Goal: Transaction & Acquisition: Purchase product/service

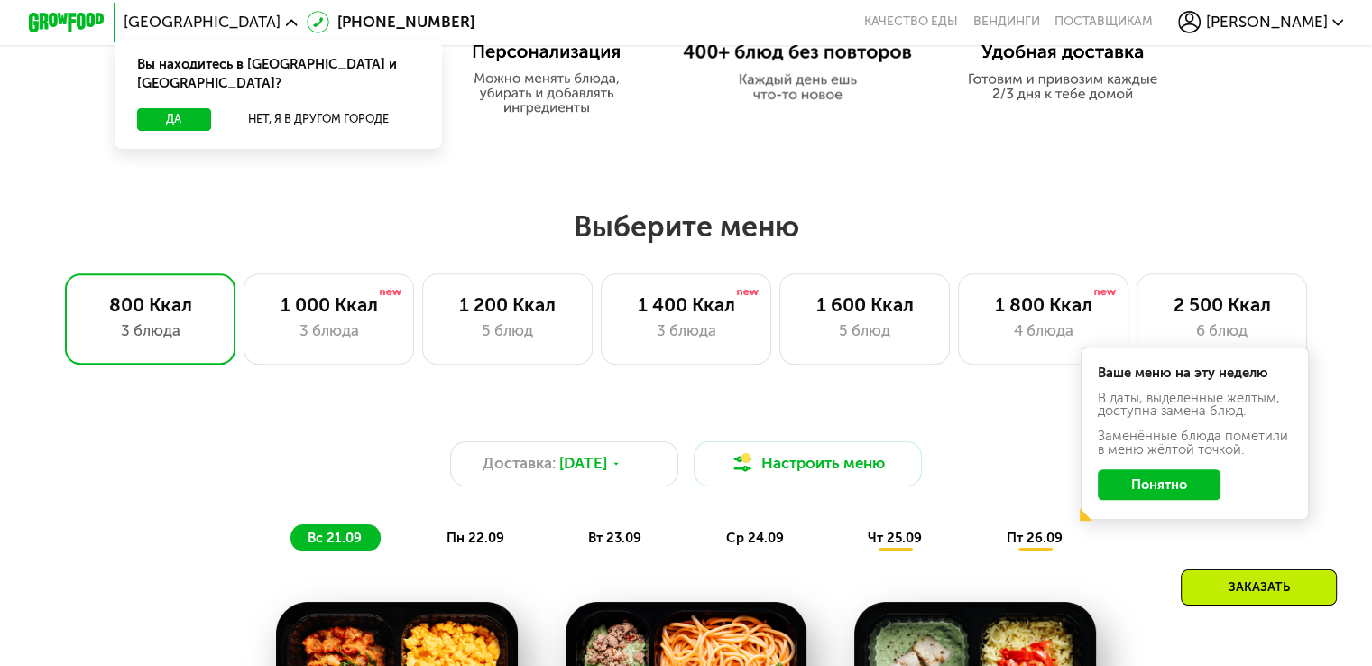
scroll to position [992, 0]
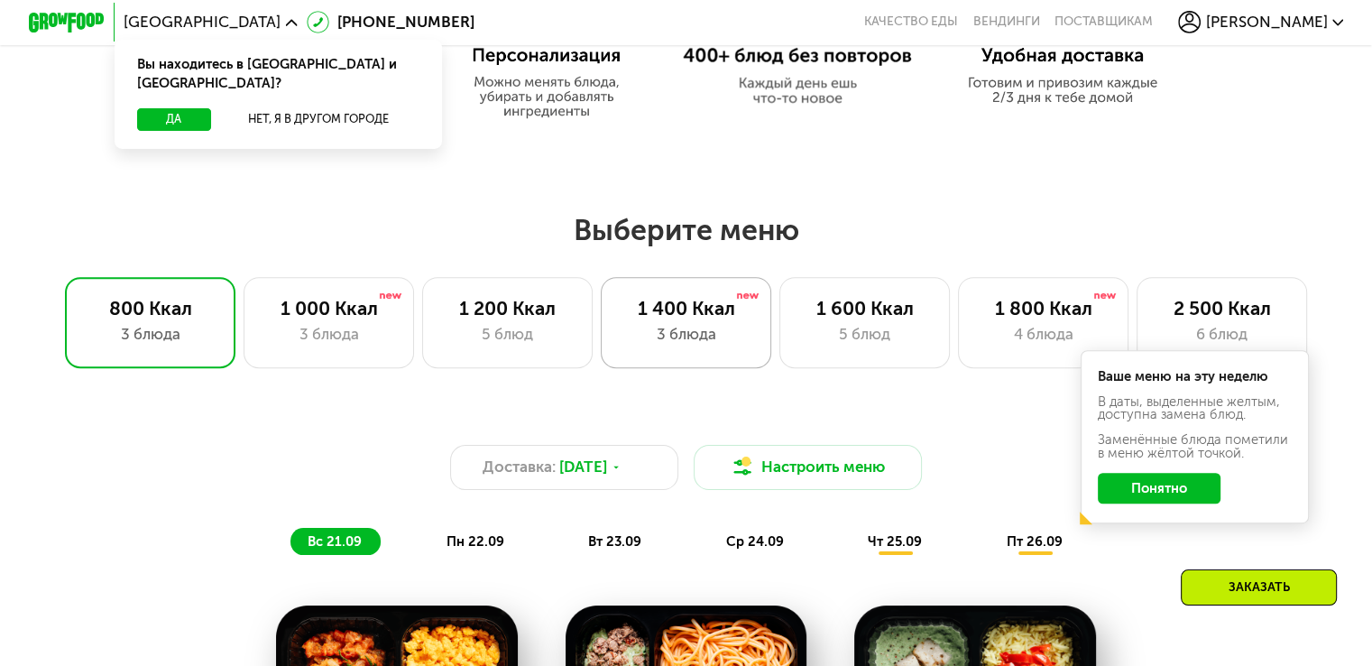
click at [678, 341] on div "3 блюда" at bounding box center [686, 334] width 131 height 23
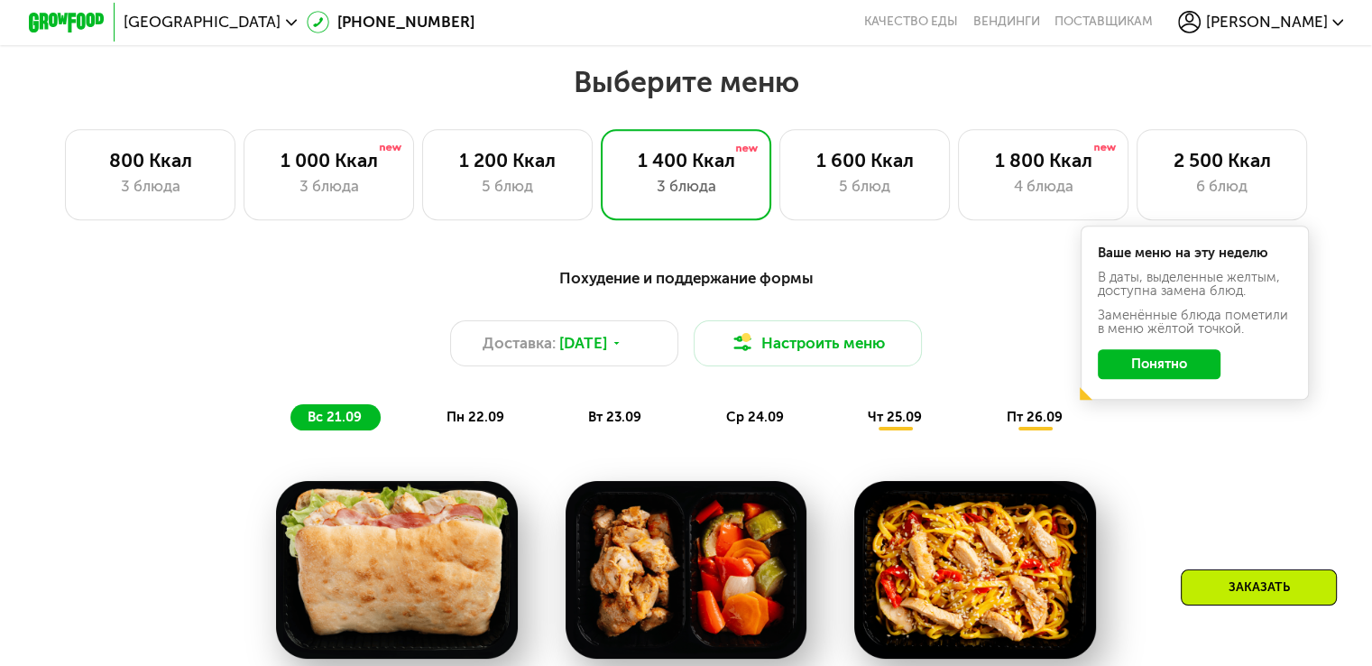
scroll to position [1173, 0]
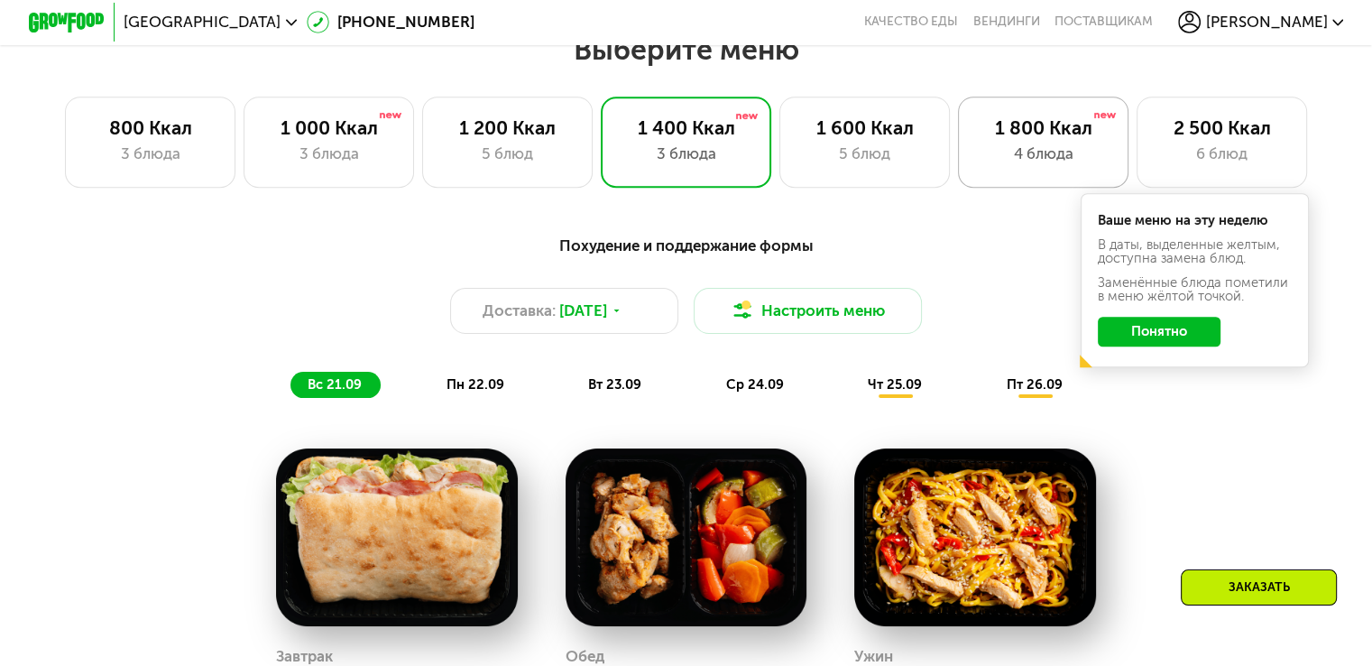
click at [1067, 123] on div "1 800 Ккал" at bounding box center [1043, 127] width 131 height 23
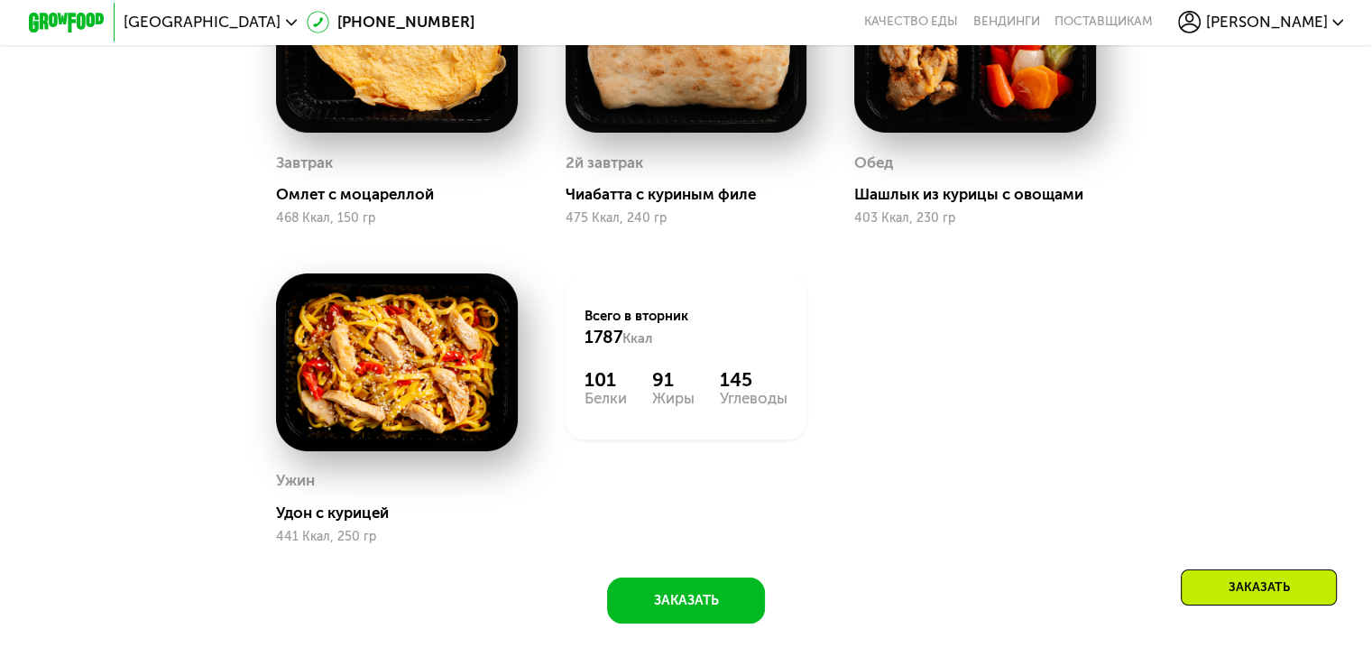
scroll to position [2165, 0]
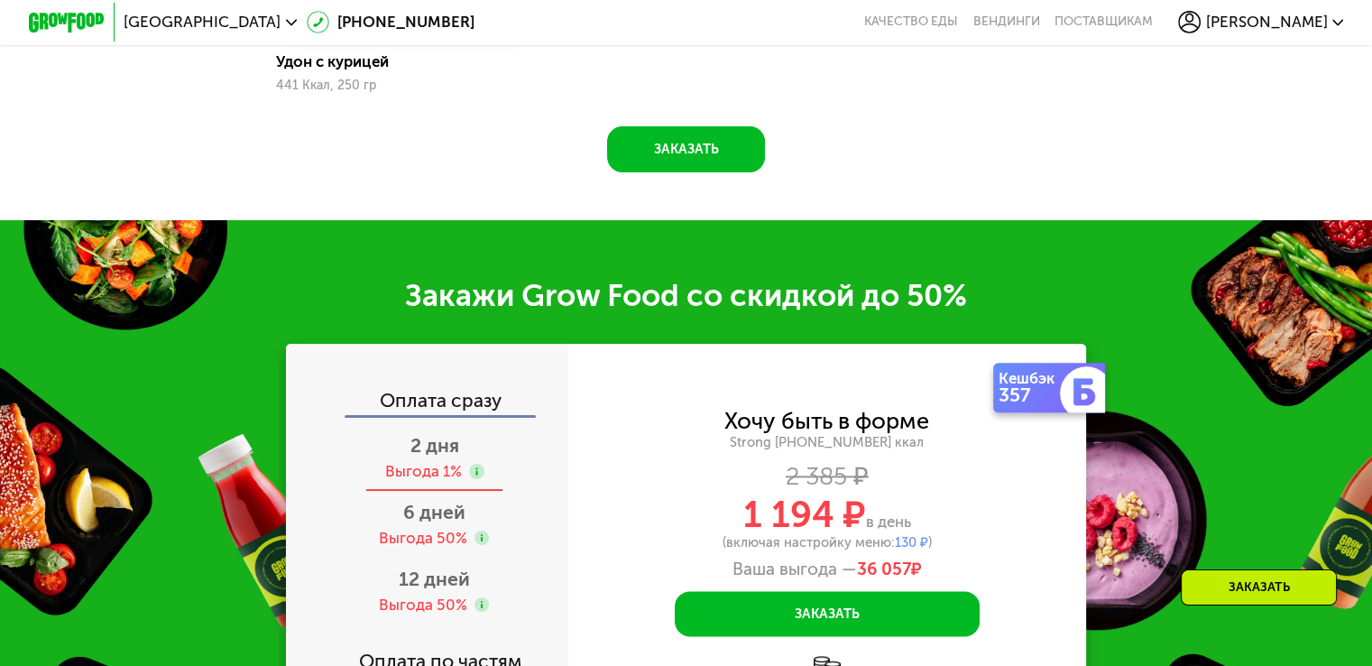
click at [448, 482] on div "Выгода 1%" at bounding box center [422, 471] width 77 height 21
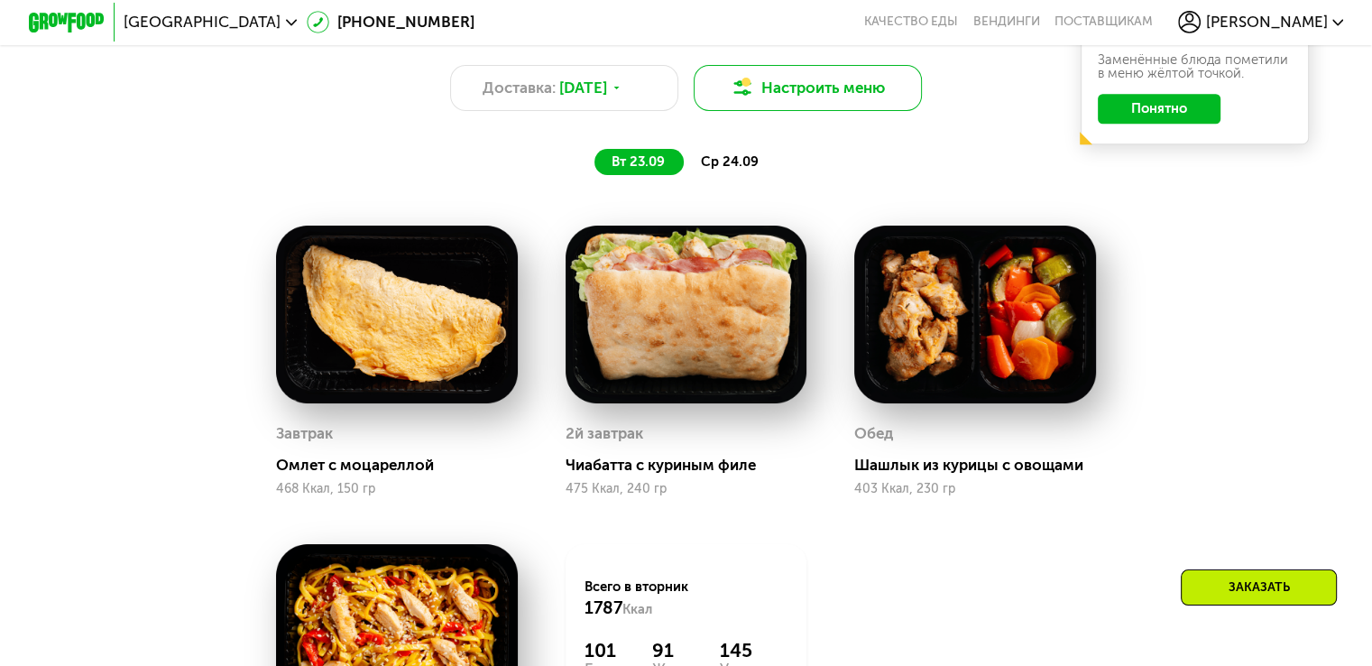
scroll to position [1305, 0]
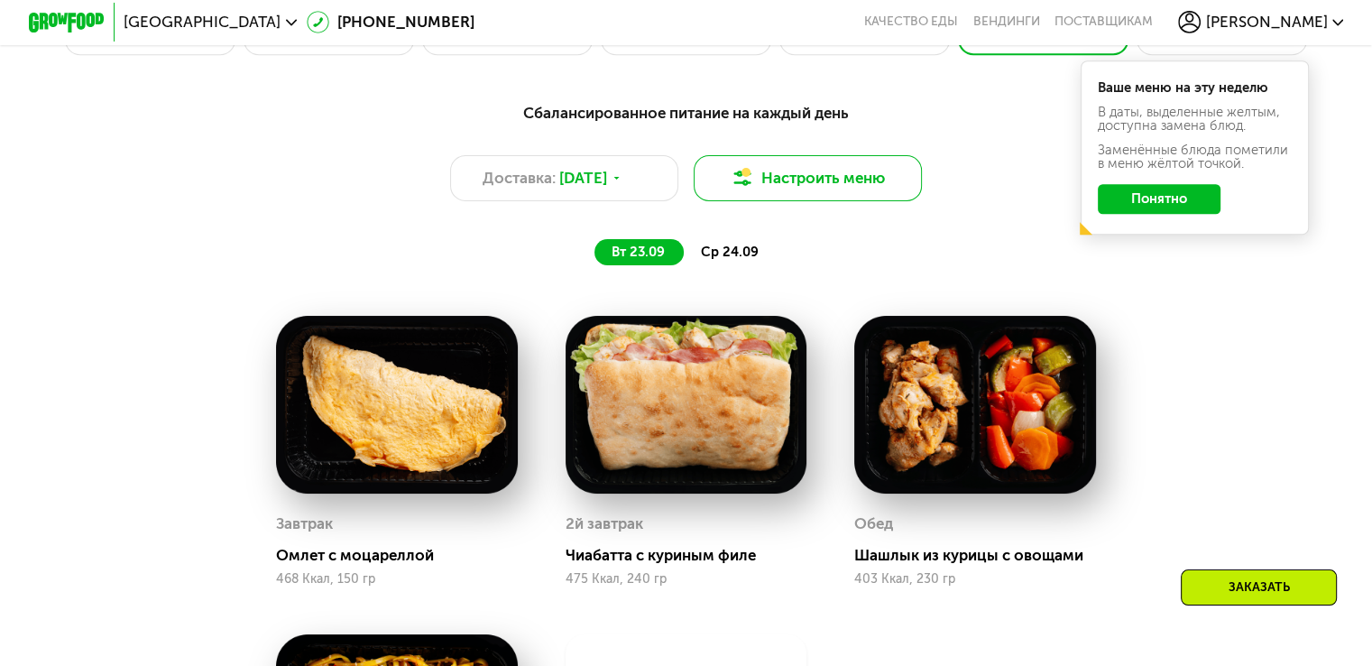
click at [742, 180] on button "Настроить меню" at bounding box center [808, 178] width 229 height 46
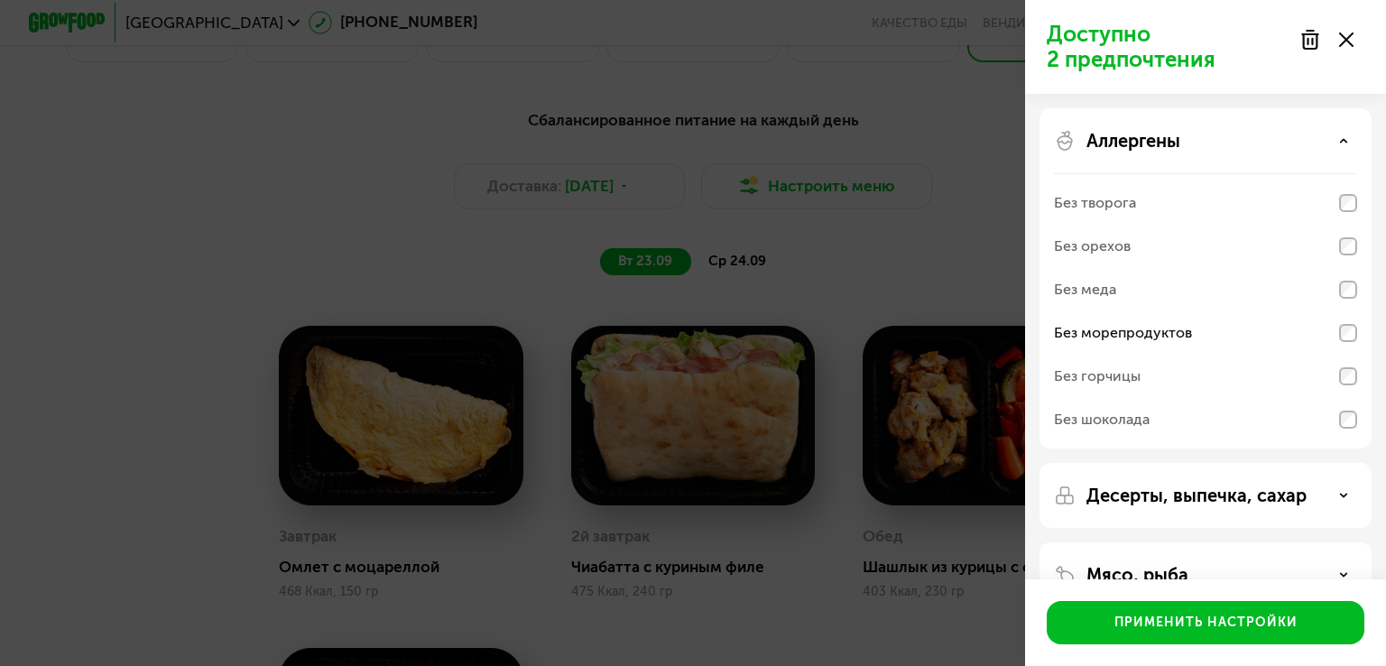
click at [745, 188] on div "Доступно 2 предпочтения Аллергены Без творога Без орехов Без меда Без морепроду…" at bounding box center [693, 333] width 1386 height 666
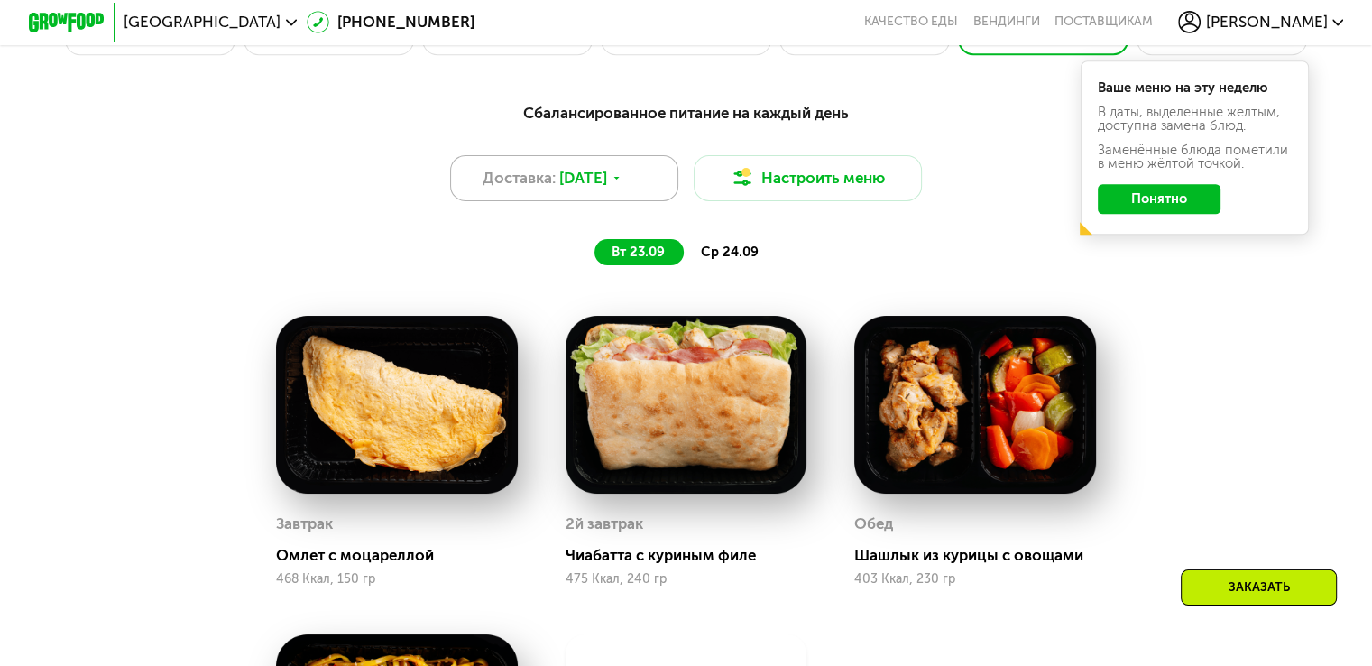
click at [634, 192] on div "Доставка: 22 сен, пн" at bounding box center [564, 178] width 229 height 46
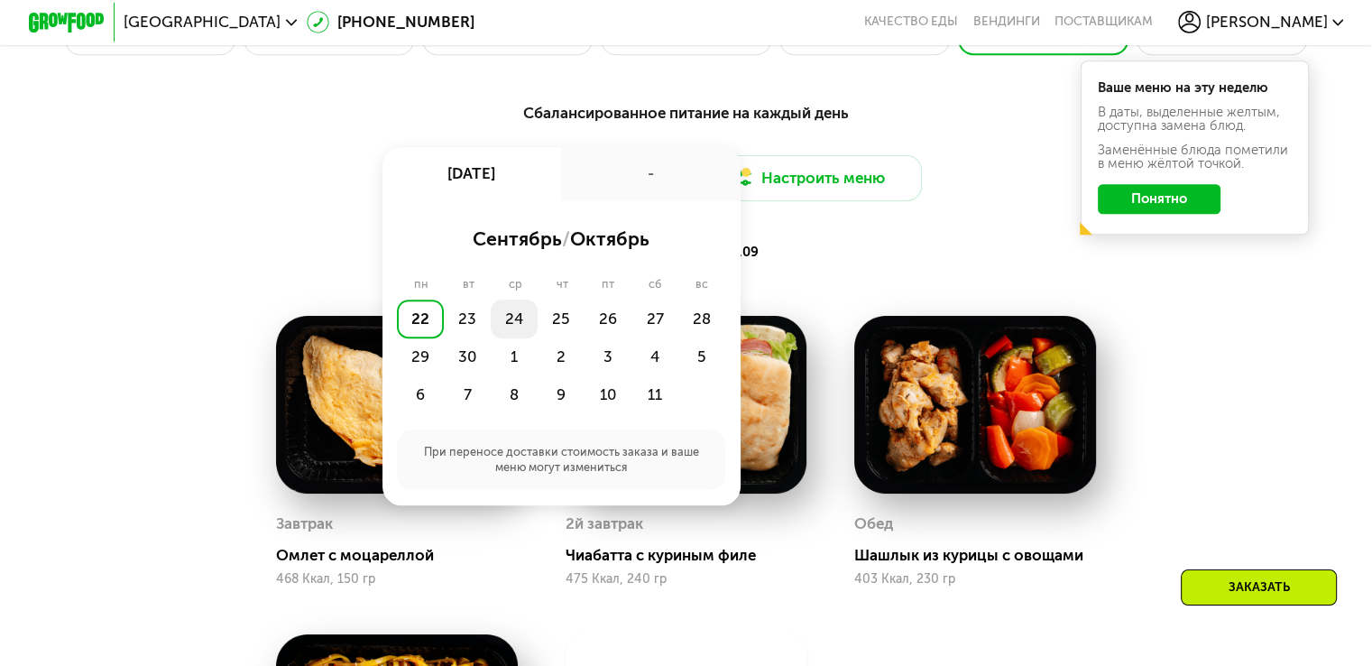
click at [516, 335] on div "24" at bounding box center [514, 319] width 47 height 38
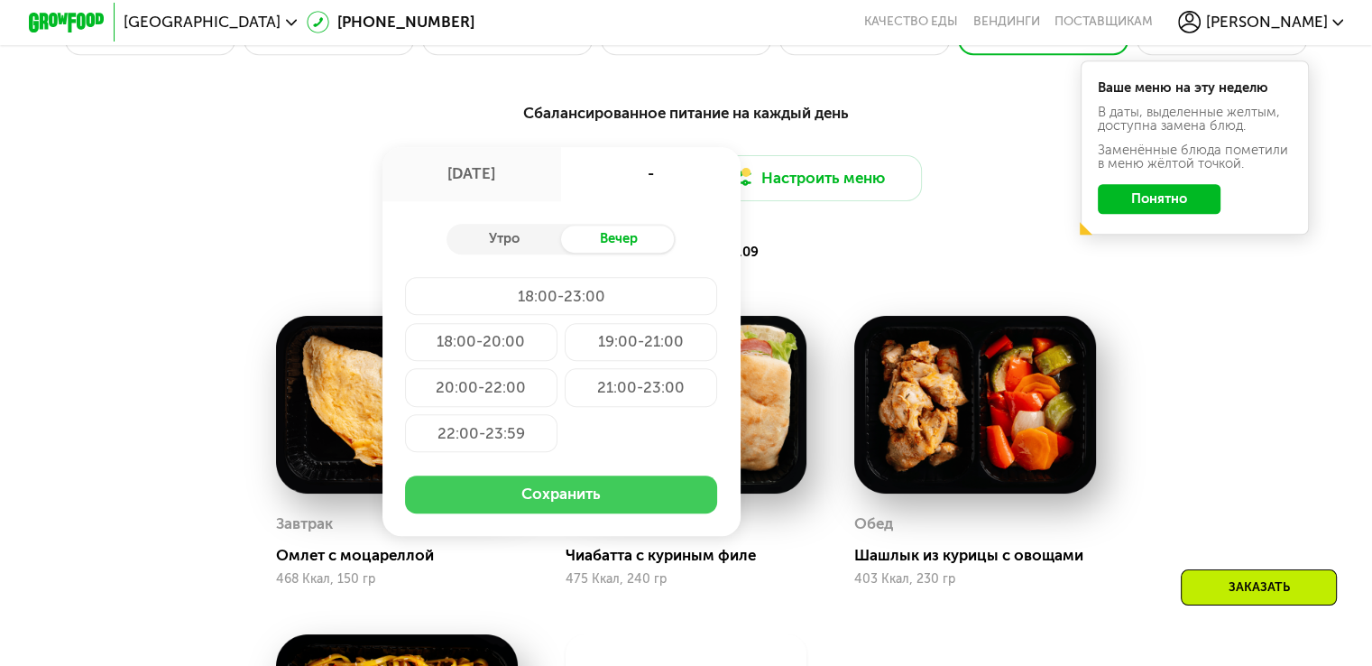
click at [592, 496] on button "Сохранить" at bounding box center [561, 494] width 312 height 38
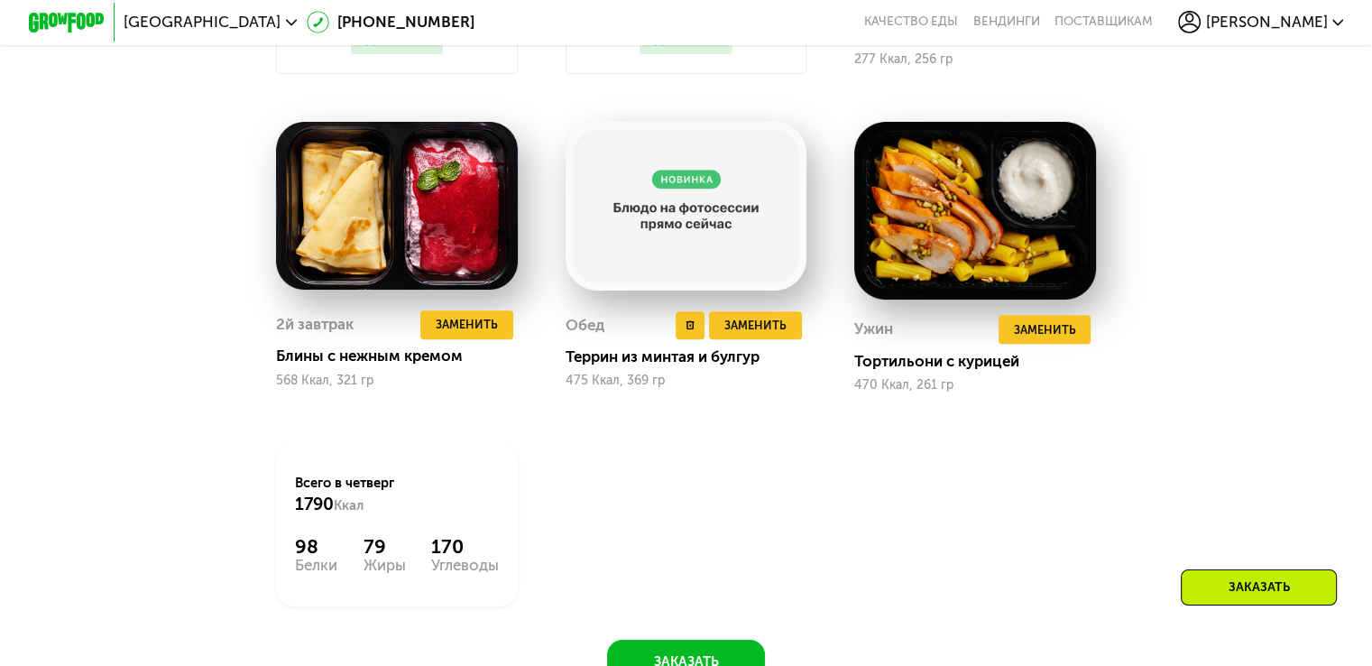
scroll to position [1847, 0]
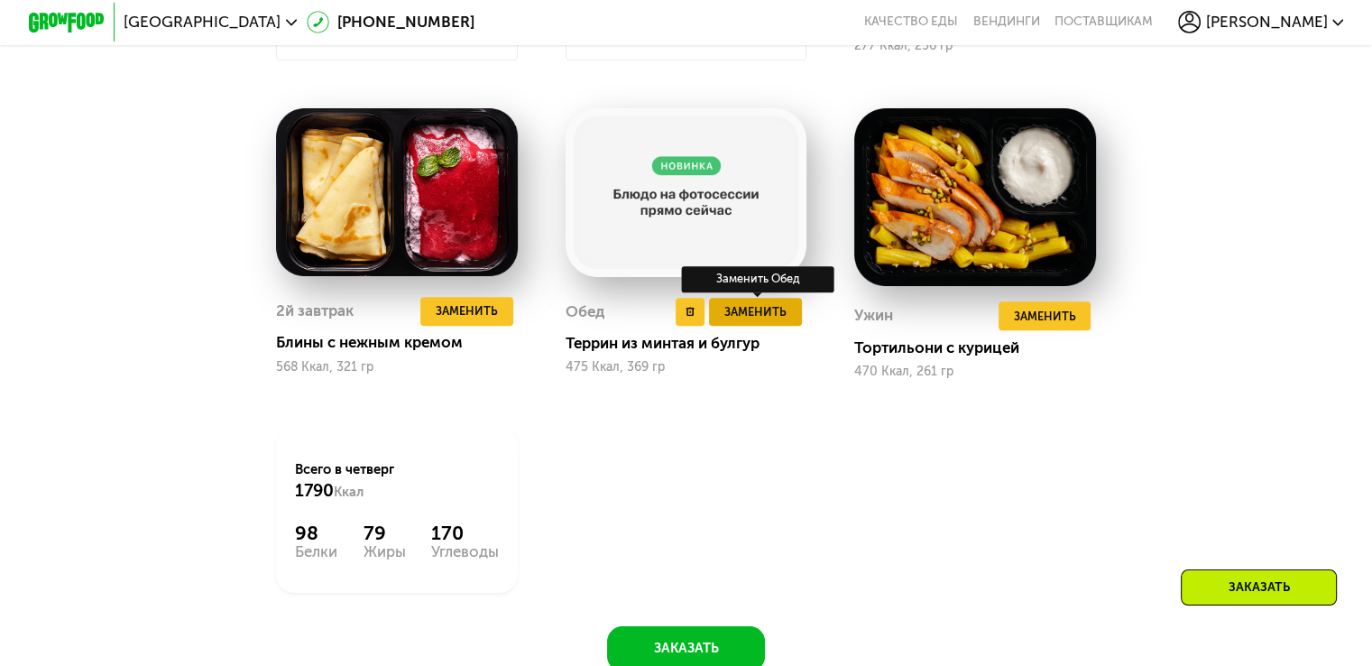
click at [757, 321] on span "Заменить" at bounding box center [755, 311] width 62 height 19
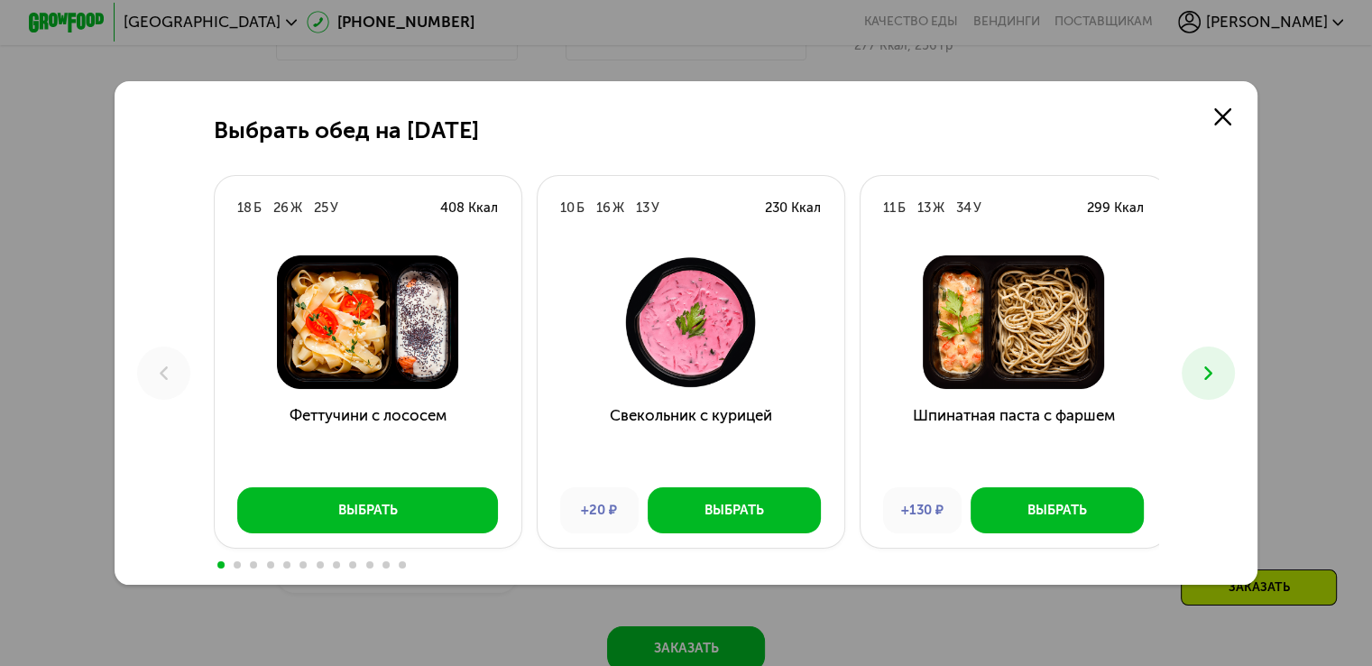
click at [1216, 369] on icon at bounding box center [1208, 373] width 23 height 23
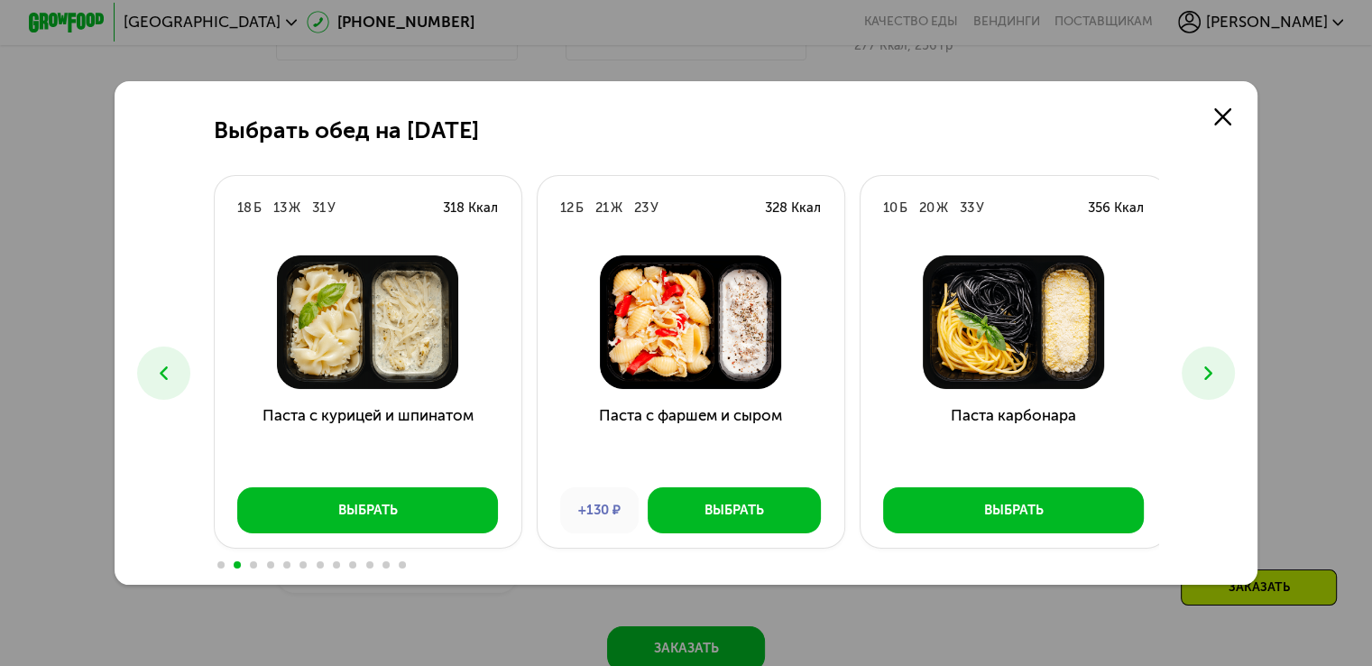
click at [1216, 369] on icon at bounding box center [1208, 373] width 23 height 23
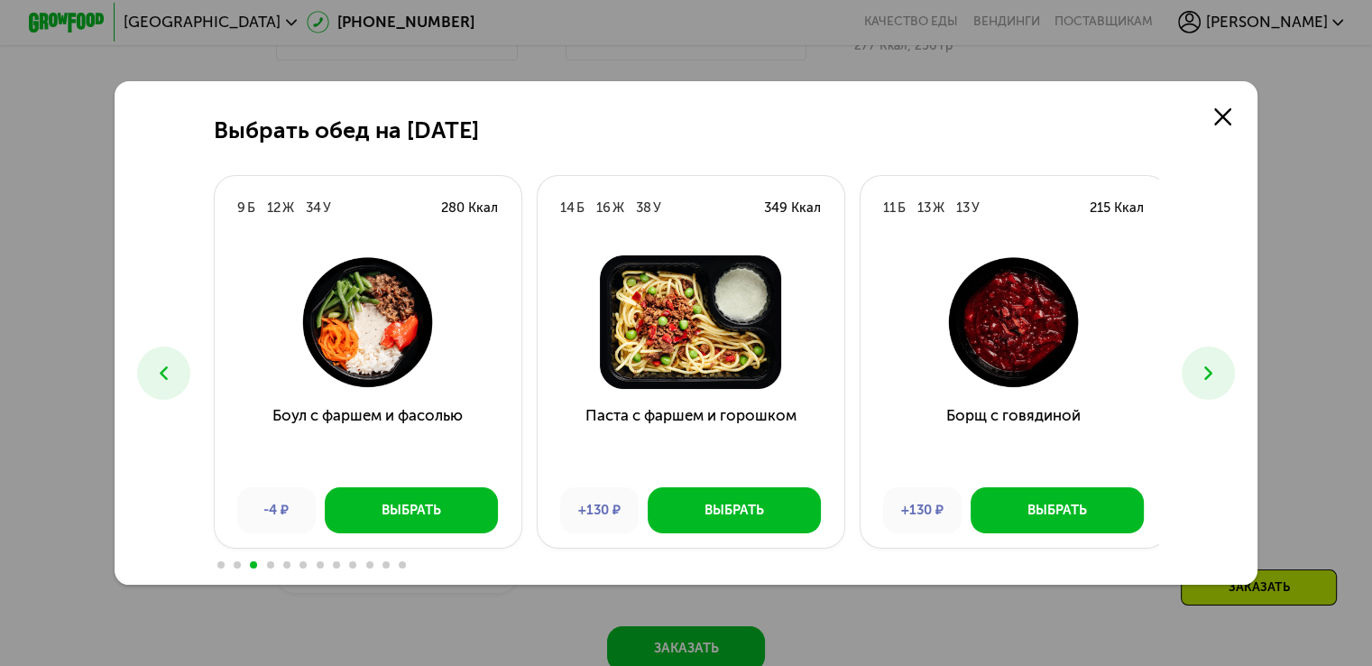
click at [1216, 369] on icon at bounding box center [1208, 373] width 23 height 23
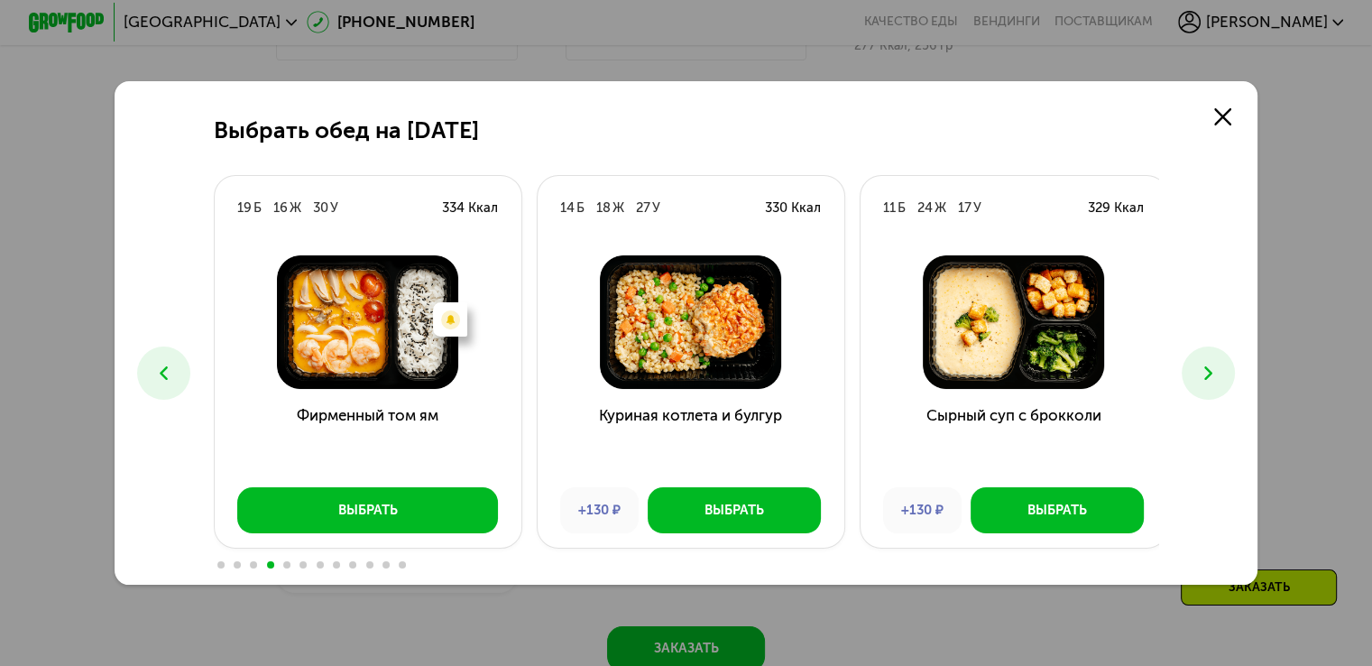
click at [1216, 369] on icon at bounding box center [1208, 373] width 23 height 23
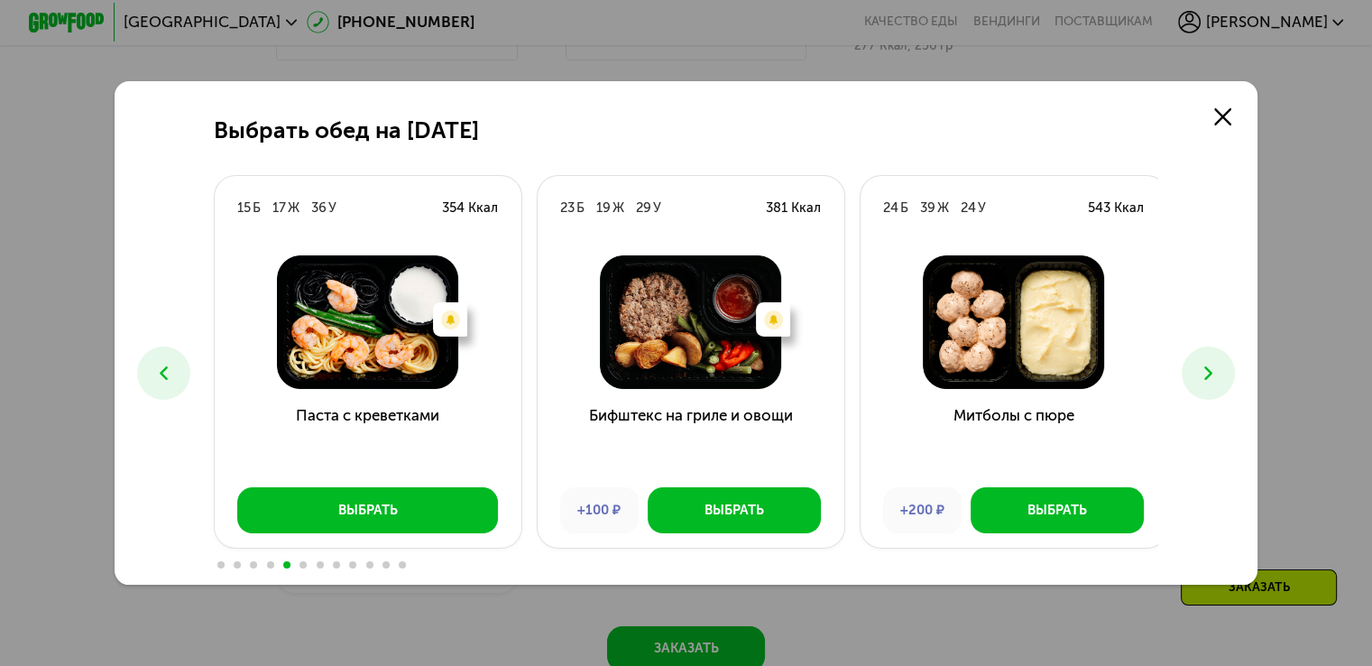
click at [1216, 369] on icon at bounding box center [1208, 373] width 23 height 23
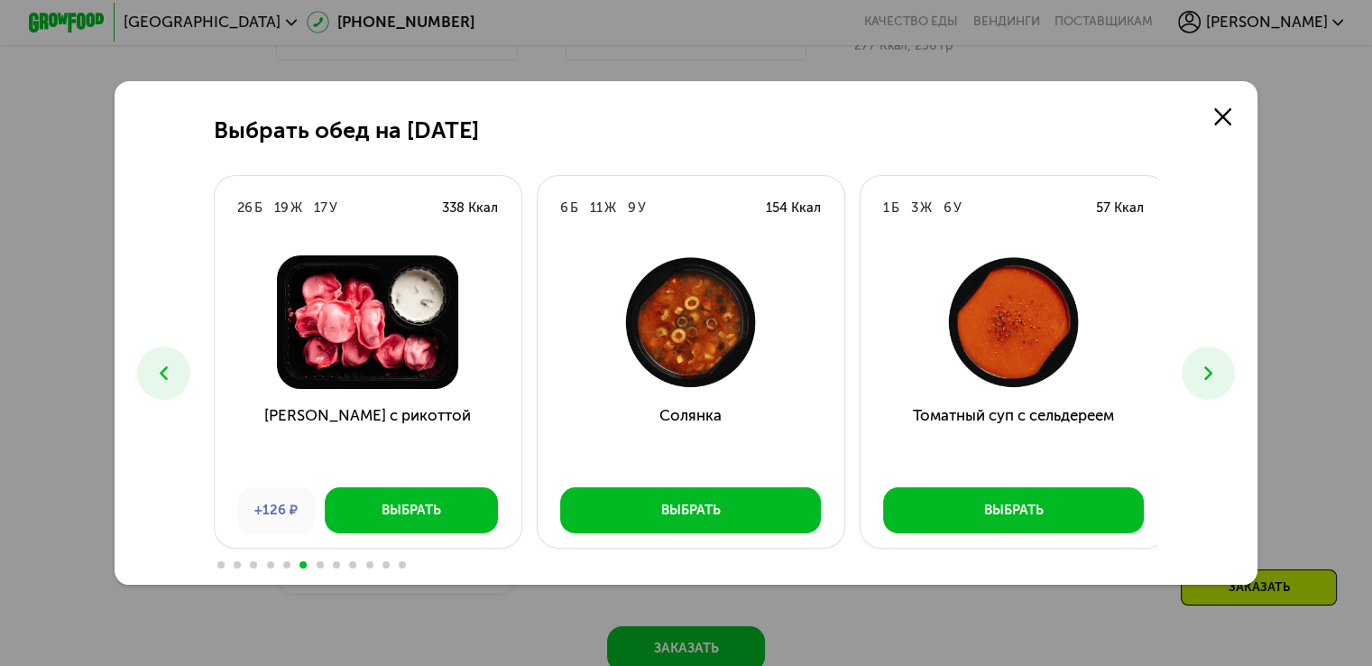
click at [1216, 369] on icon at bounding box center [1208, 373] width 23 height 23
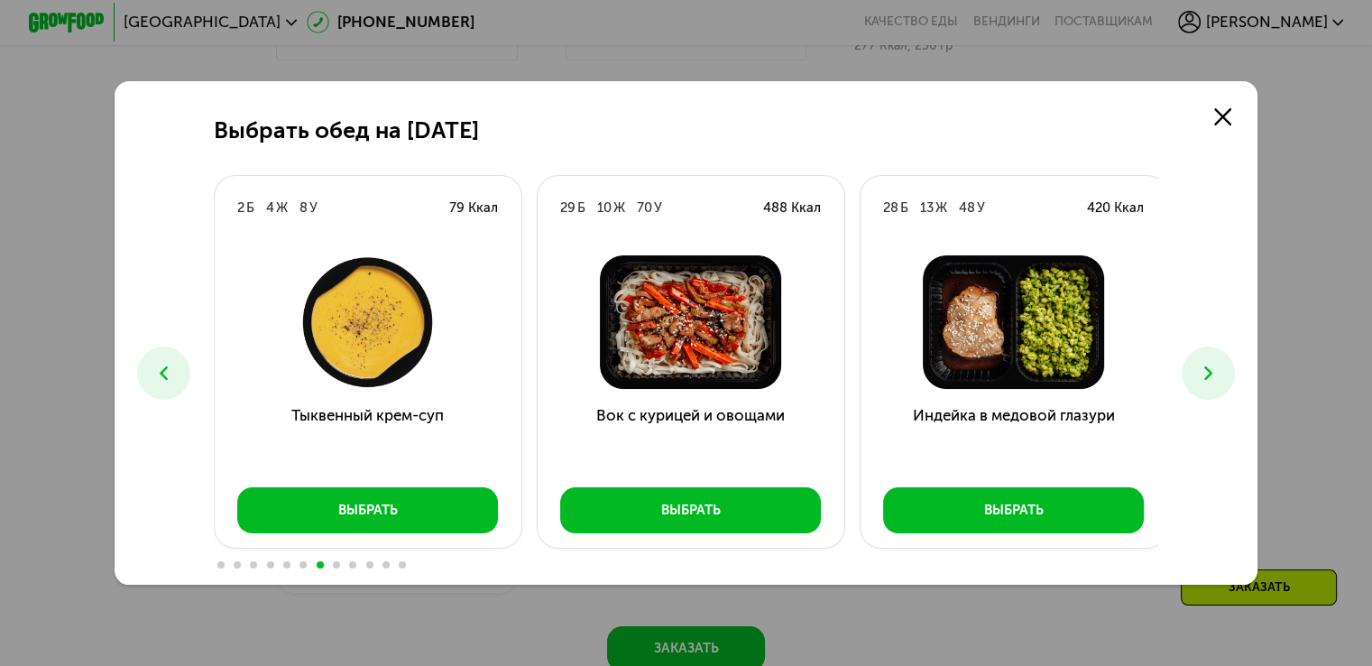
click at [1216, 369] on icon at bounding box center [1208, 373] width 23 height 23
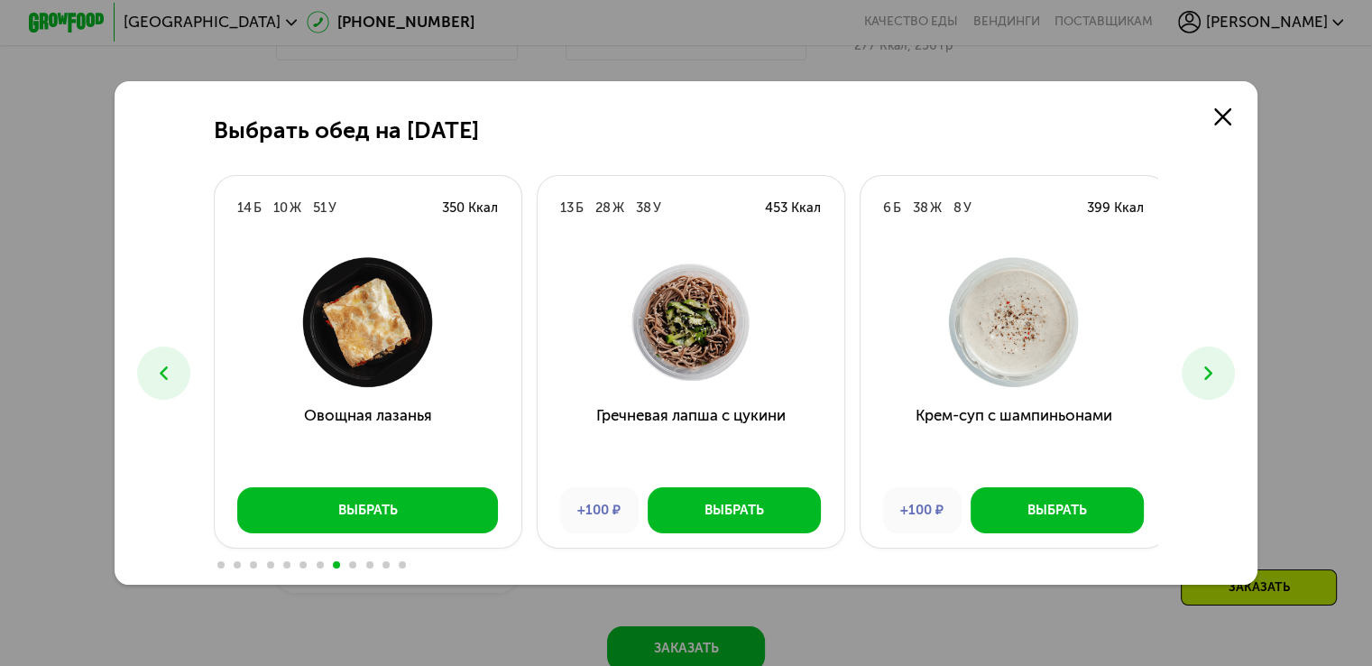
click at [1216, 369] on icon at bounding box center [1208, 373] width 23 height 23
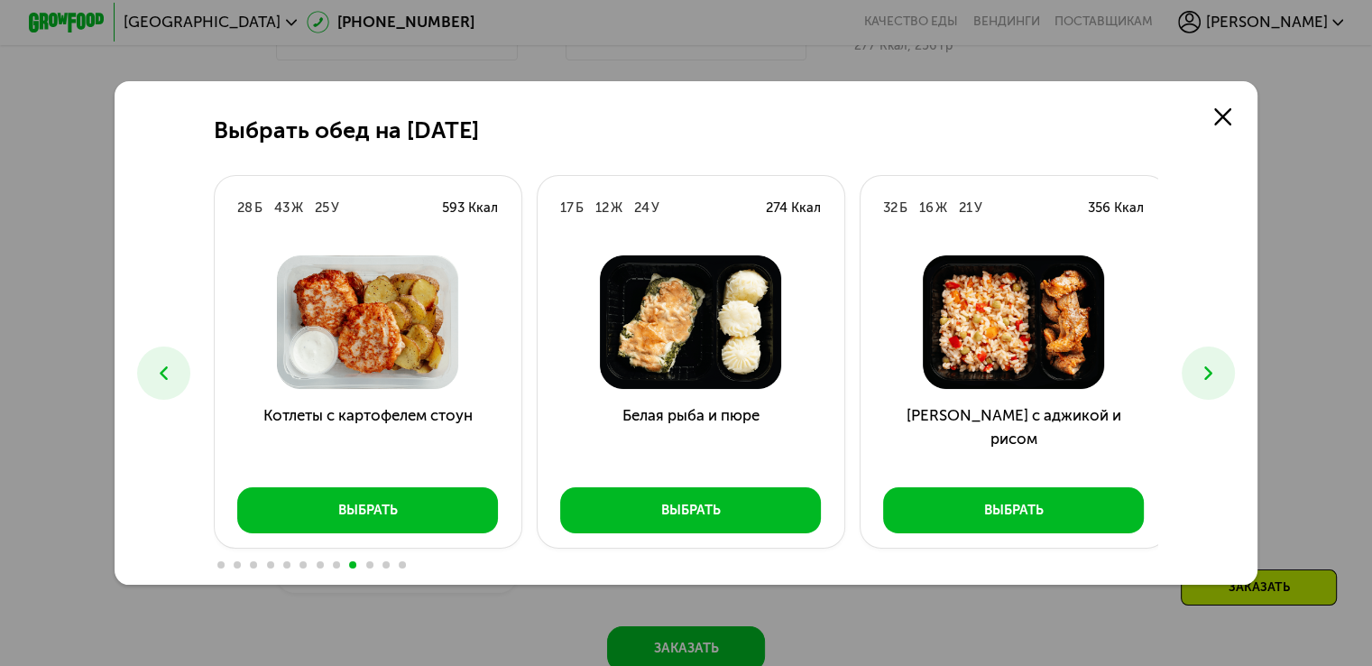
click at [1216, 369] on icon at bounding box center [1208, 373] width 23 height 23
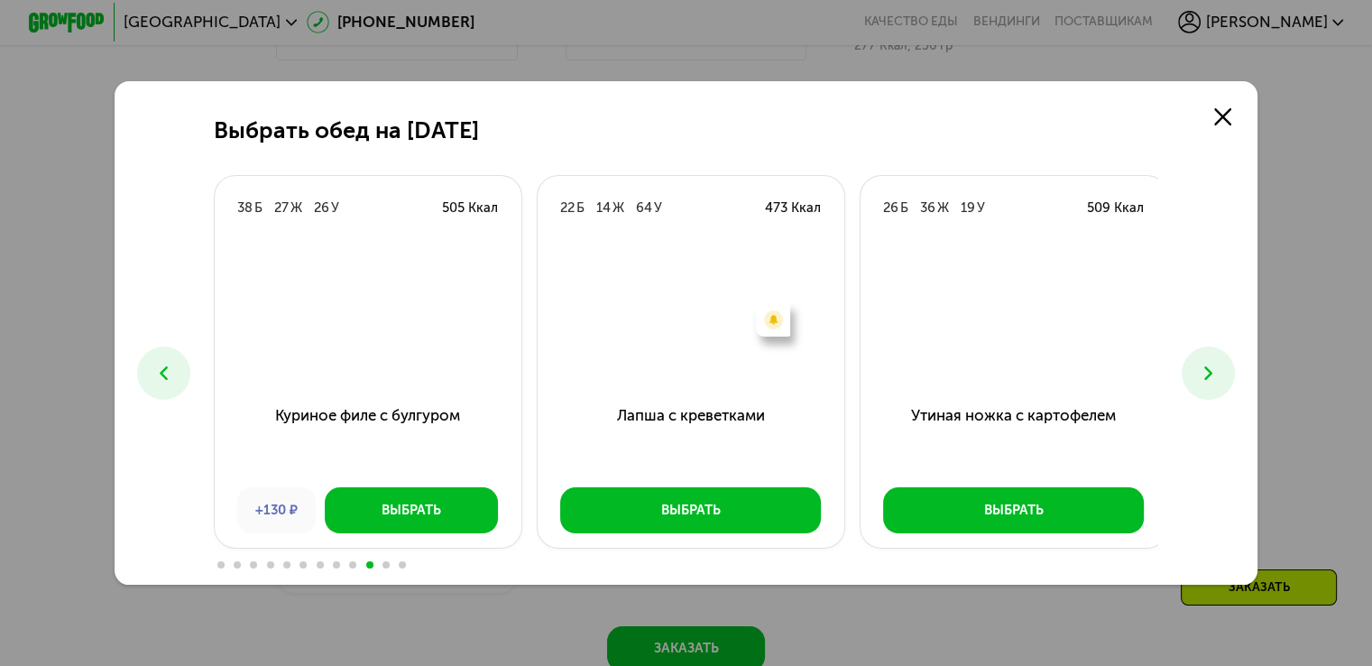
click at [1216, 370] on icon at bounding box center [1208, 373] width 23 height 23
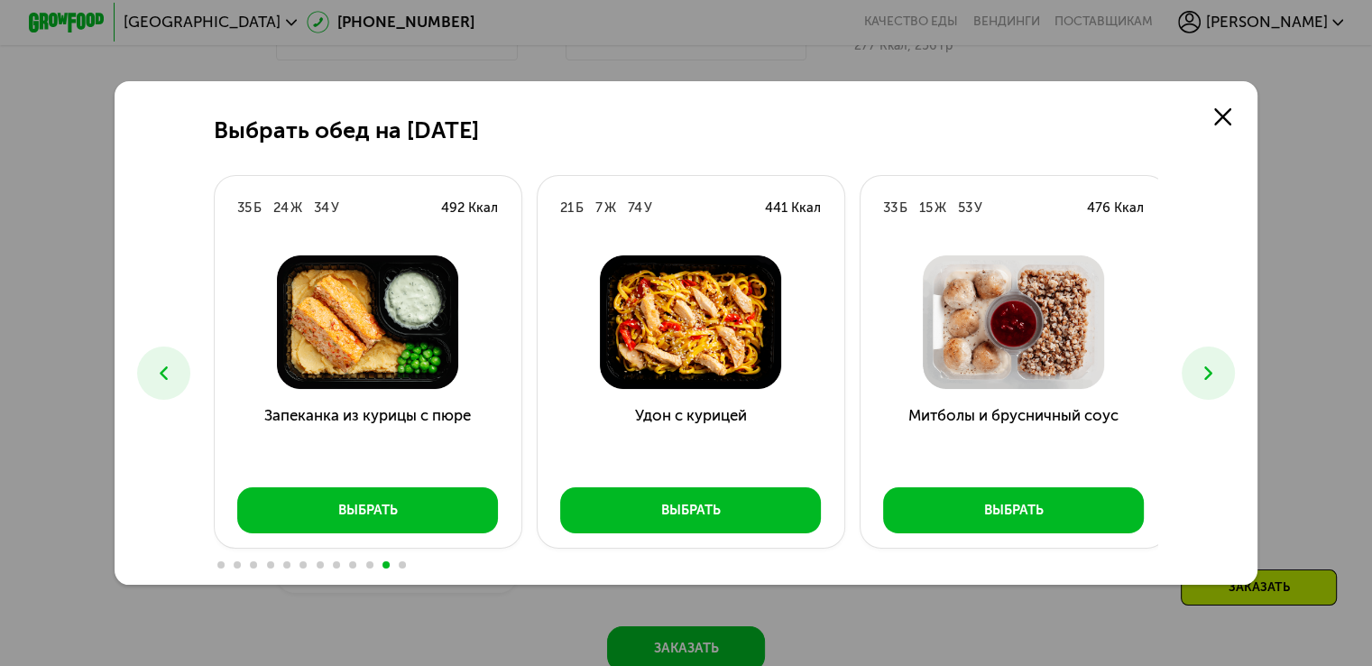
click at [1191, 95] on div "Выбрать обед на 25 сентября 18 Б 26 Ж 25 У 408 Ккал Феттучини с лососем Выбрать…" at bounding box center [687, 332] width 1144 height 503
click at [1227, 120] on icon at bounding box center [1222, 116] width 17 height 17
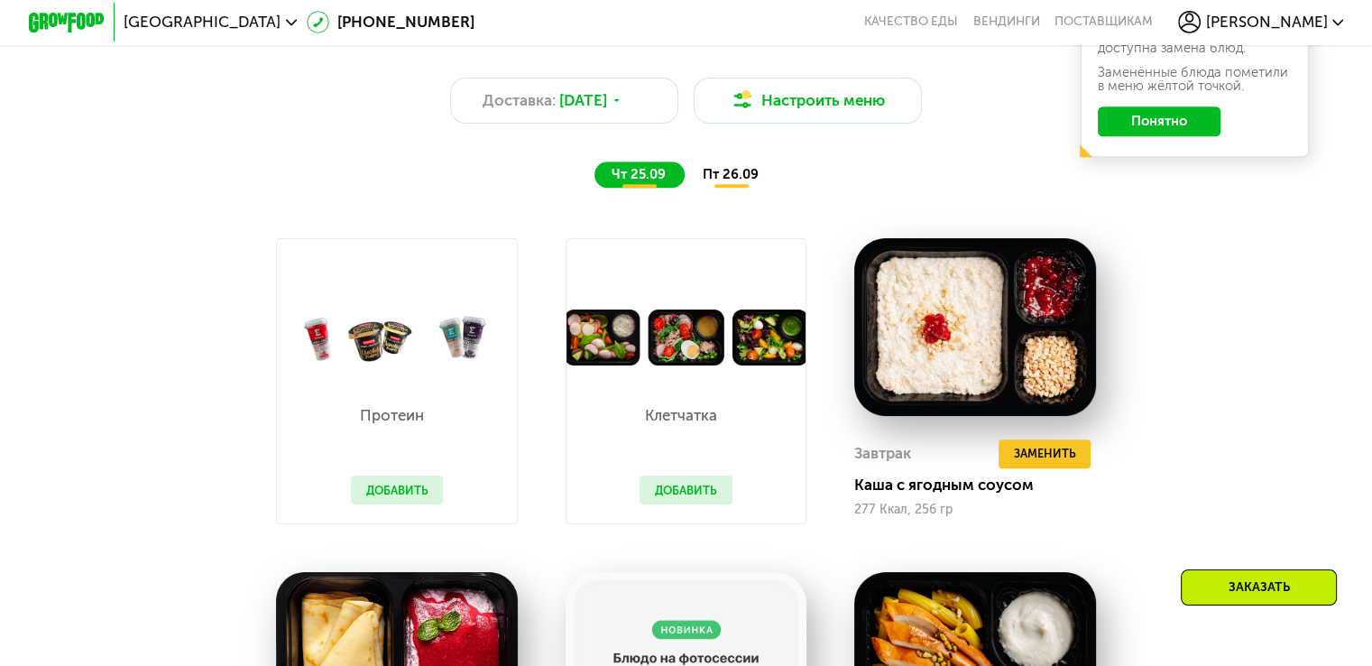
scroll to position [1215, 0]
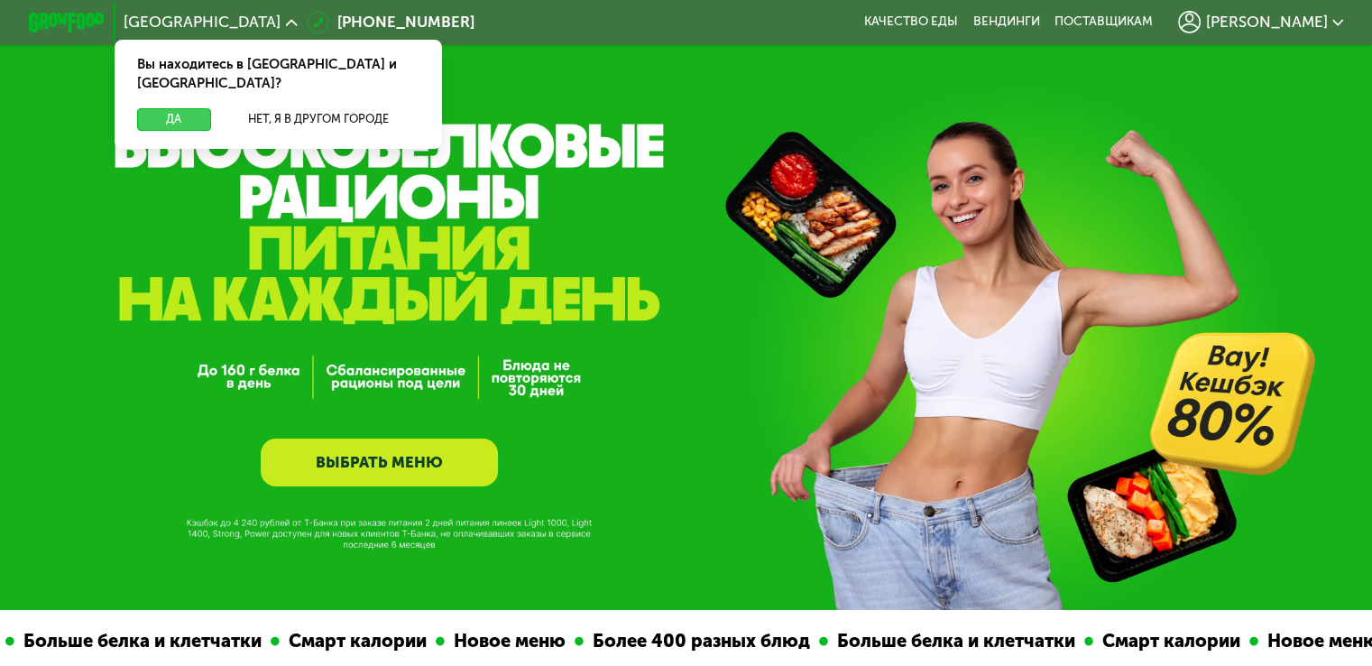
click at [184, 108] on button "Да" at bounding box center [173, 119] width 73 height 23
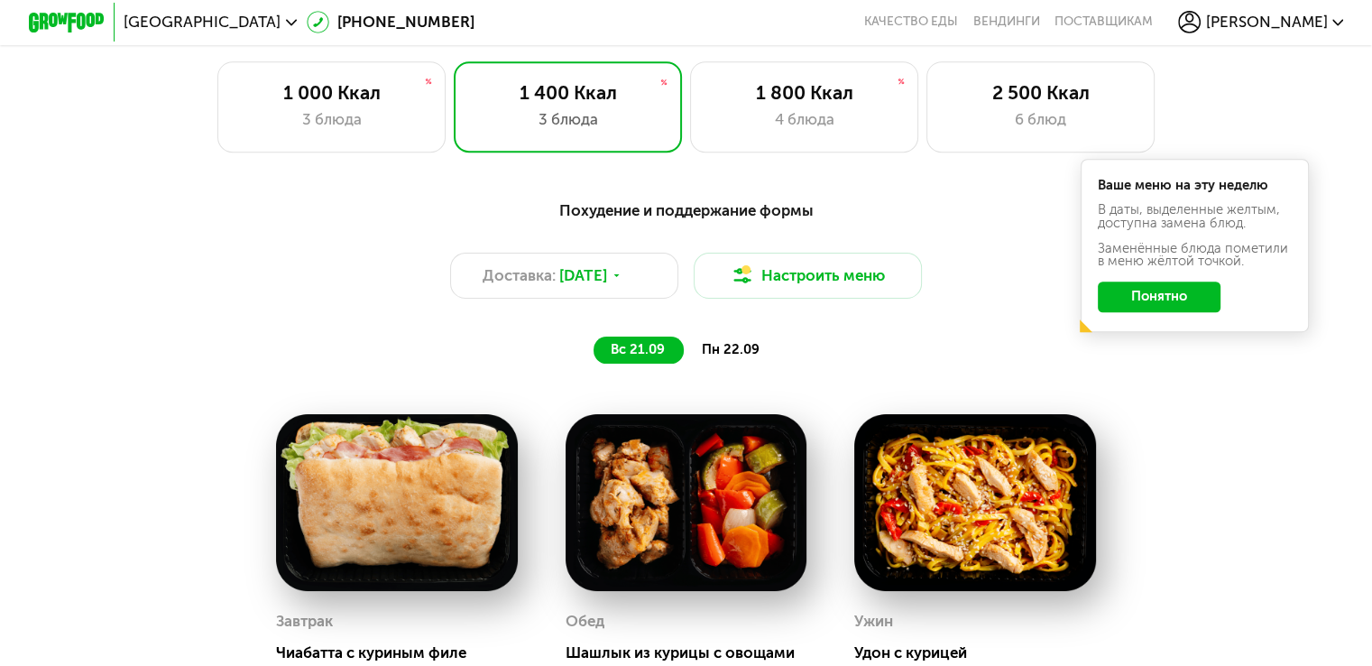
scroll to position [1263, 0]
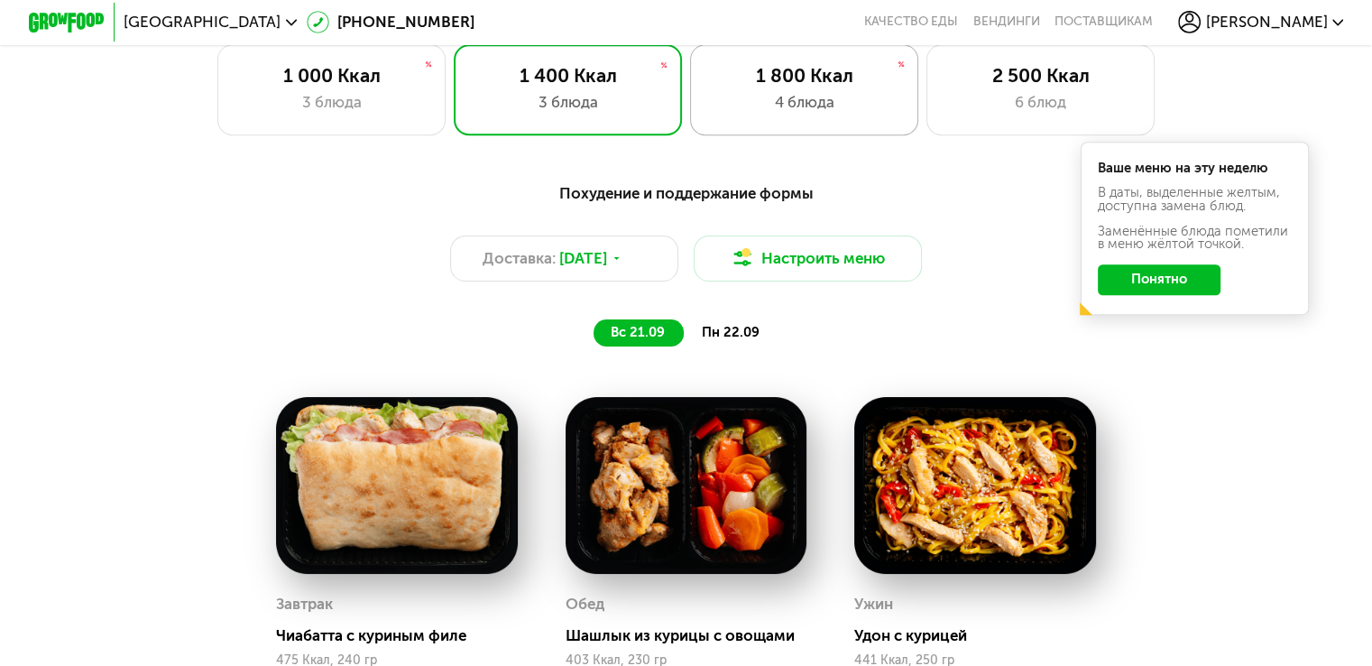
click at [839, 86] on div "1 800 Ккал" at bounding box center [804, 75] width 189 height 23
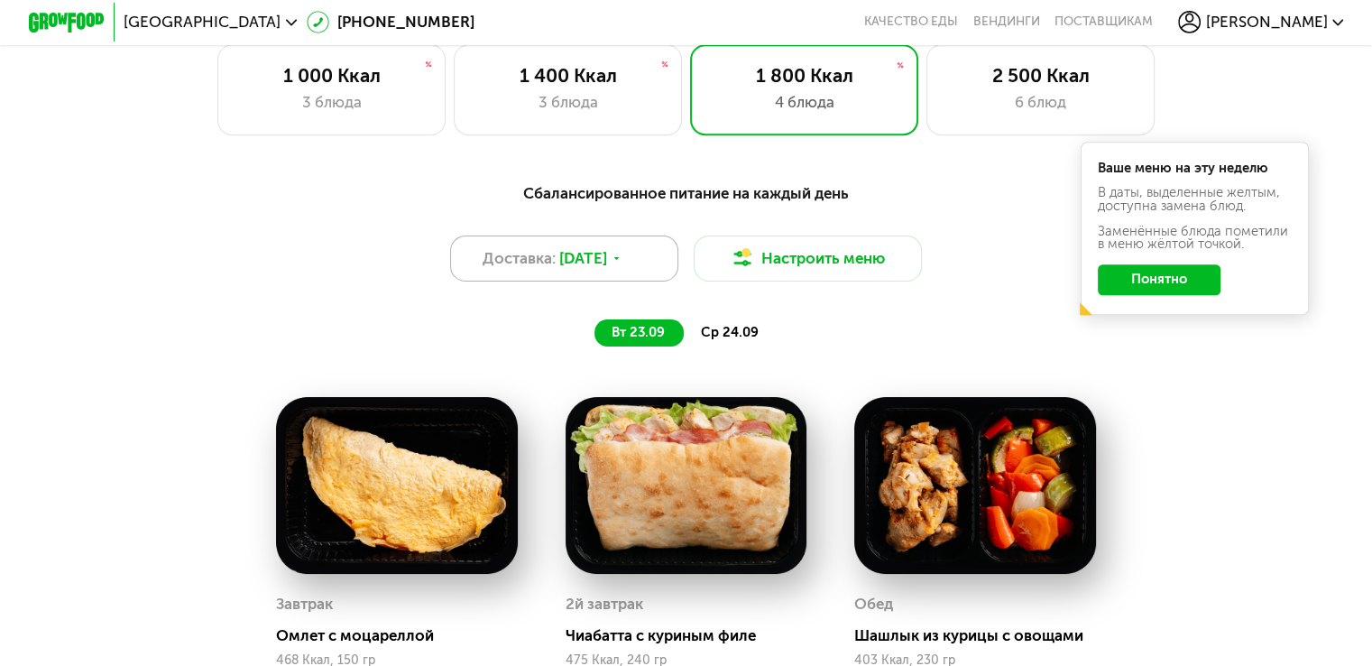
click at [601, 264] on span "[DATE]" at bounding box center [583, 258] width 48 height 23
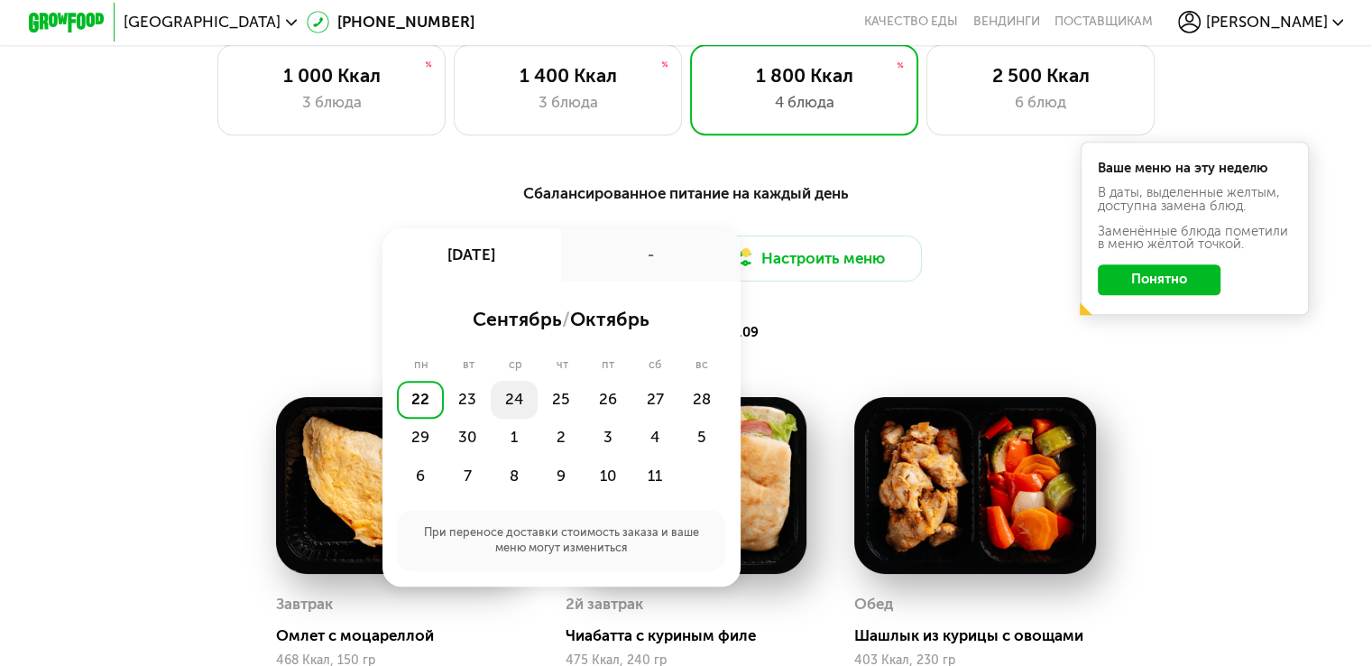
click at [510, 414] on div "24" at bounding box center [514, 400] width 47 height 38
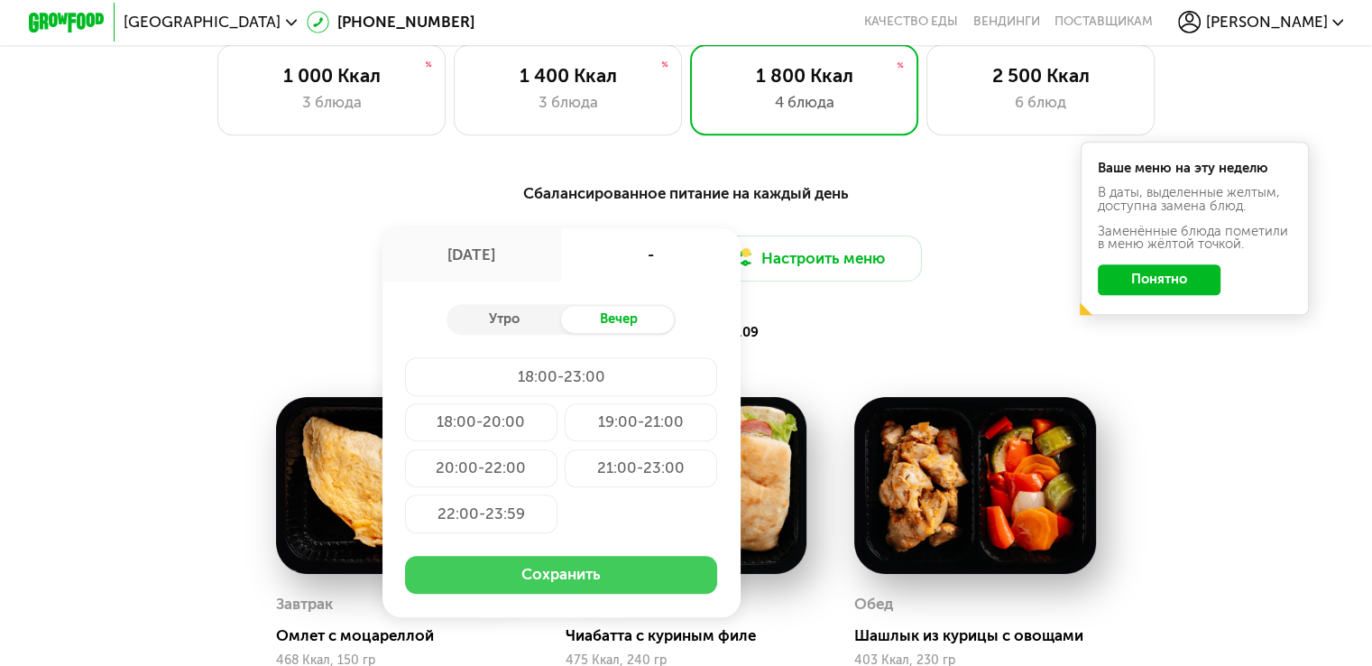
click at [640, 594] on button "Сохранить" at bounding box center [561, 575] width 312 height 38
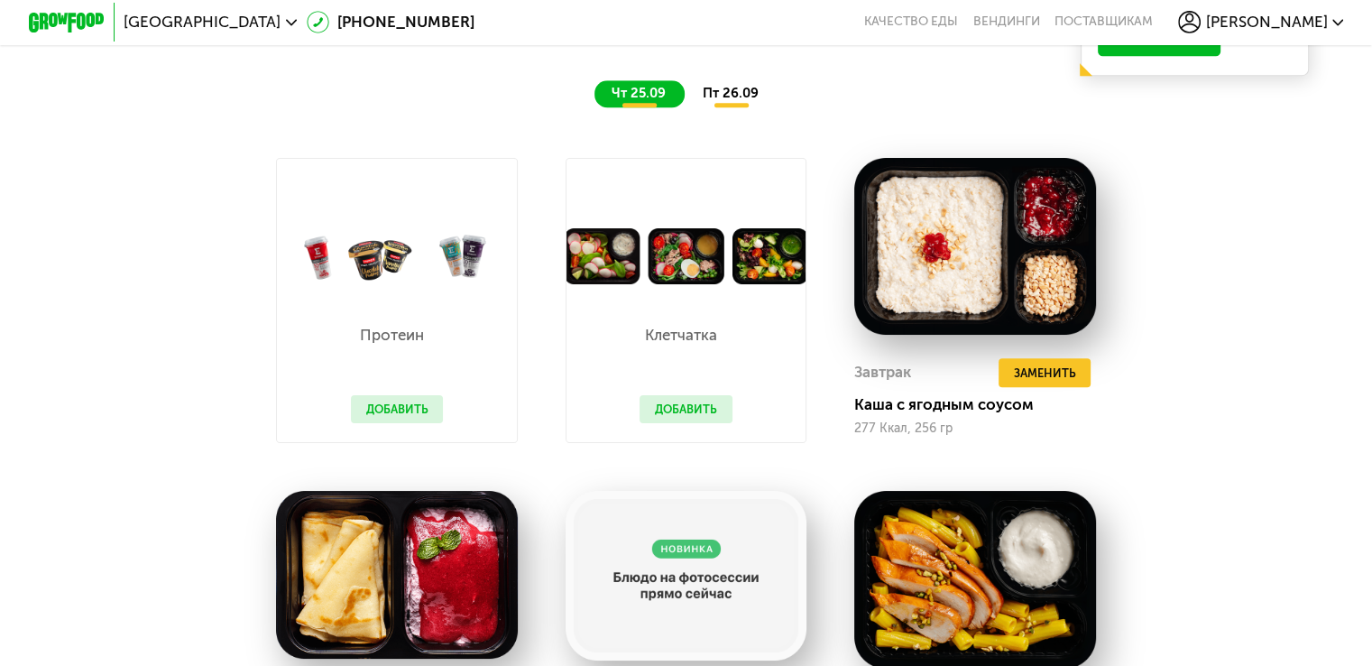
scroll to position [1534, 0]
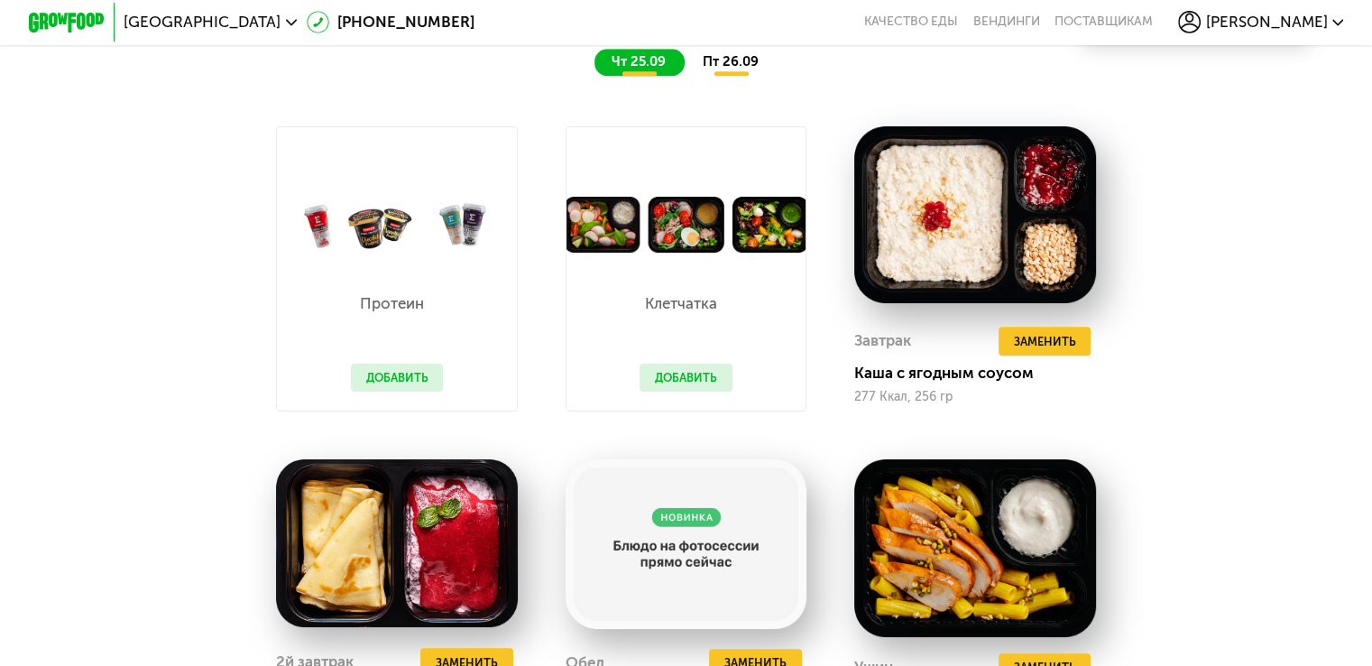
click at [668, 392] on button "Добавить" at bounding box center [686, 378] width 93 height 29
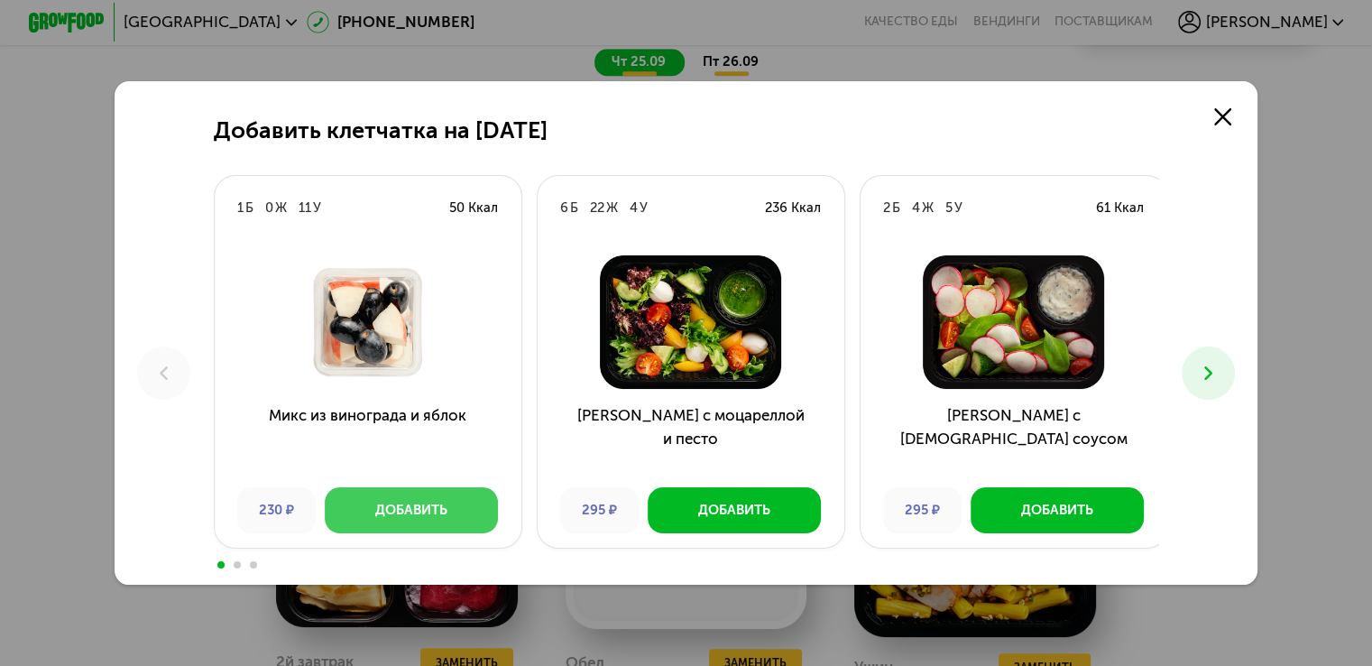
click at [383, 506] on div "Добавить" at bounding box center [411, 510] width 72 height 19
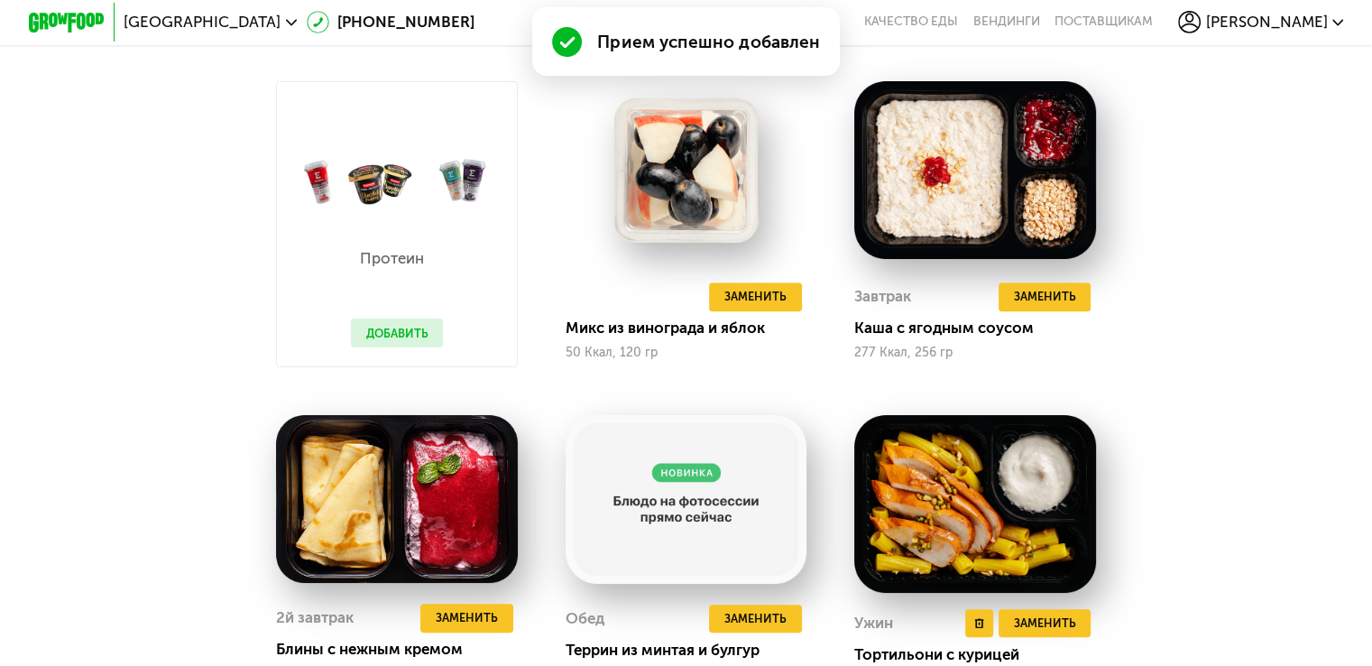
scroll to position [1804, 0]
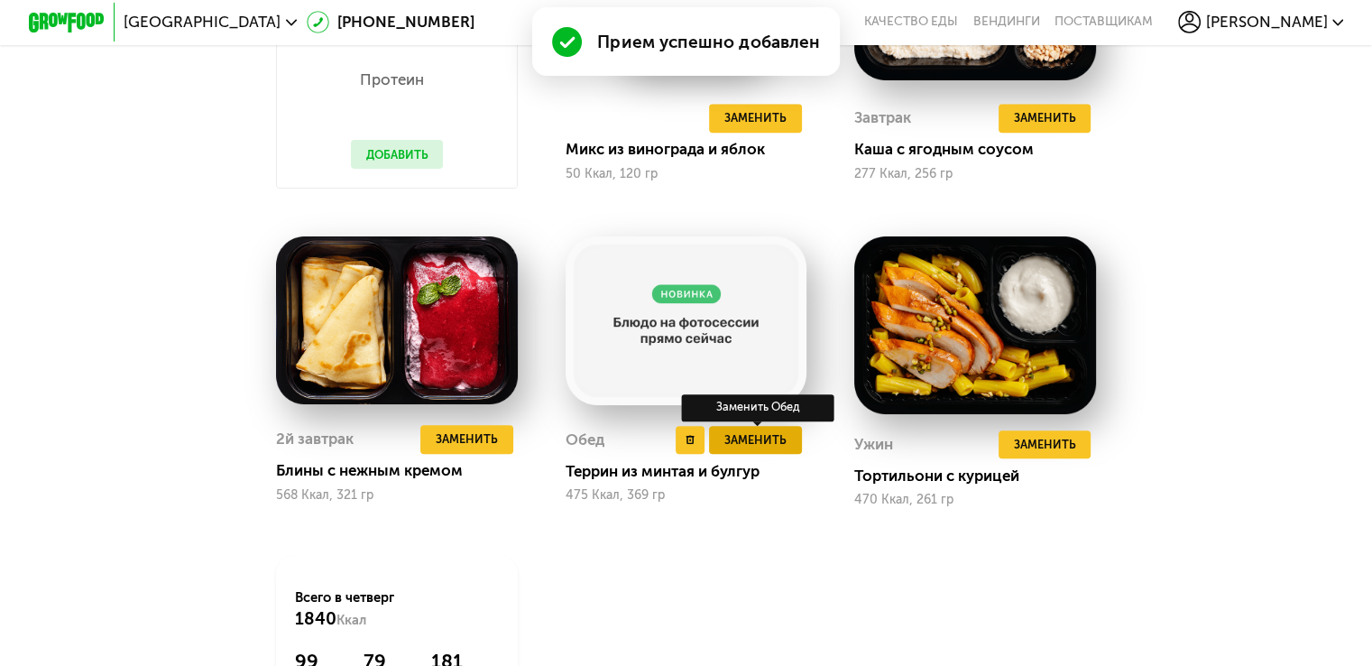
click at [781, 449] on span "Заменить" at bounding box center [755, 439] width 62 height 19
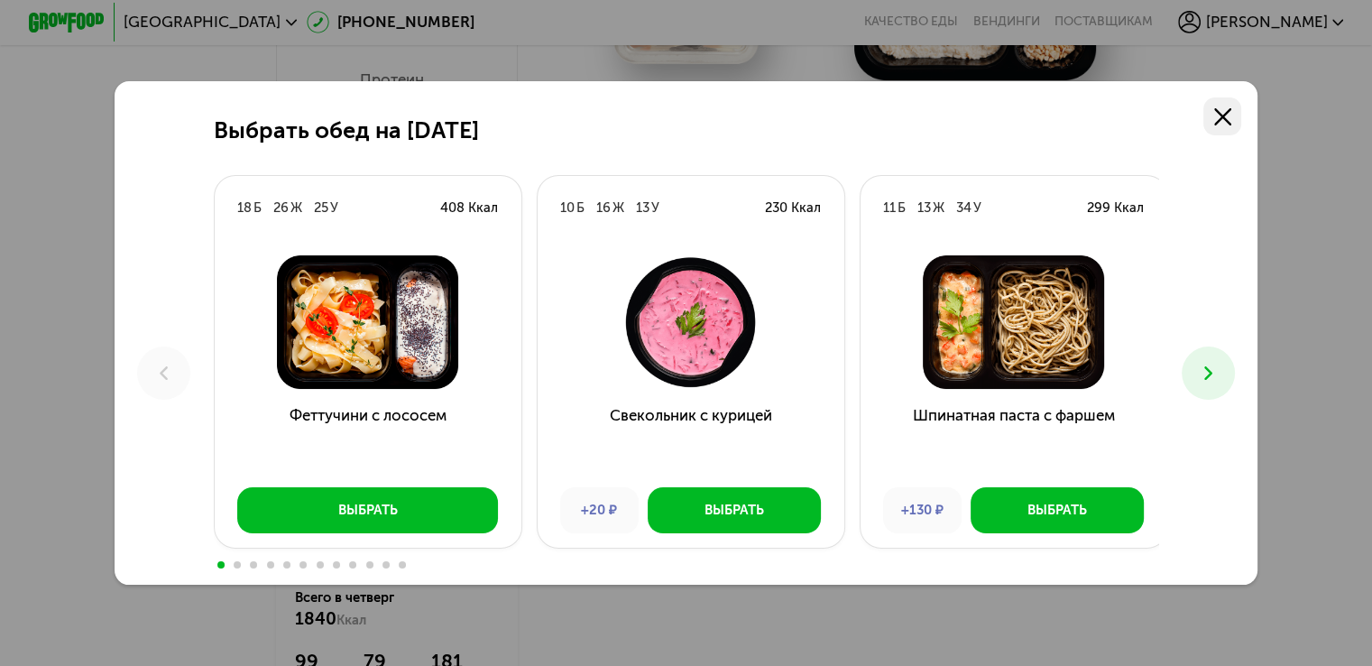
click at [1234, 127] on link at bounding box center [1222, 116] width 38 height 38
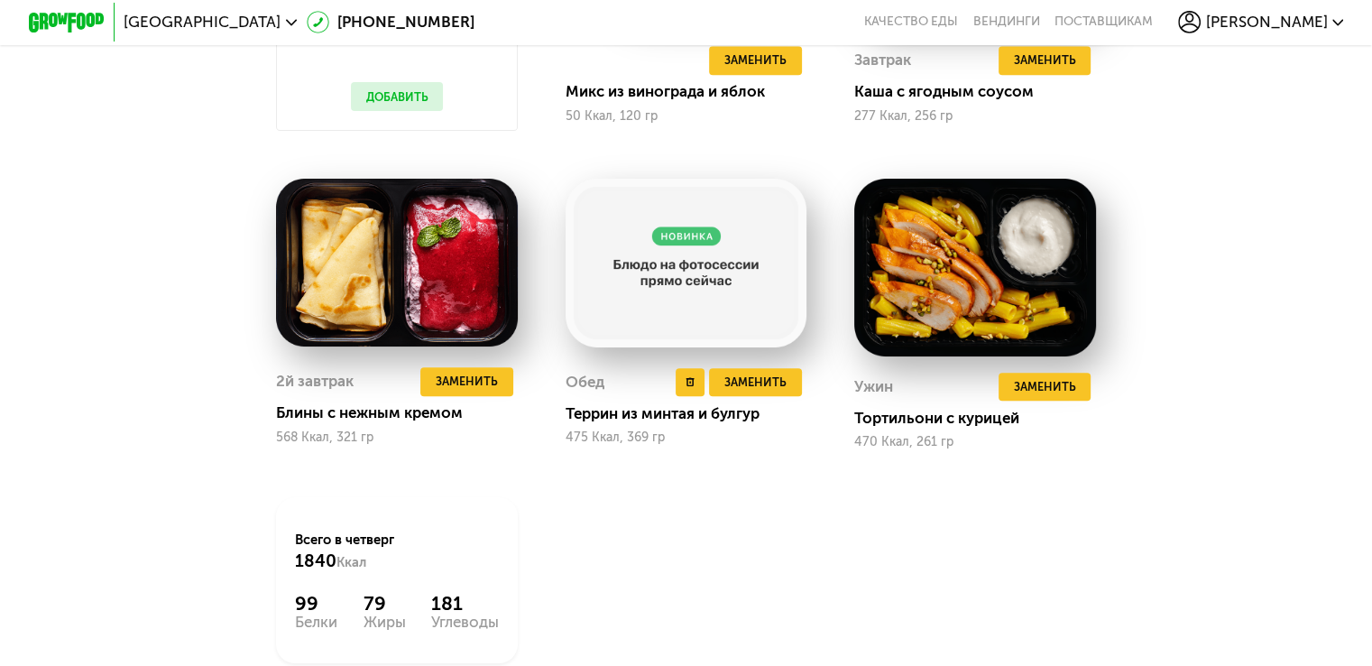
scroll to position [1894, 0]
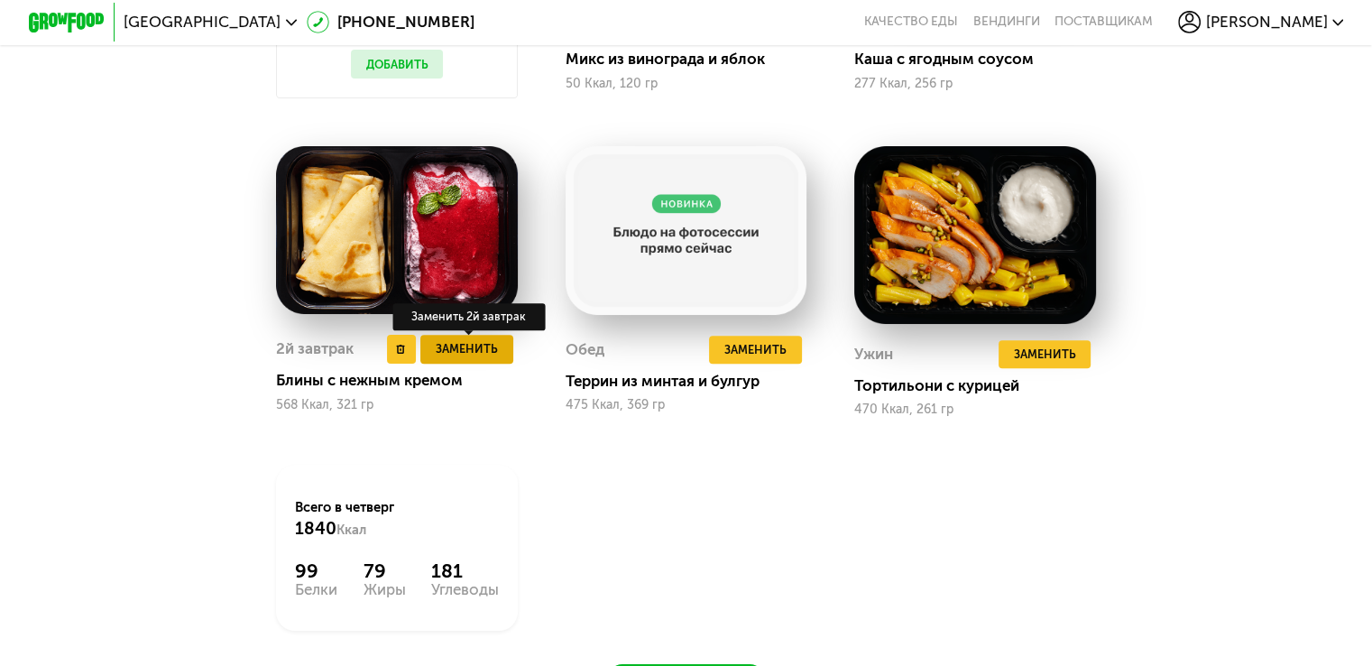
click at [459, 352] on button "Заменить" at bounding box center [466, 349] width 93 height 29
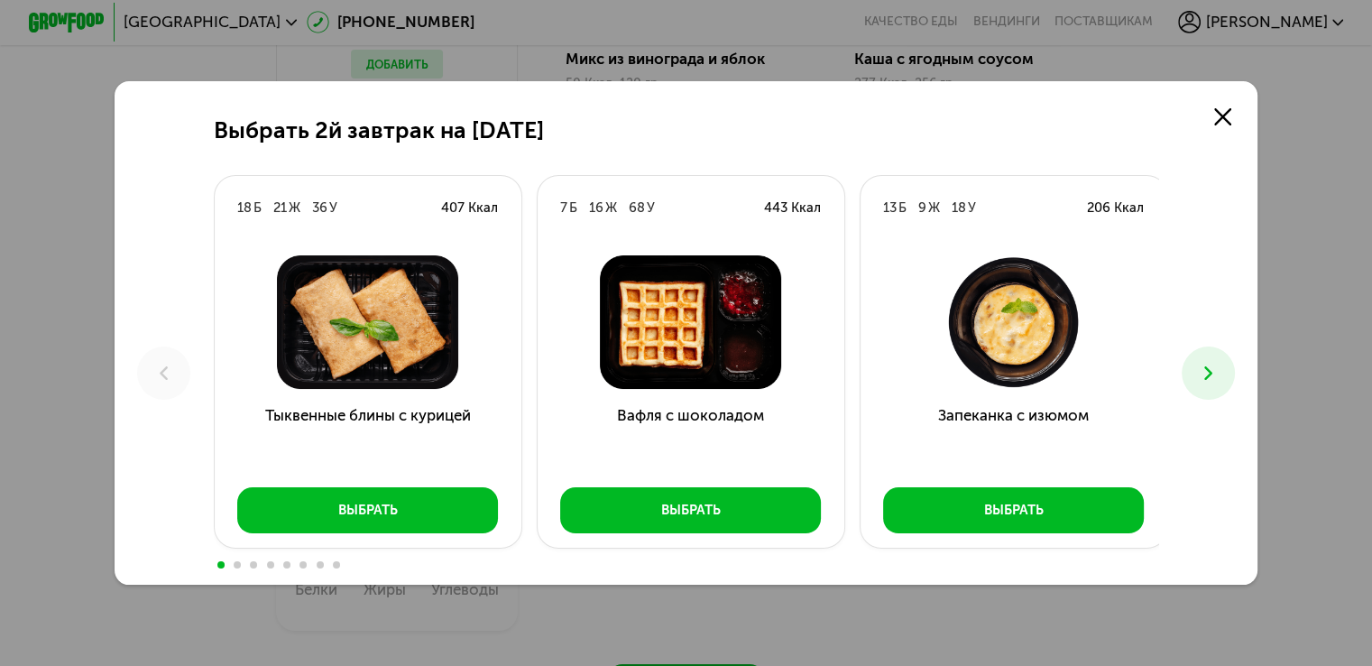
click at [1231, 376] on button at bounding box center [1208, 372] width 53 height 53
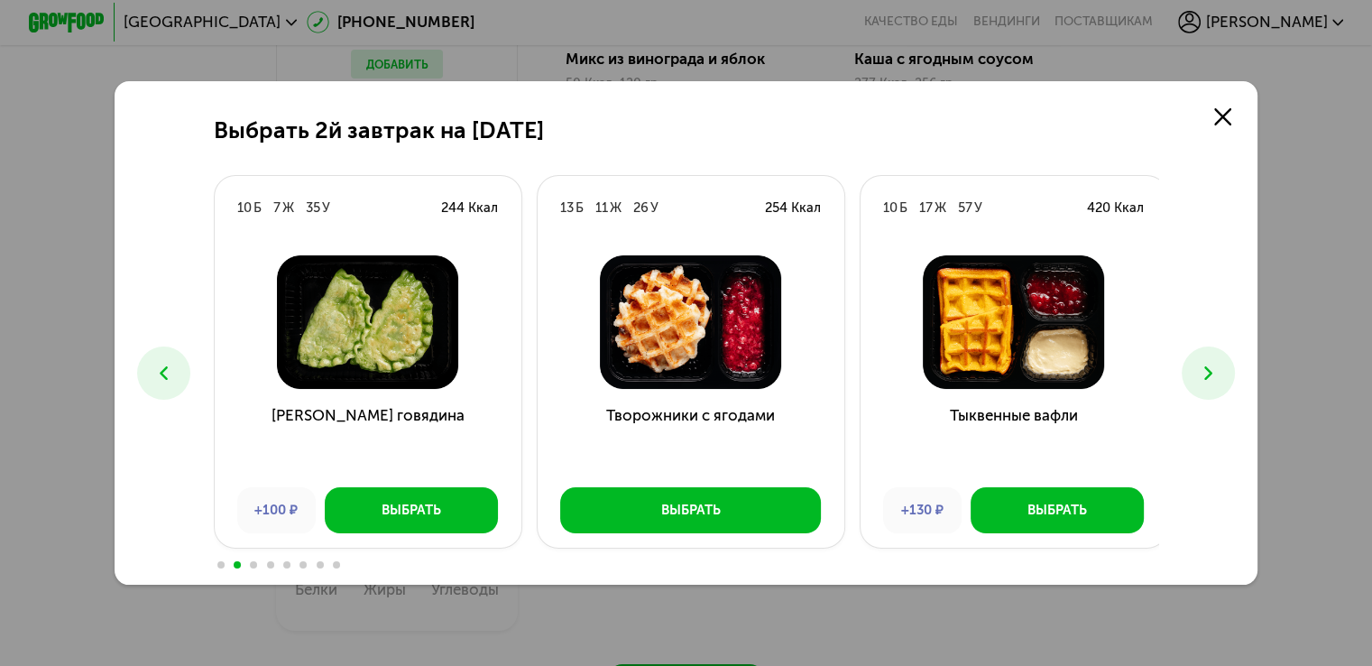
click at [1227, 378] on button at bounding box center [1208, 372] width 53 height 53
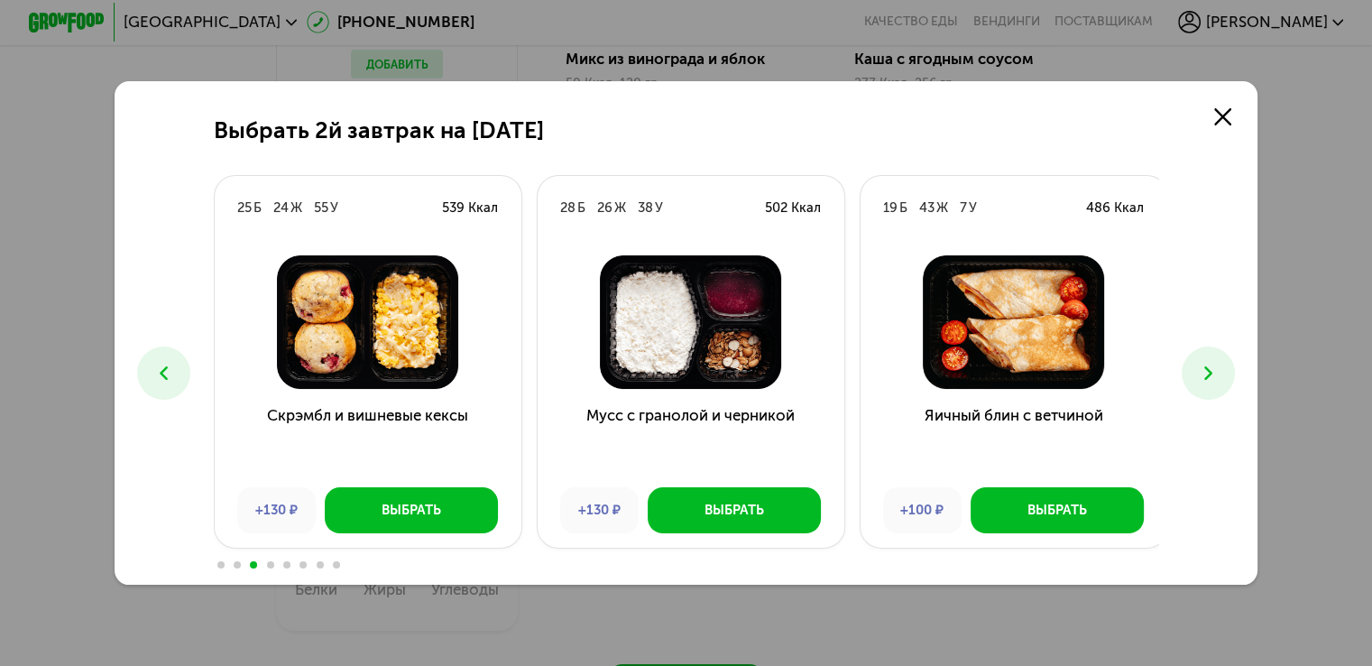
click at [1227, 380] on button at bounding box center [1208, 372] width 53 height 53
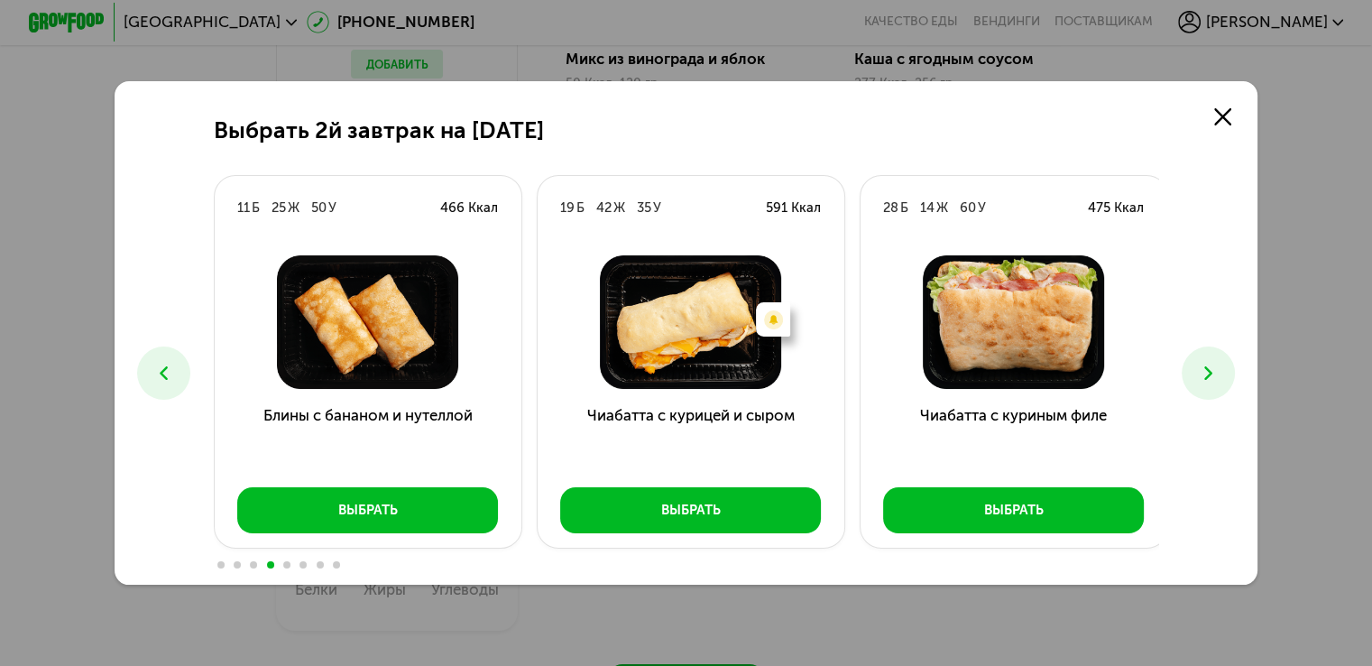
click at [1227, 380] on button at bounding box center [1208, 372] width 53 height 53
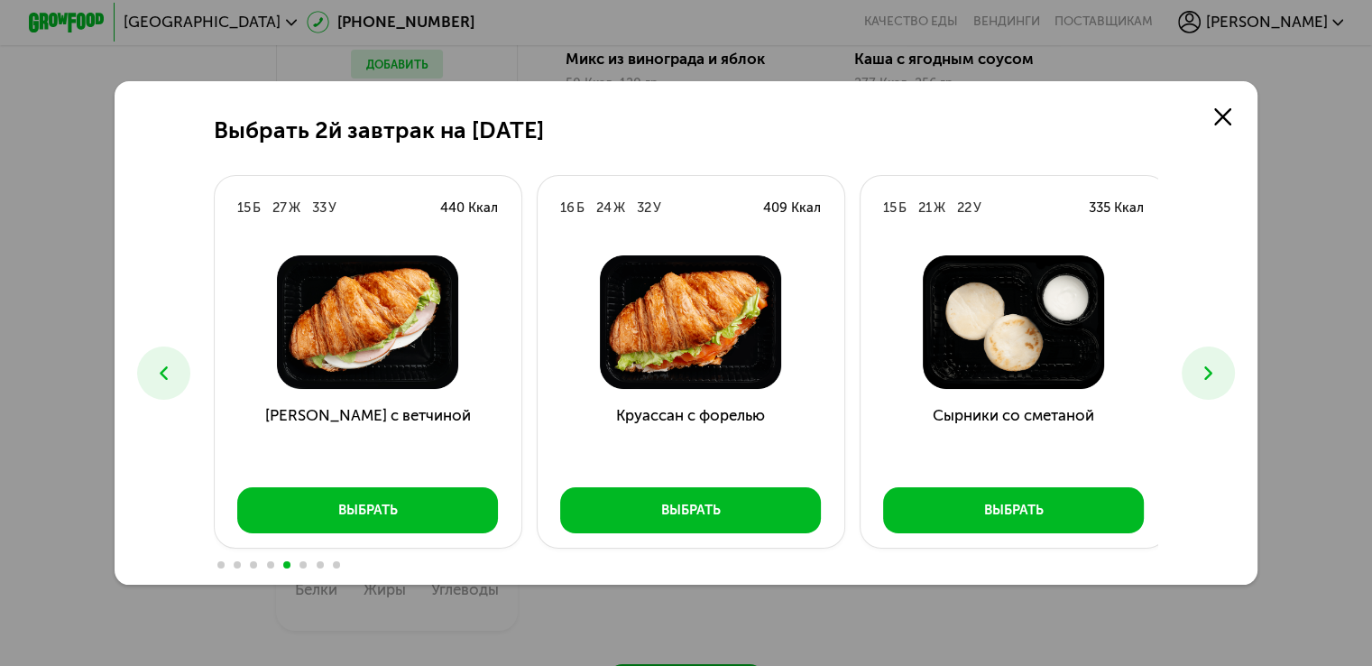
click at [1223, 379] on button at bounding box center [1208, 372] width 53 height 53
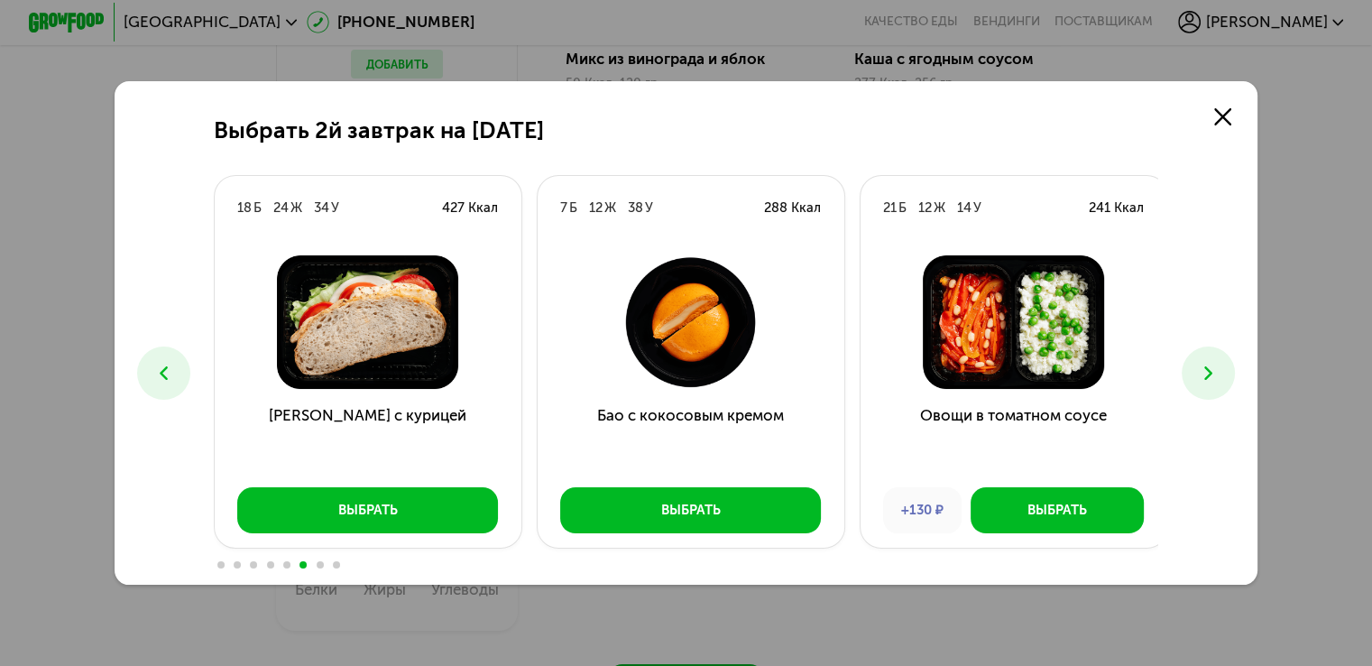
click at [1216, 369] on icon at bounding box center [1208, 373] width 23 height 23
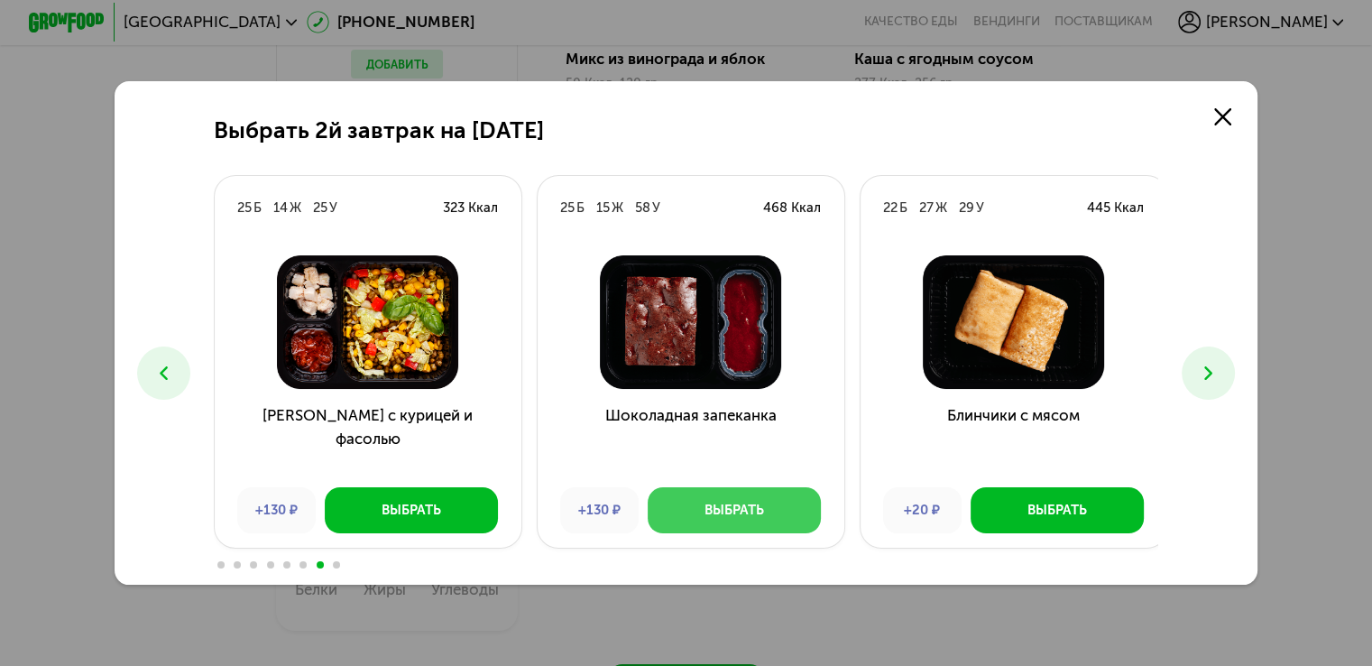
click at [712, 508] on div "Выбрать" at bounding box center [735, 510] width 60 height 19
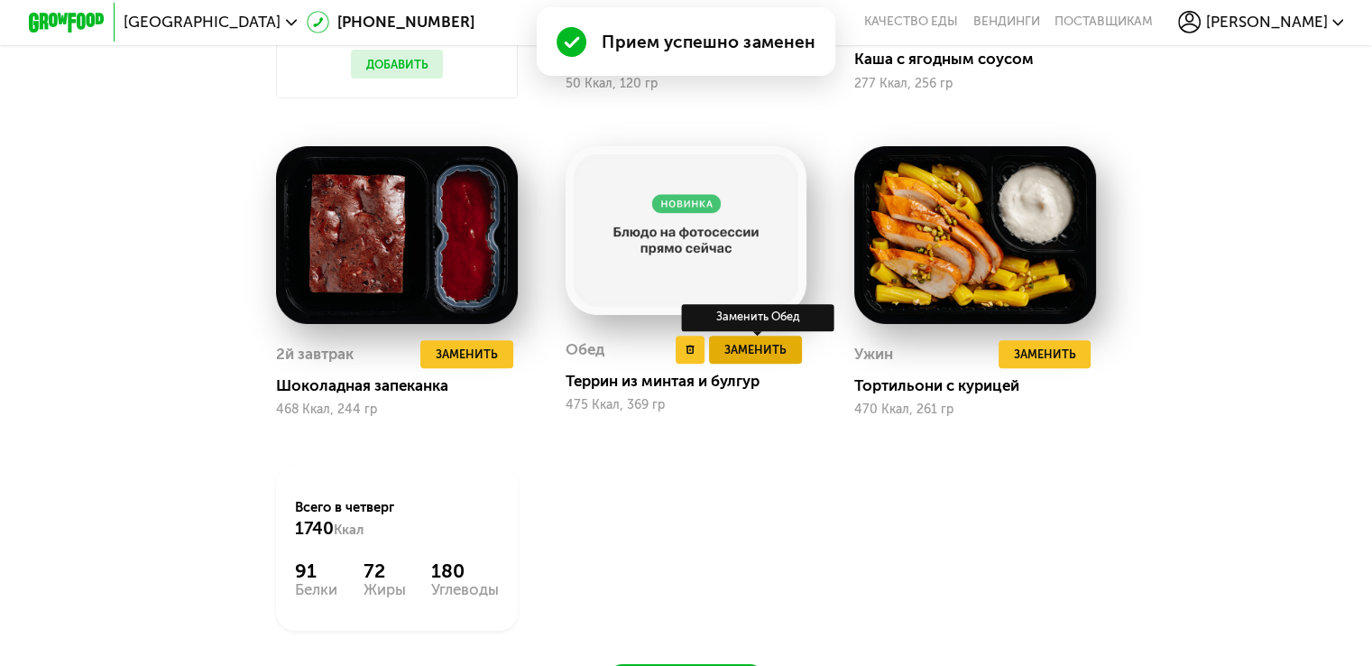
click at [761, 359] on span "Заменить" at bounding box center [755, 349] width 62 height 19
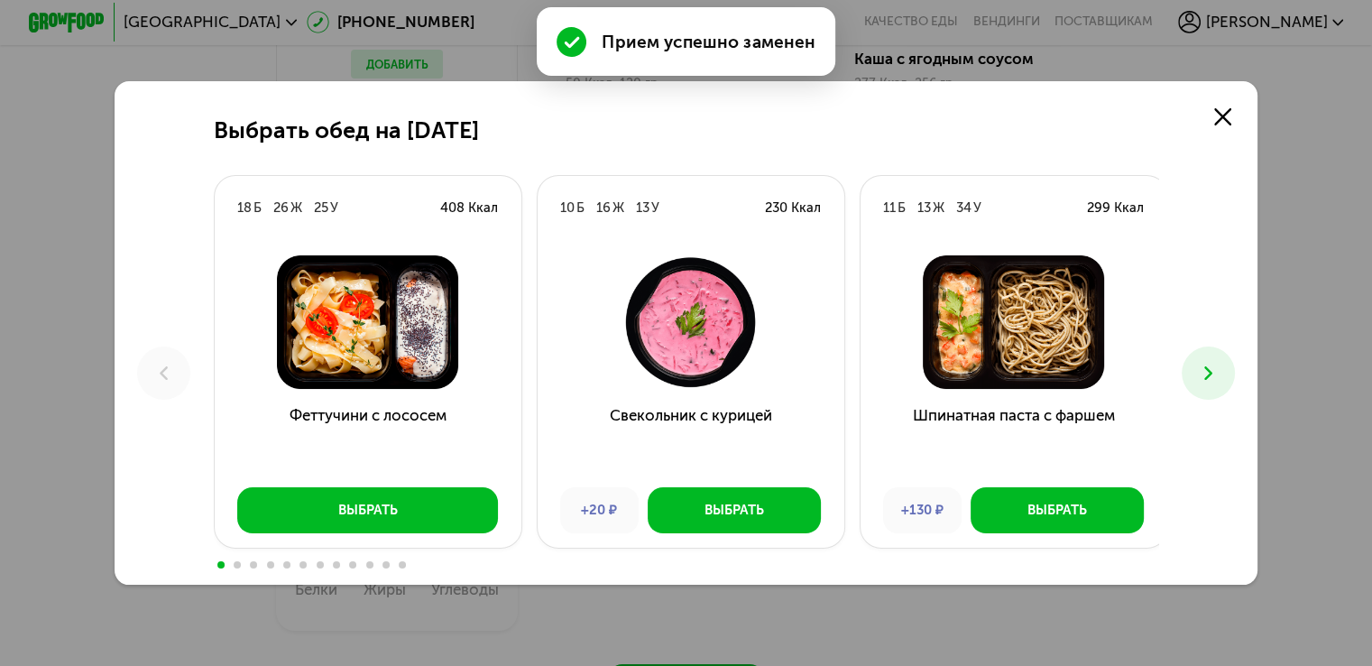
click at [1220, 362] on icon at bounding box center [1208, 373] width 23 height 23
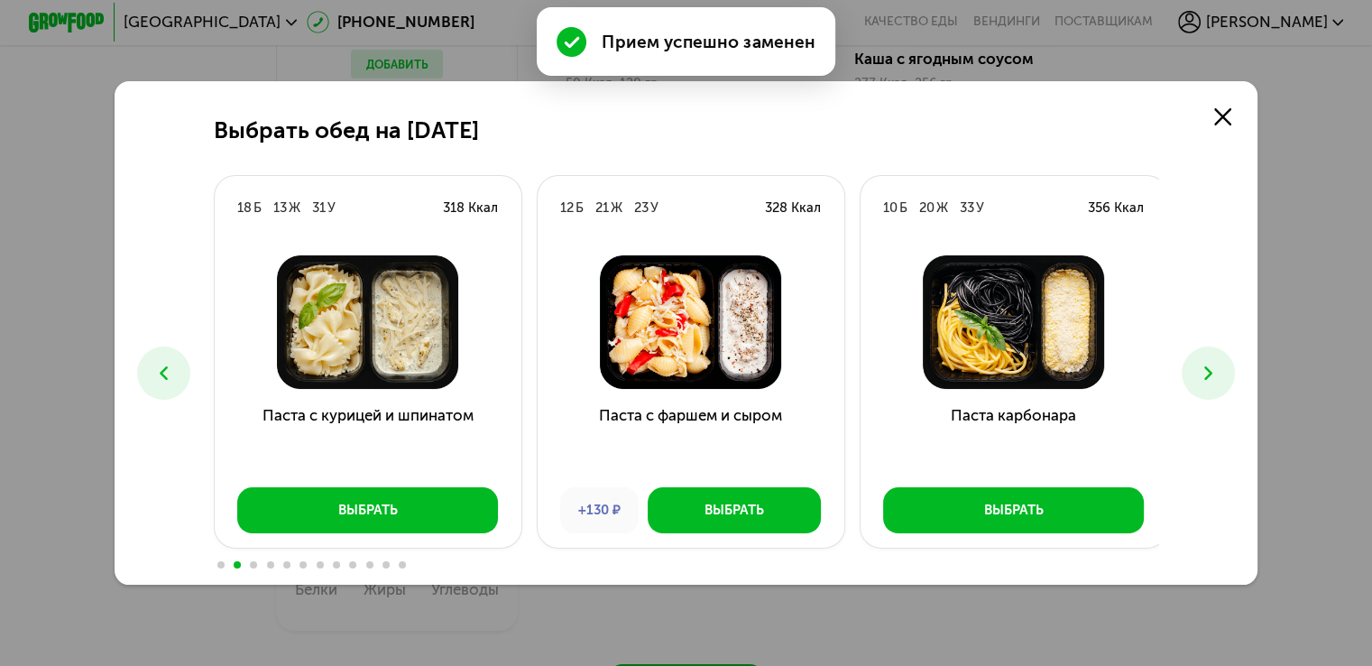
click at [1220, 362] on icon at bounding box center [1208, 373] width 23 height 23
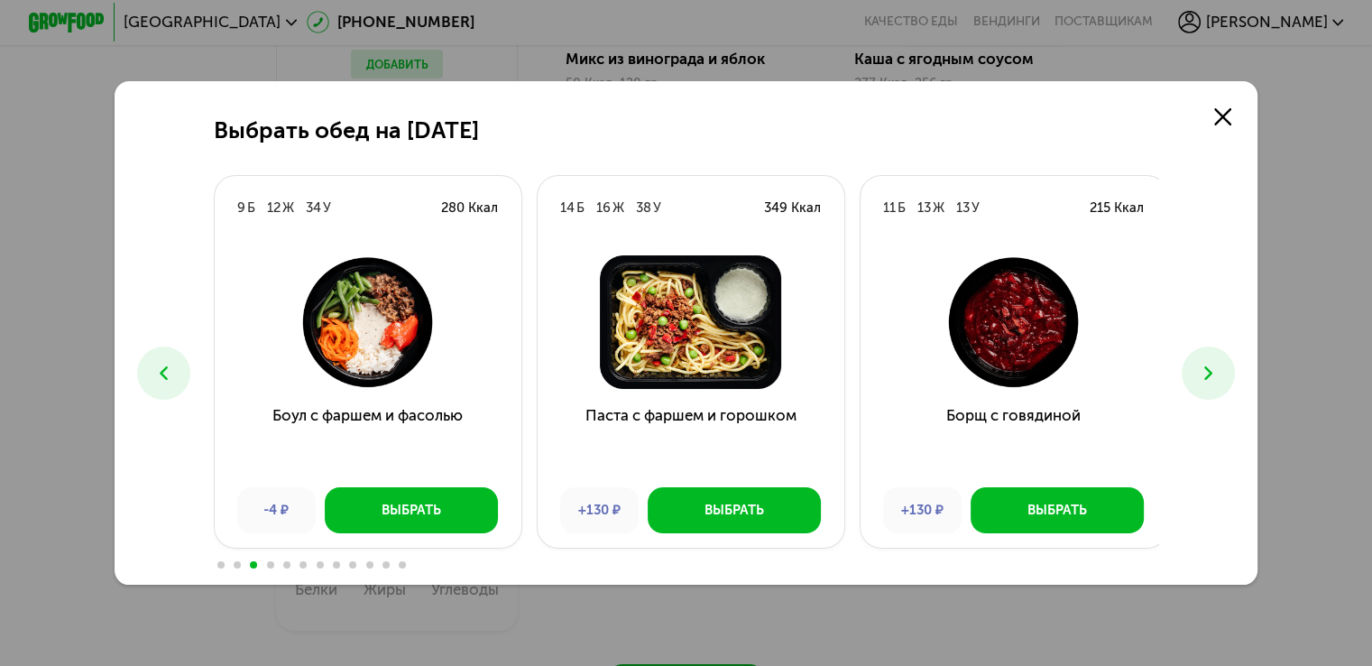
click at [1220, 362] on icon at bounding box center [1208, 373] width 23 height 23
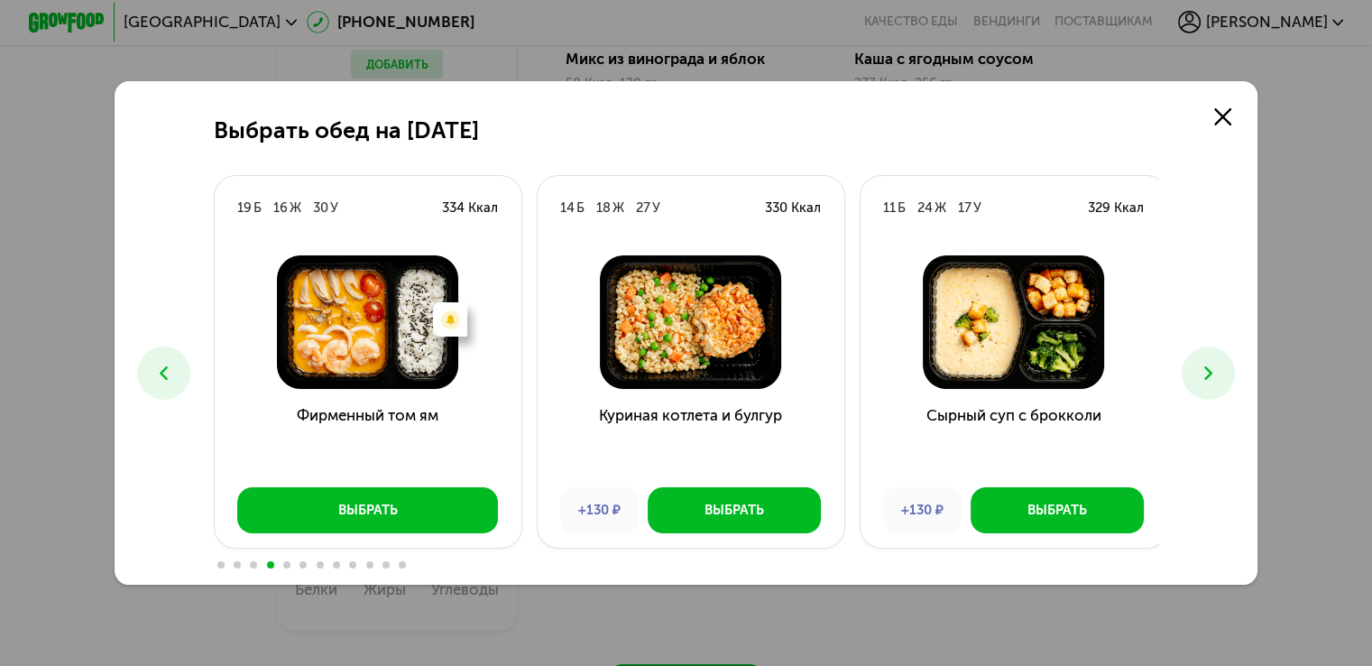
click at [1220, 362] on icon at bounding box center [1208, 373] width 23 height 23
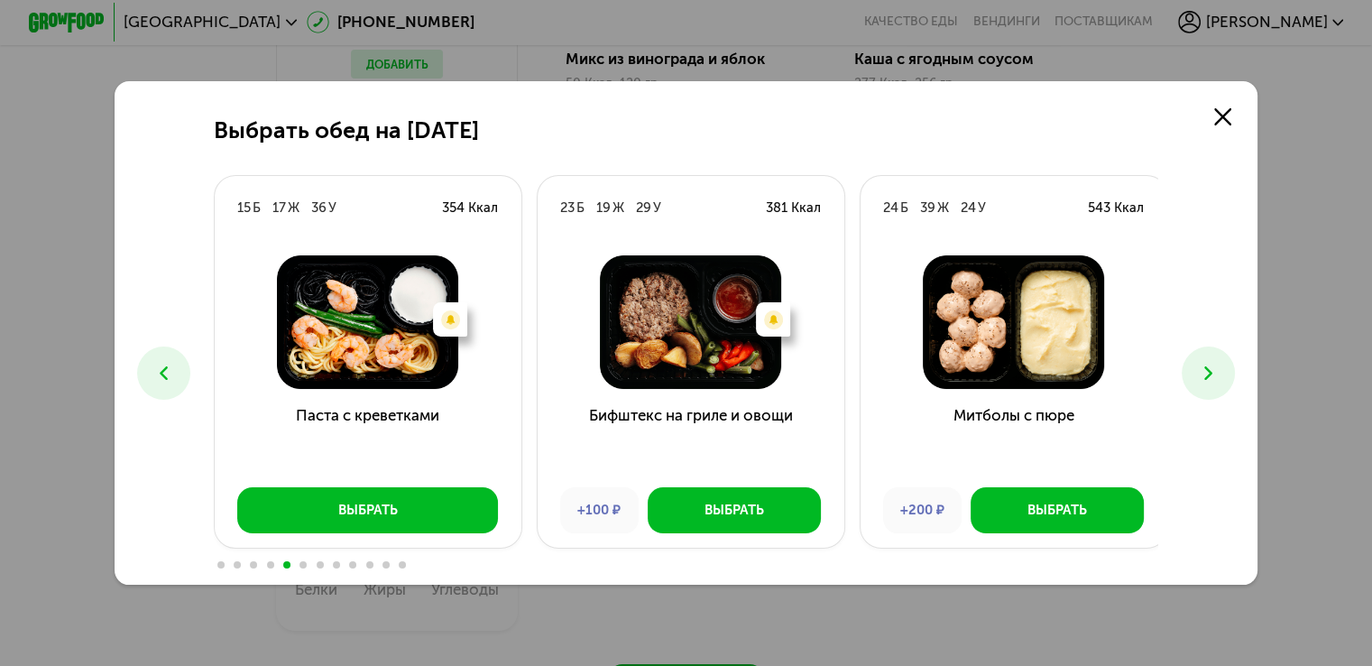
click at [1211, 367] on use at bounding box center [1208, 373] width 8 height 14
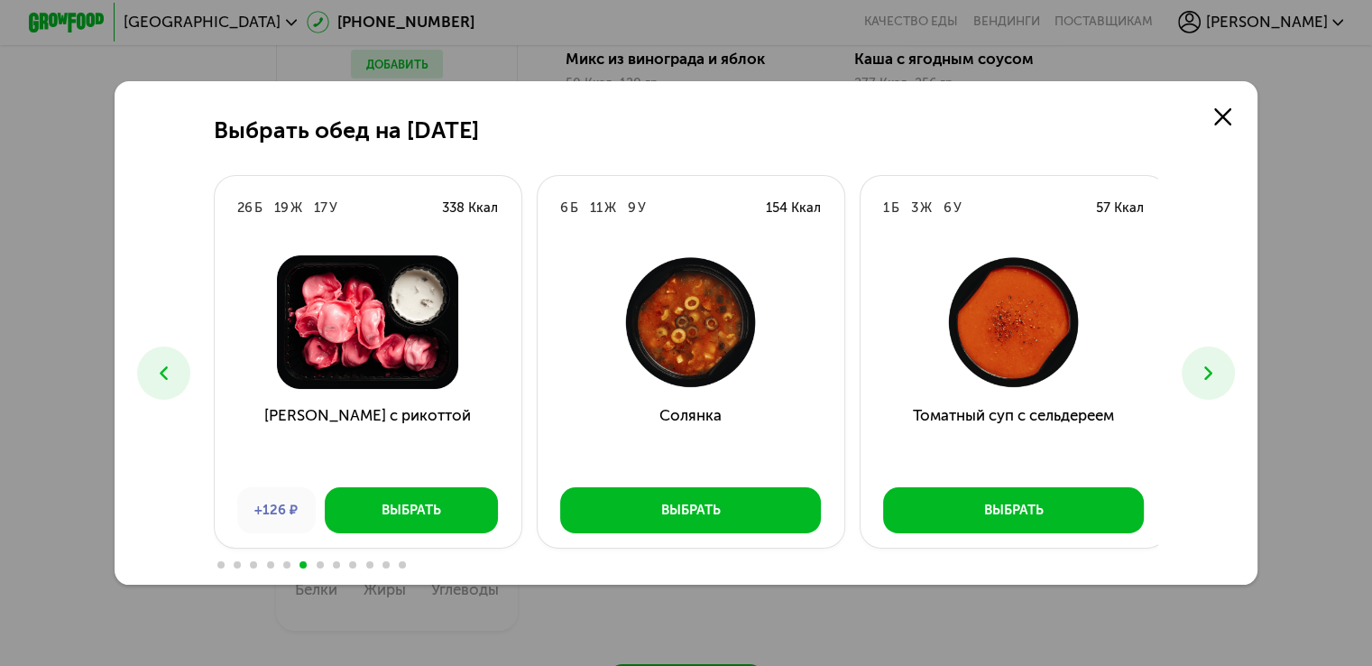
click at [1211, 367] on use at bounding box center [1208, 373] width 8 height 14
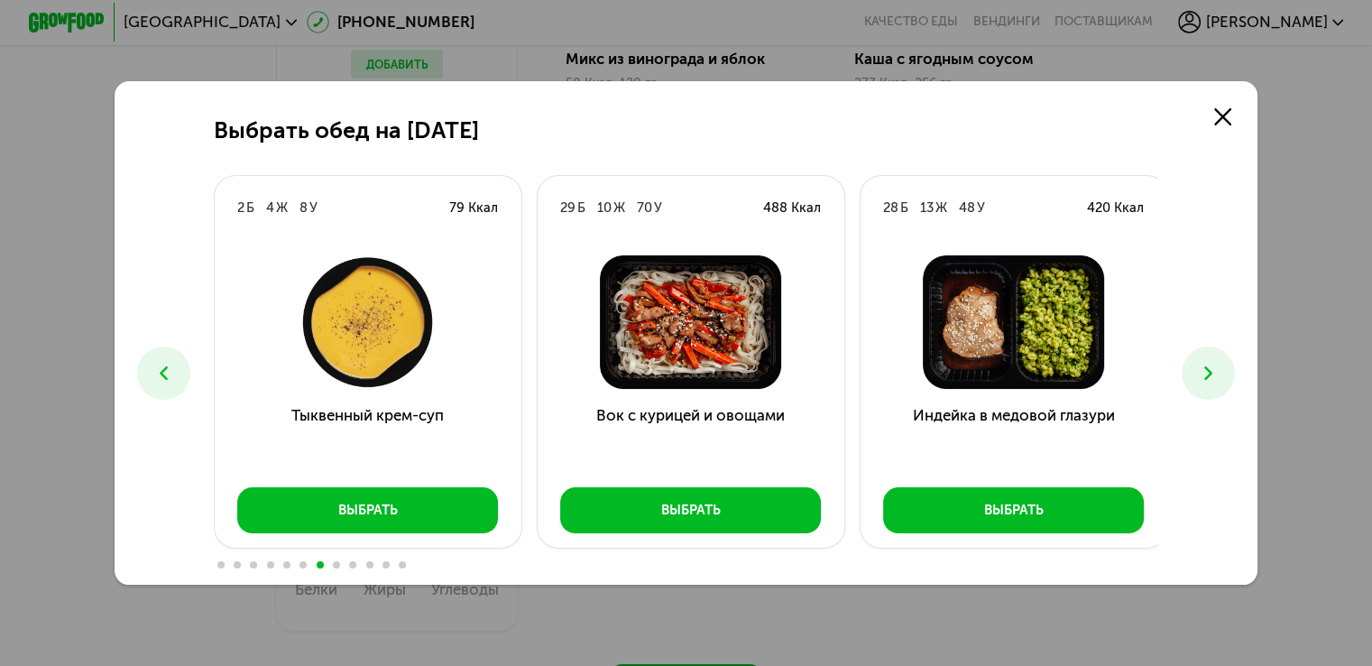
click at [1211, 367] on use at bounding box center [1208, 373] width 8 height 14
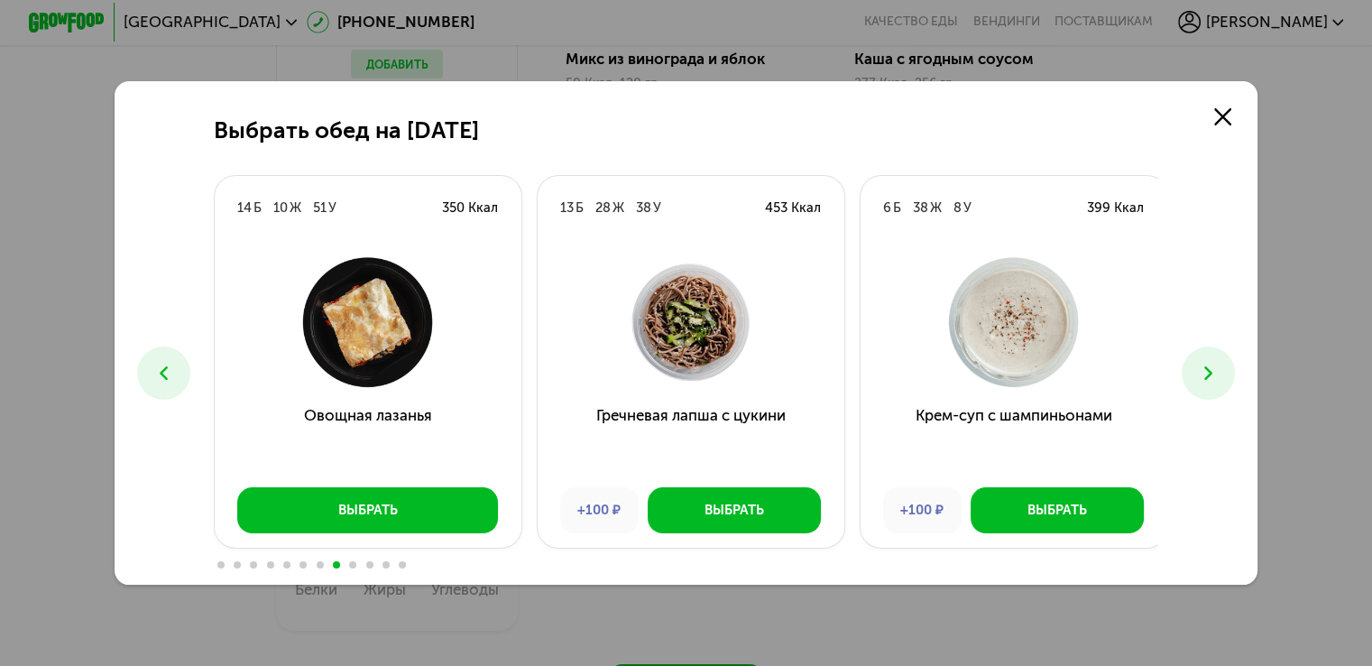
click at [1211, 367] on use at bounding box center [1208, 373] width 8 height 14
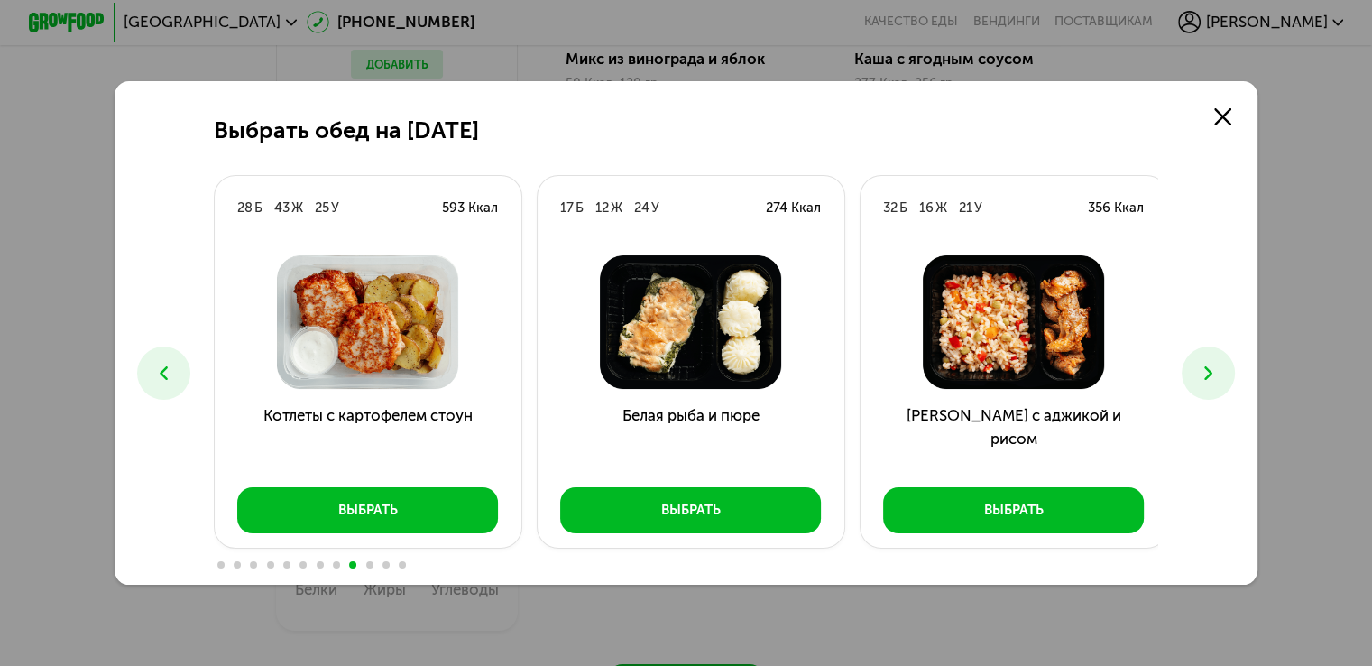
click at [1211, 367] on use at bounding box center [1208, 373] width 8 height 14
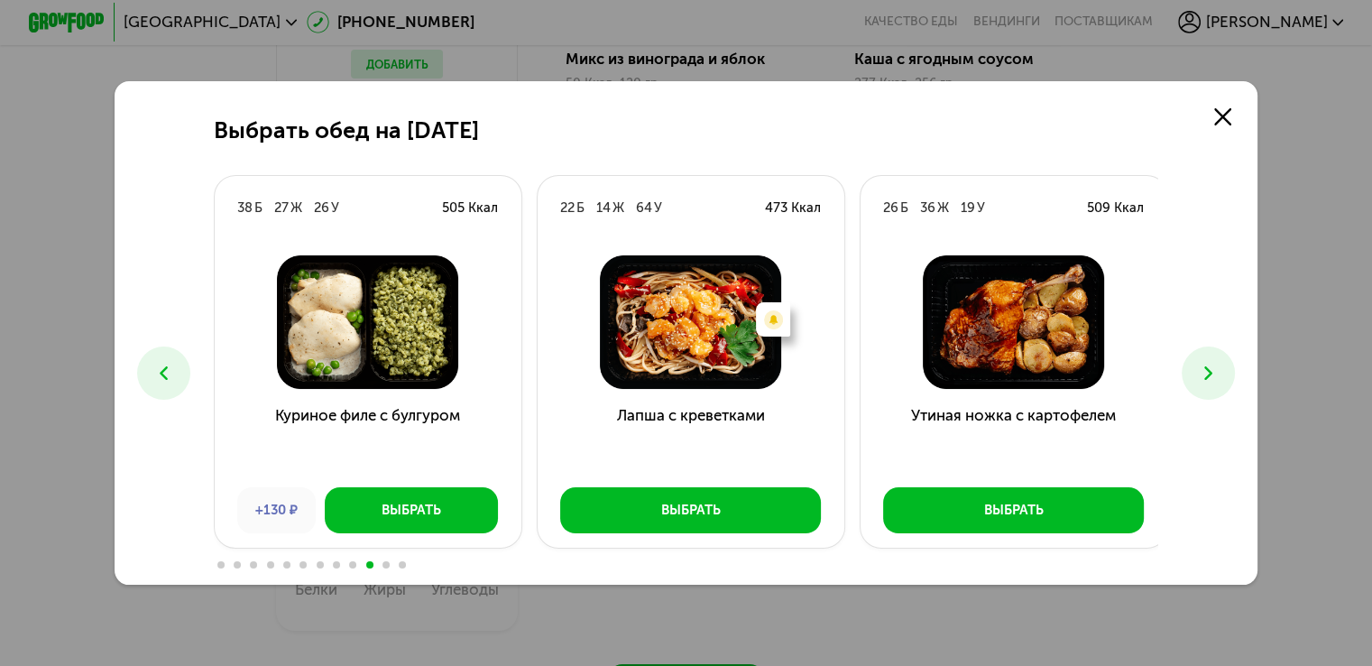
click at [1211, 367] on use at bounding box center [1208, 373] width 8 height 14
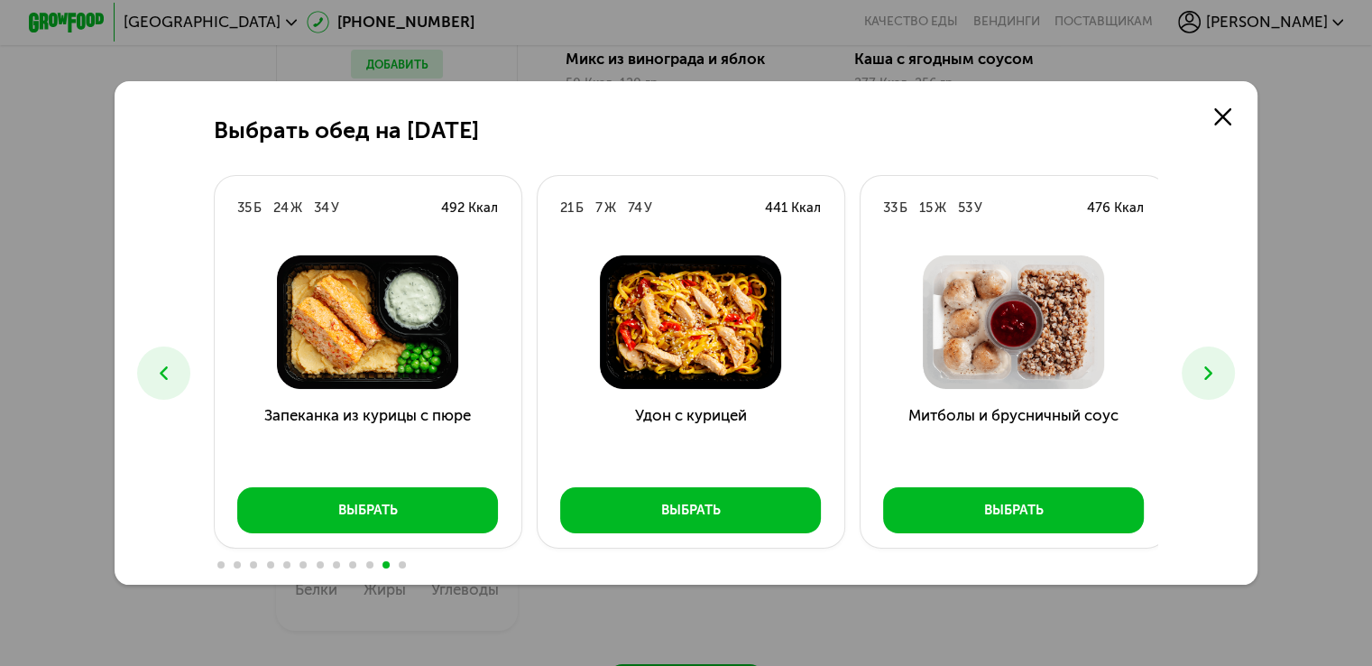
click at [1211, 369] on icon at bounding box center [1208, 373] width 23 height 23
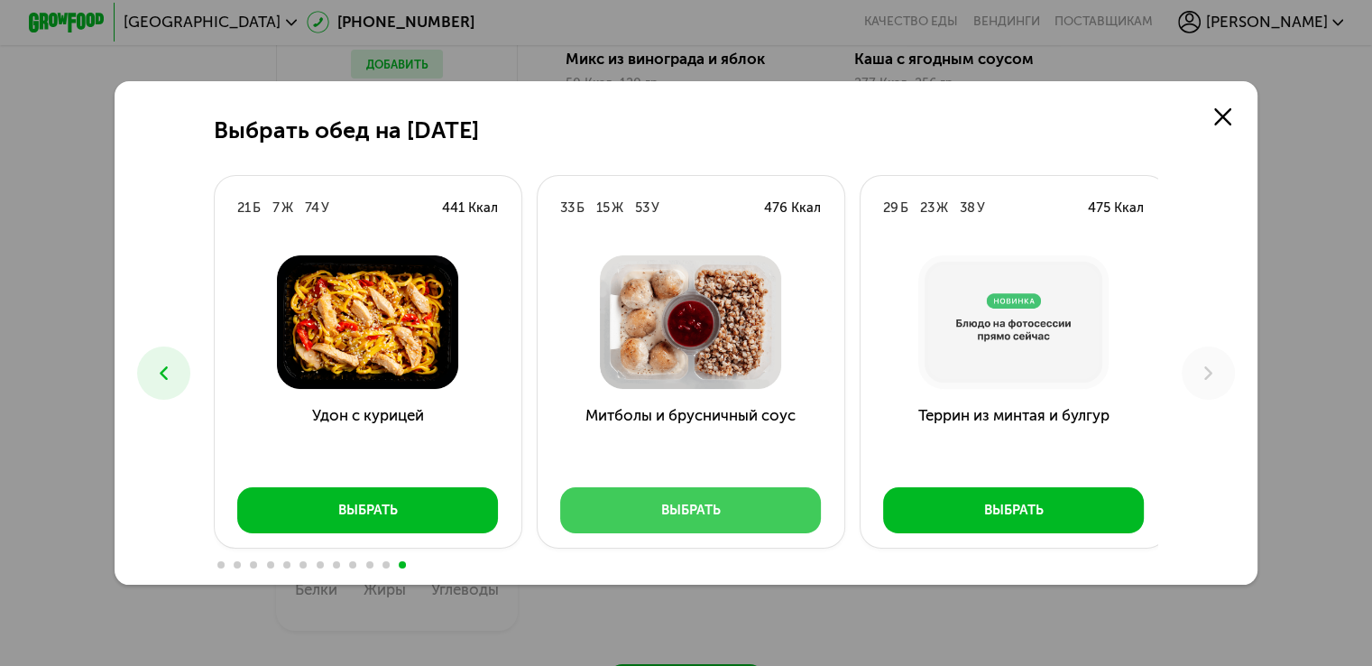
click at [776, 493] on button "Выбрать" at bounding box center [690, 510] width 261 height 46
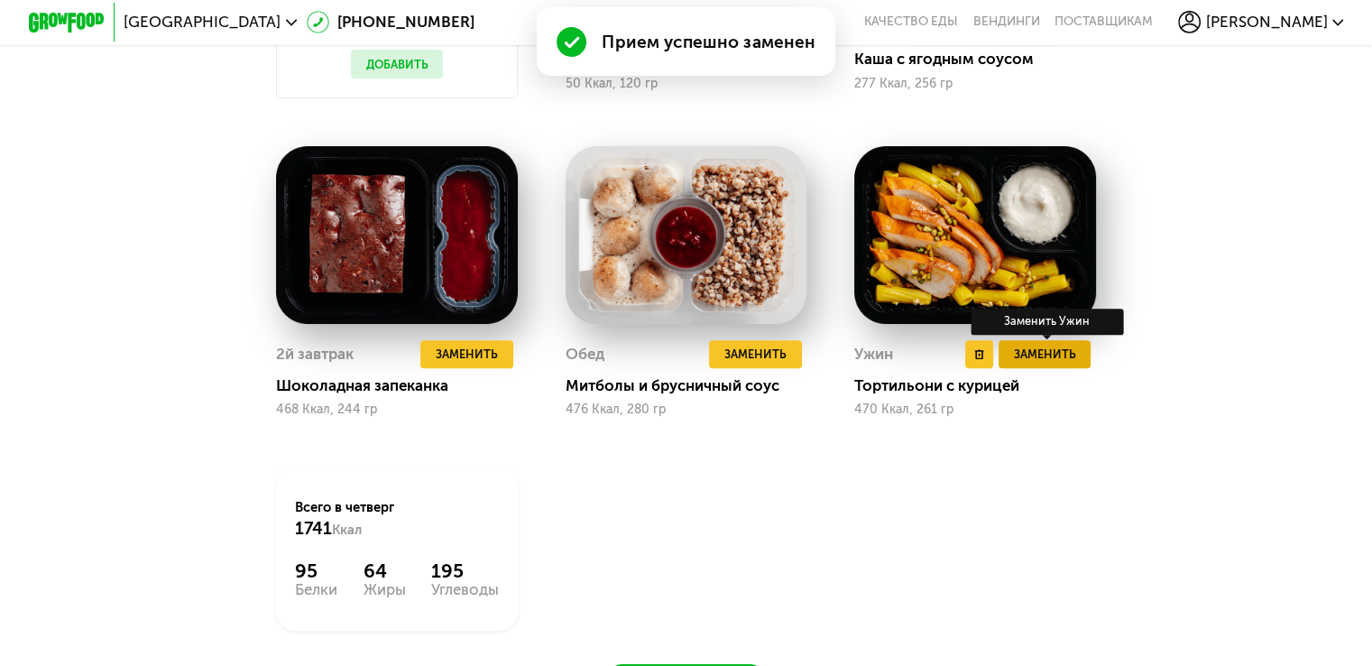
click at [1057, 364] on span "Заменить" at bounding box center [1044, 354] width 62 height 19
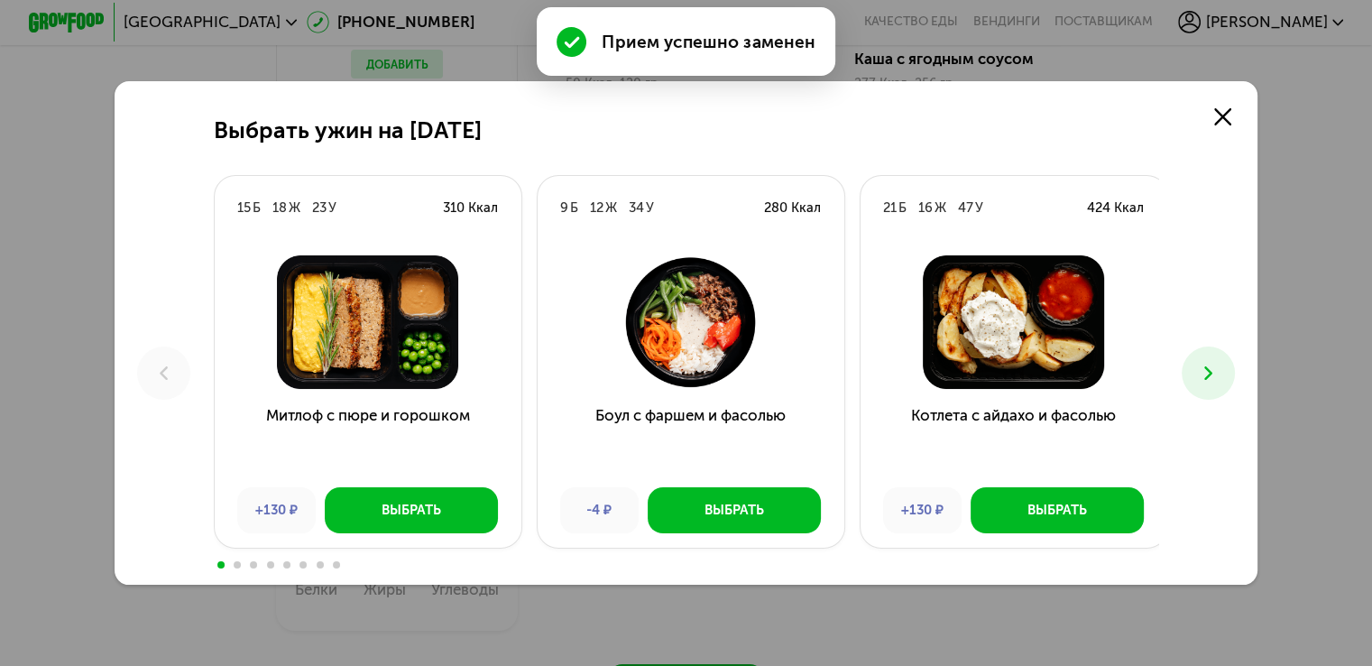
click at [1220, 365] on icon at bounding box center [1208, 373] width 23 height 23
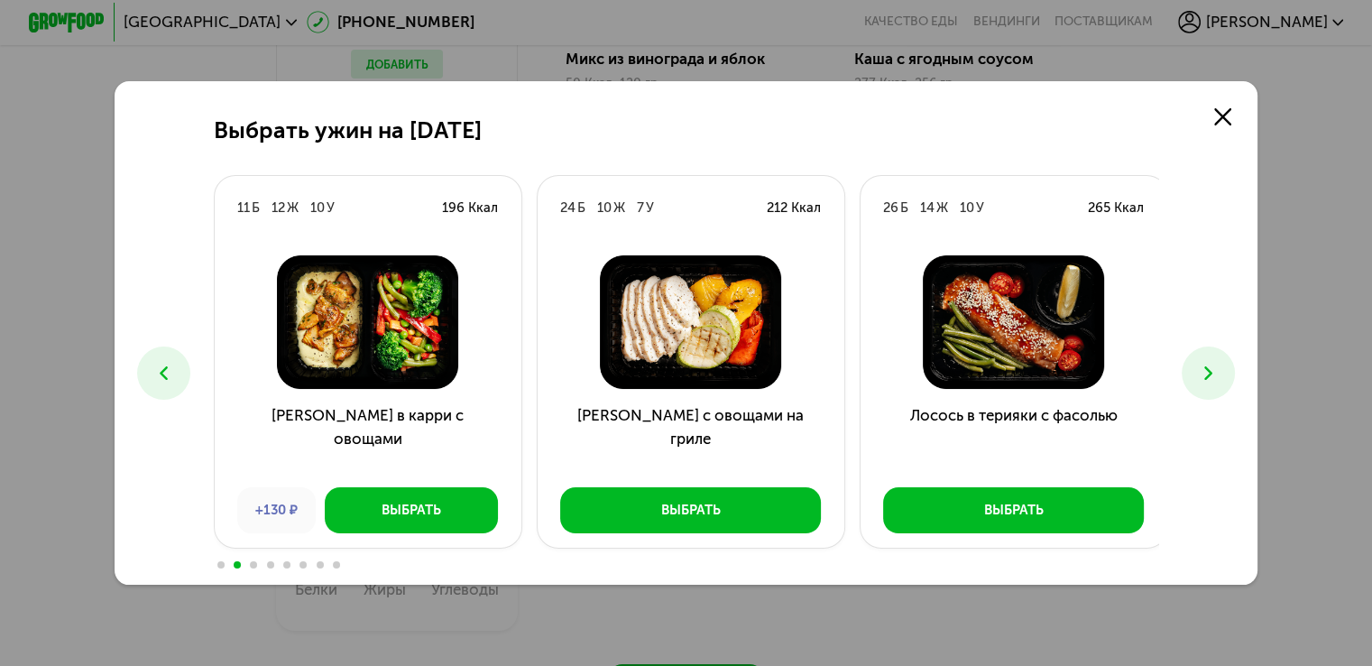
drag, startPoint x: 1213, startPoint y: 367, endPoint x: 1217, endPoint y: 377, distance: 10.6
click at [1212, 370] on icon at bounding box center [1208, 373] width 23 height 23
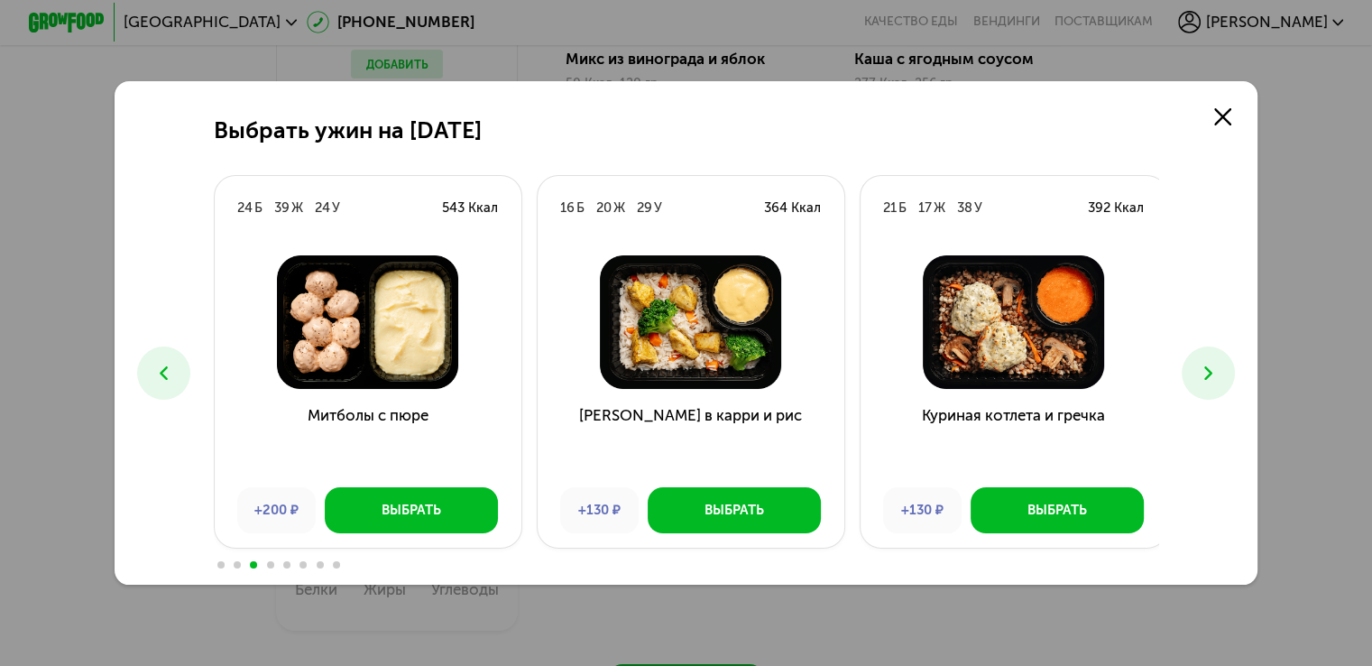
click at [1219, 376] on icon at bounding box center [1208, 373] width 23 height 23
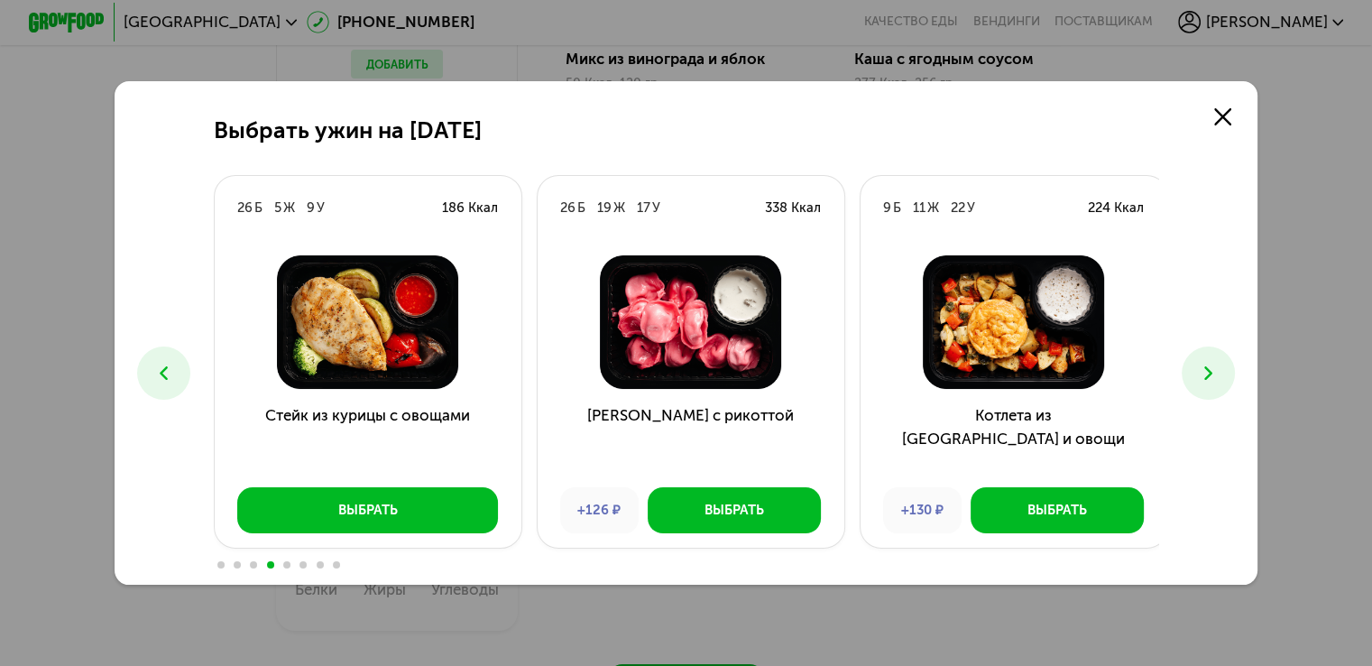
click at [1220, 373] on icon at bounding box center [1208, 373] width 23 height 23
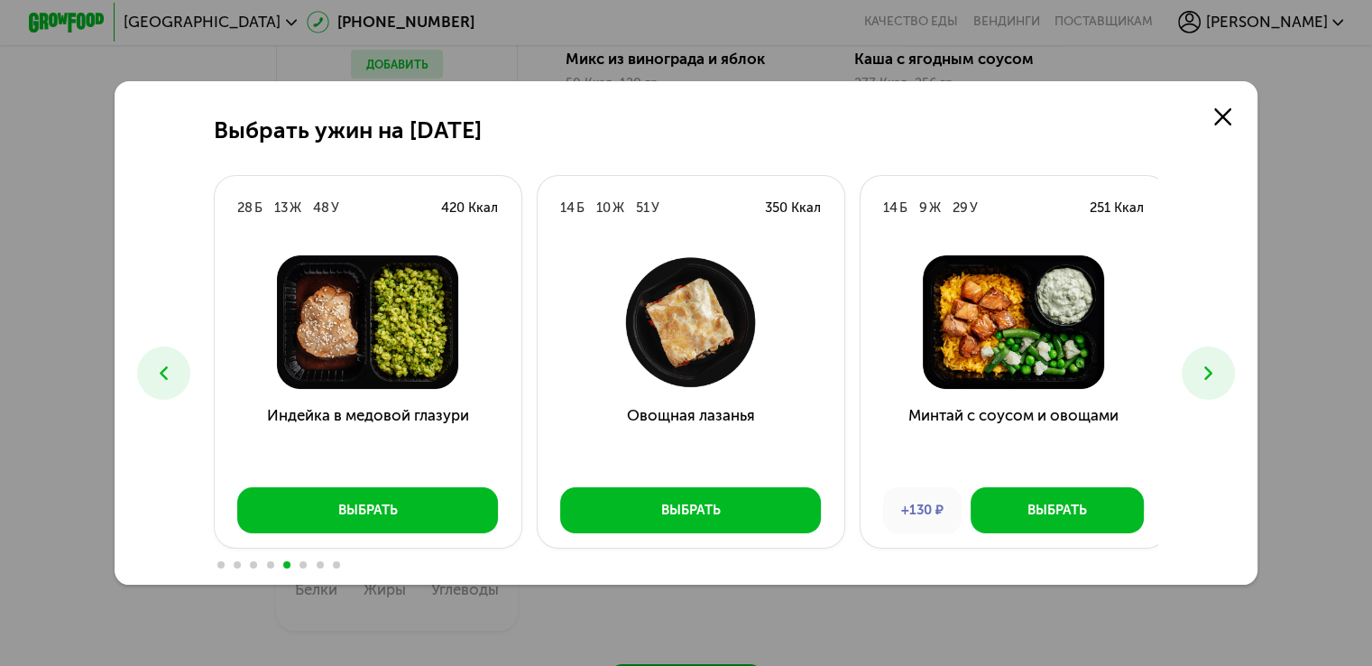
click at [1220, 373] on icon at bounding box center [1208, 373] width 23 height 23
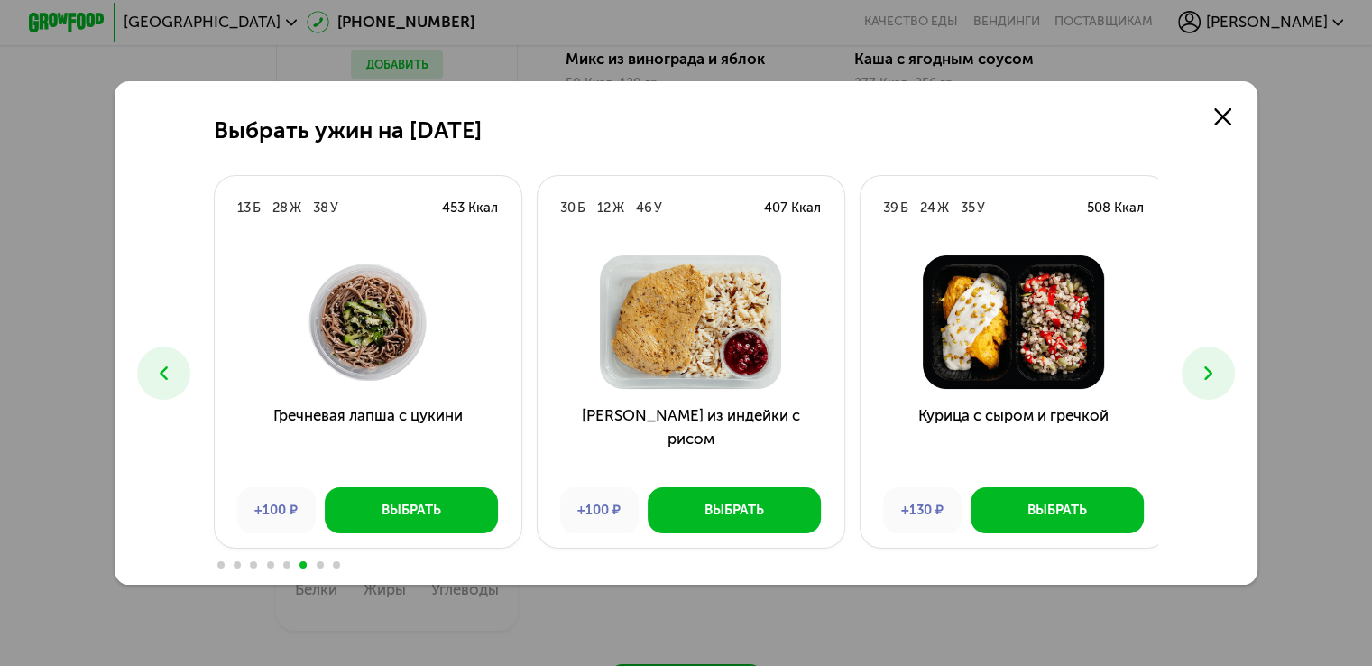
click at [1220, 373] on icon at bounding box center [1208, 373] width 23 height 23
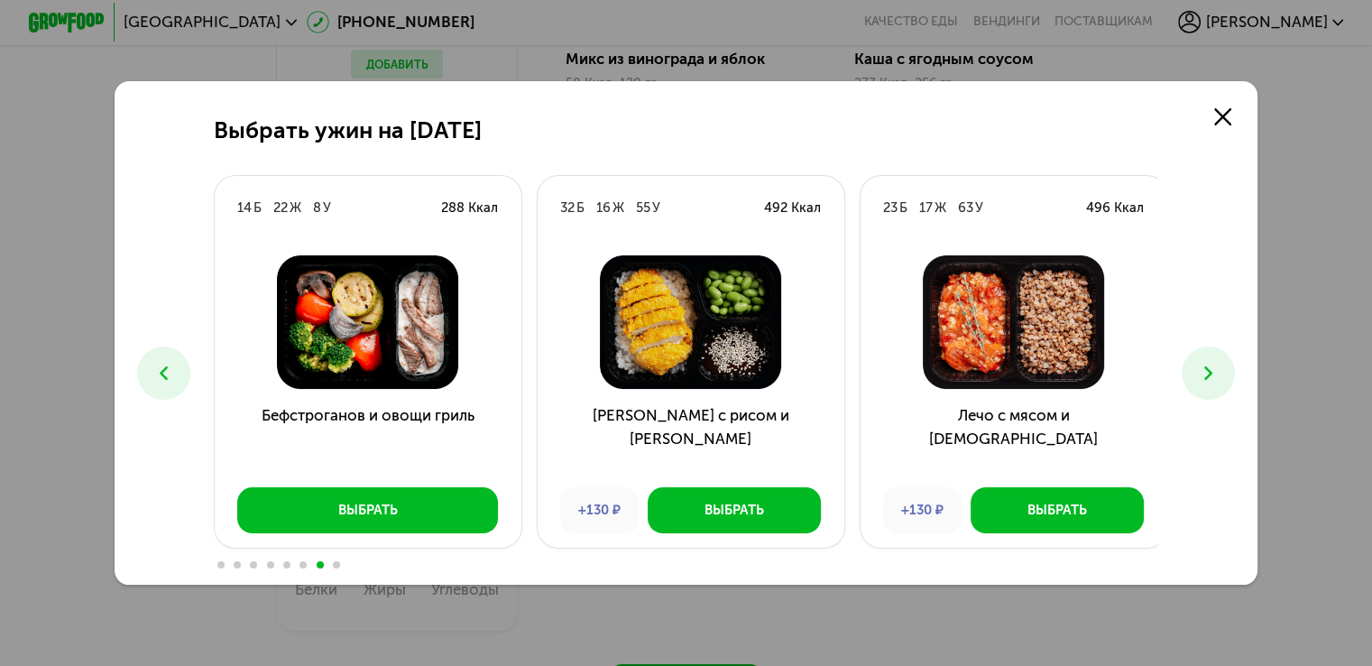
click at [1220, 373] on icon at bounding box center [1208, 373] width 23 height 23
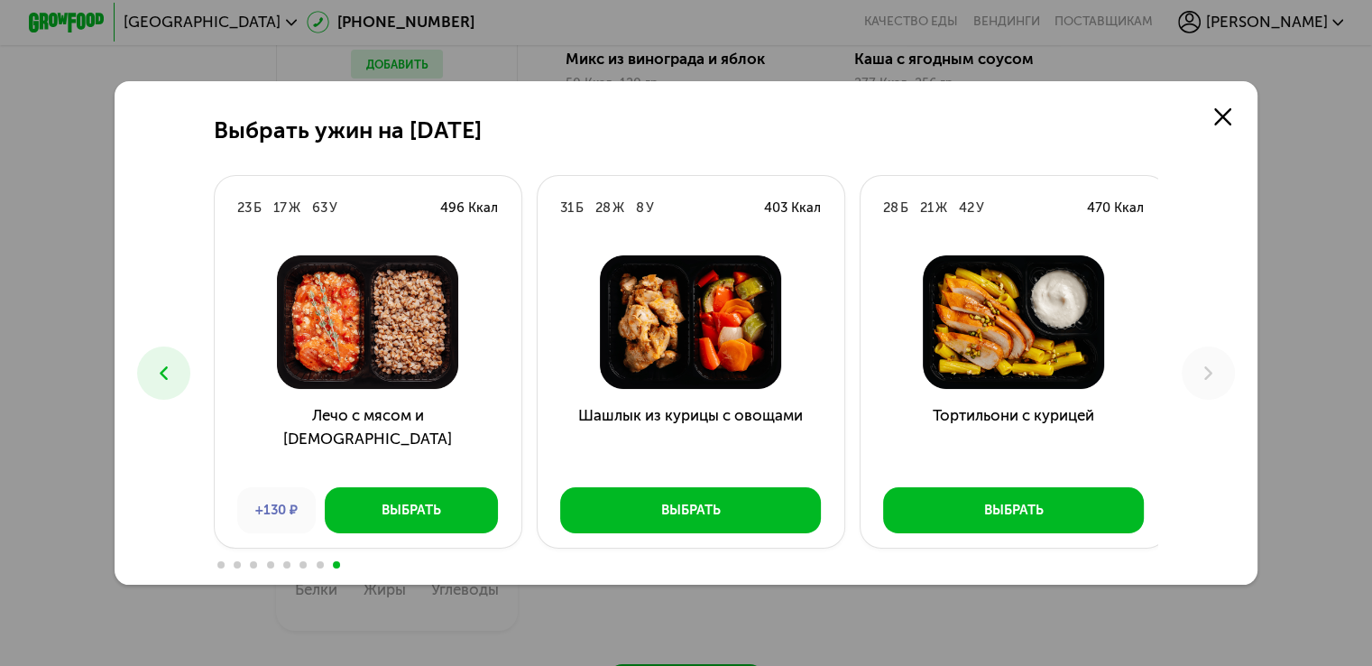
click at [175, 369] on button at bounding box center [163, 372] width 53 height 53
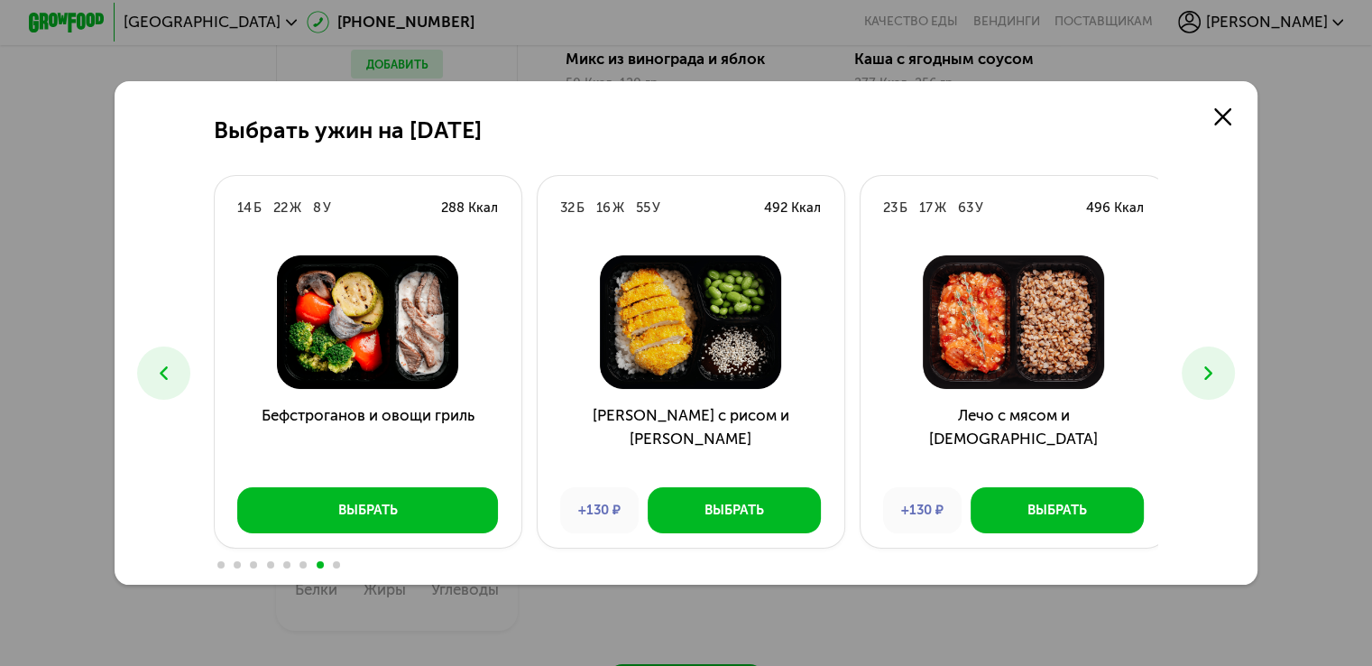
click at [175, 369] on button at bounding box center [163, 372] width 53 height 53
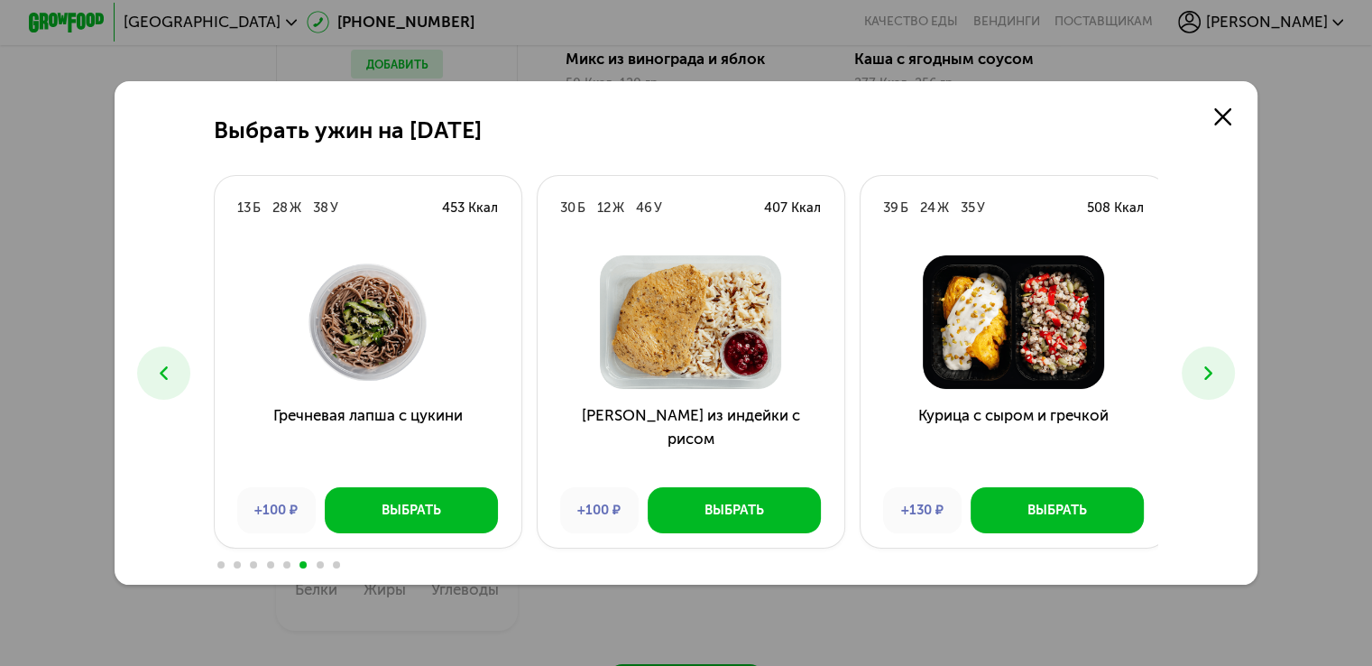
click at [175, 369] on button at bounding box center [163, 372] width 53 height 53
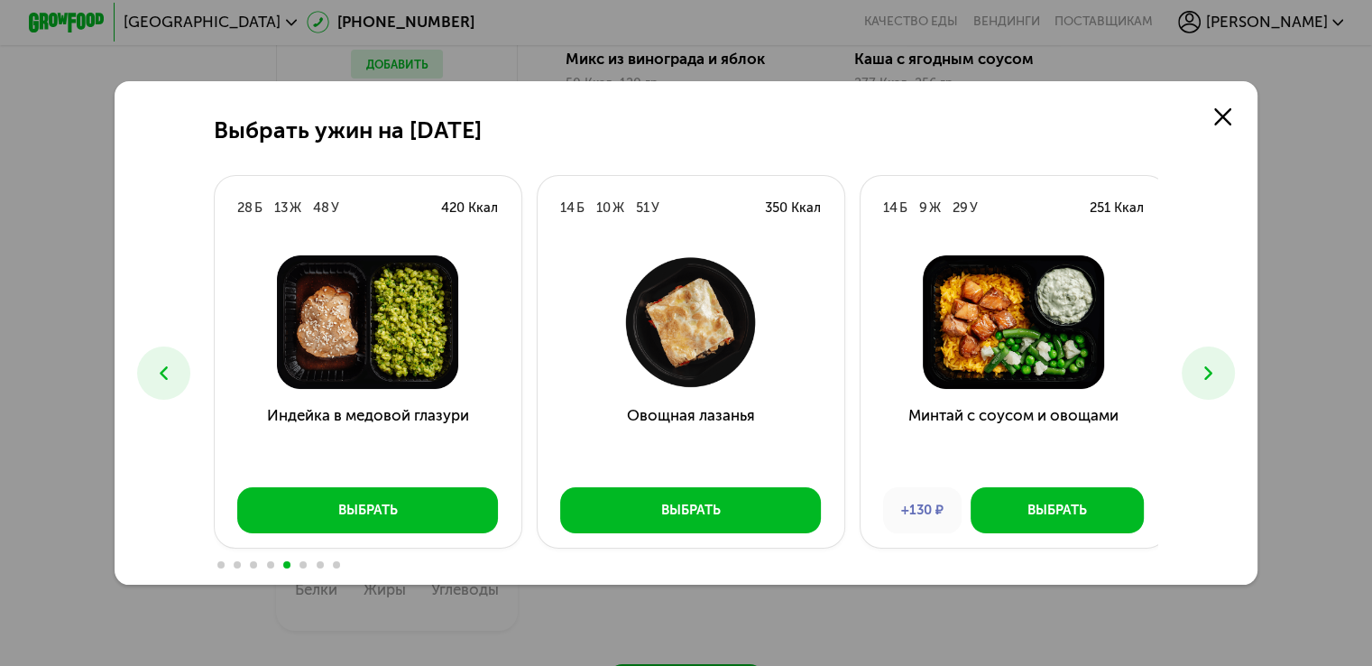
click at [1217, 377] on icon at bounding box center [1208, 373] width 23 height 23
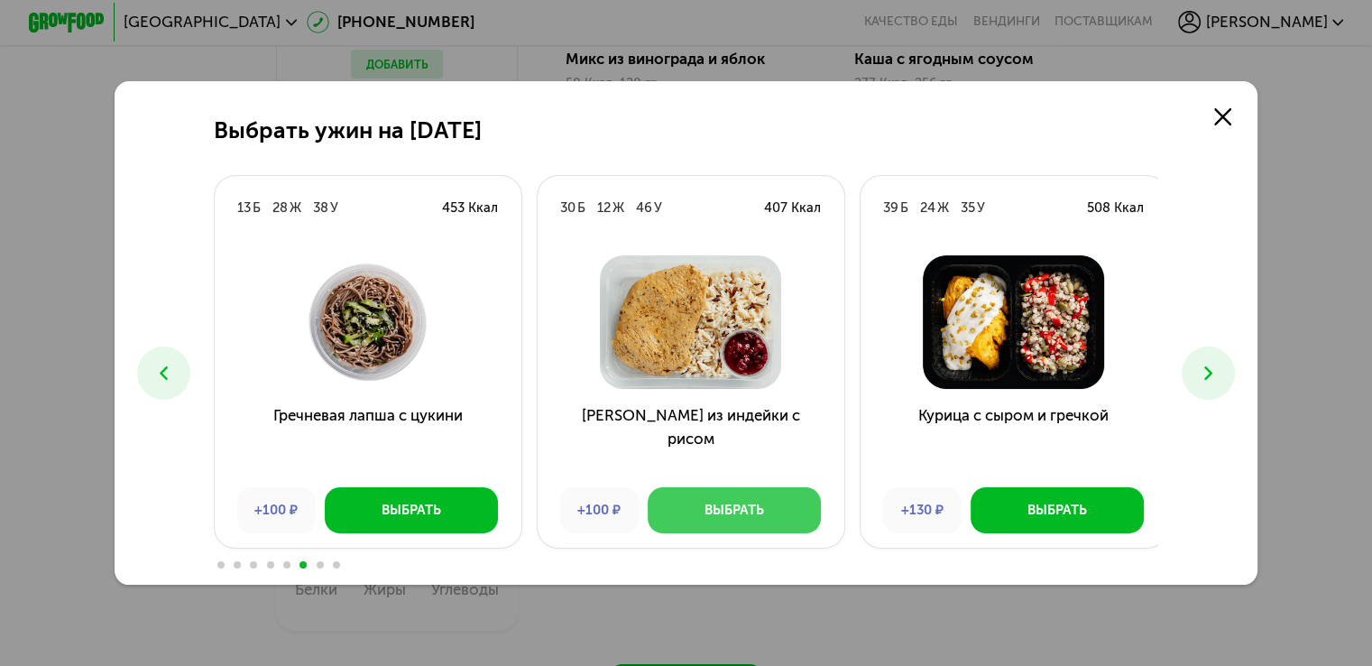
click at [778, 498] on button "Выбрать" at bounding box center [734, 510] width 173 height 46
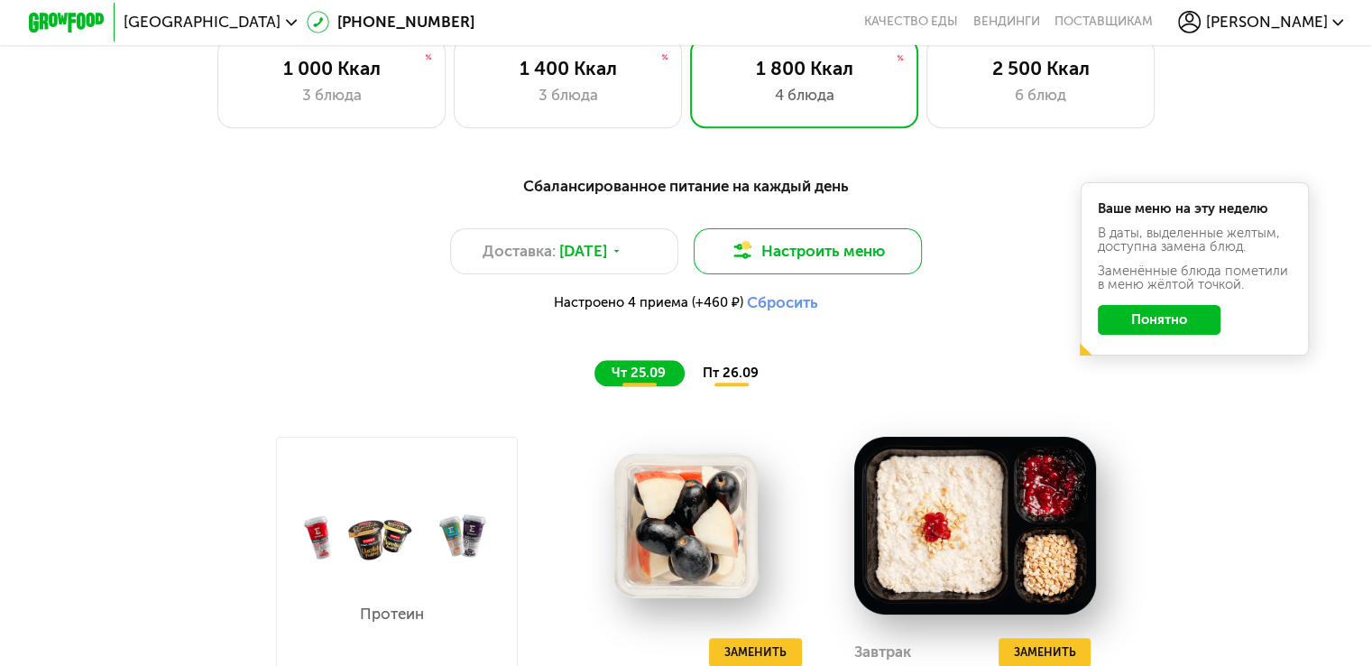
scroll to position [1173, 0]
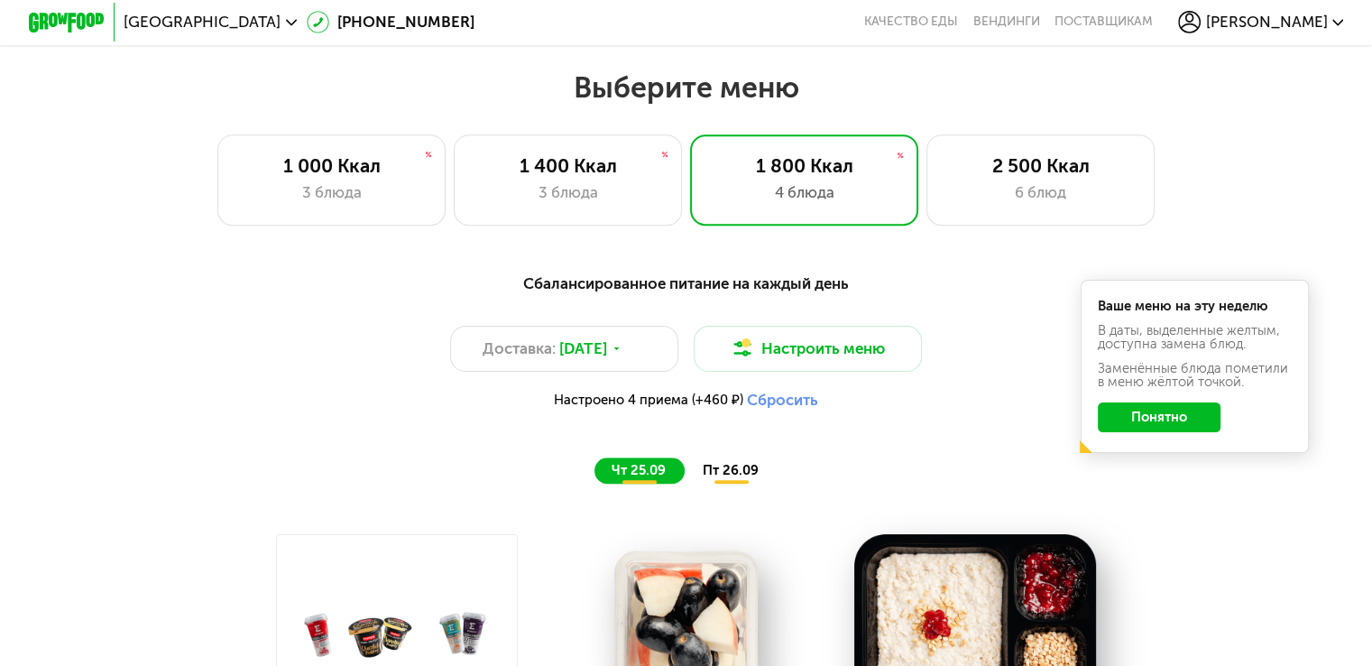
click at [731, 478] on span "пт 26.09" at bounding box center [730, 470] width 56 height 16
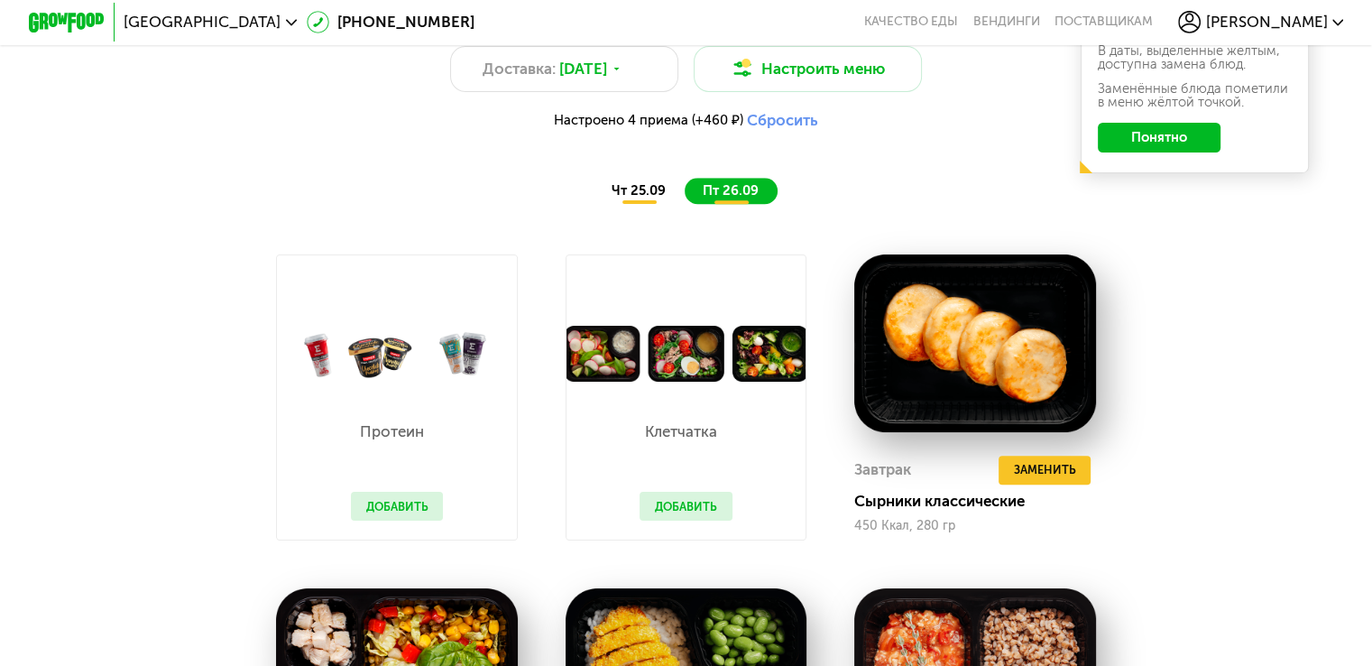
scroll to position [1714, 0]
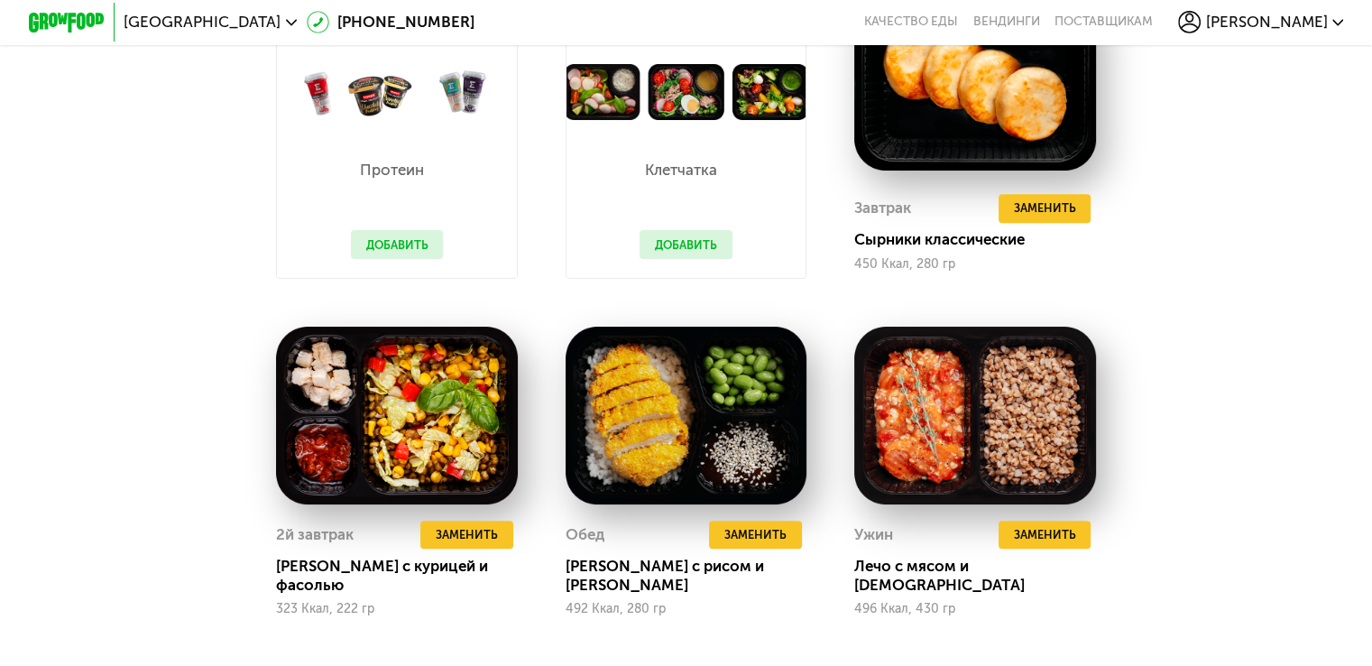
click at [687, 259] on button "Добавить" at bounding box center [686, 244] width 93 height 29
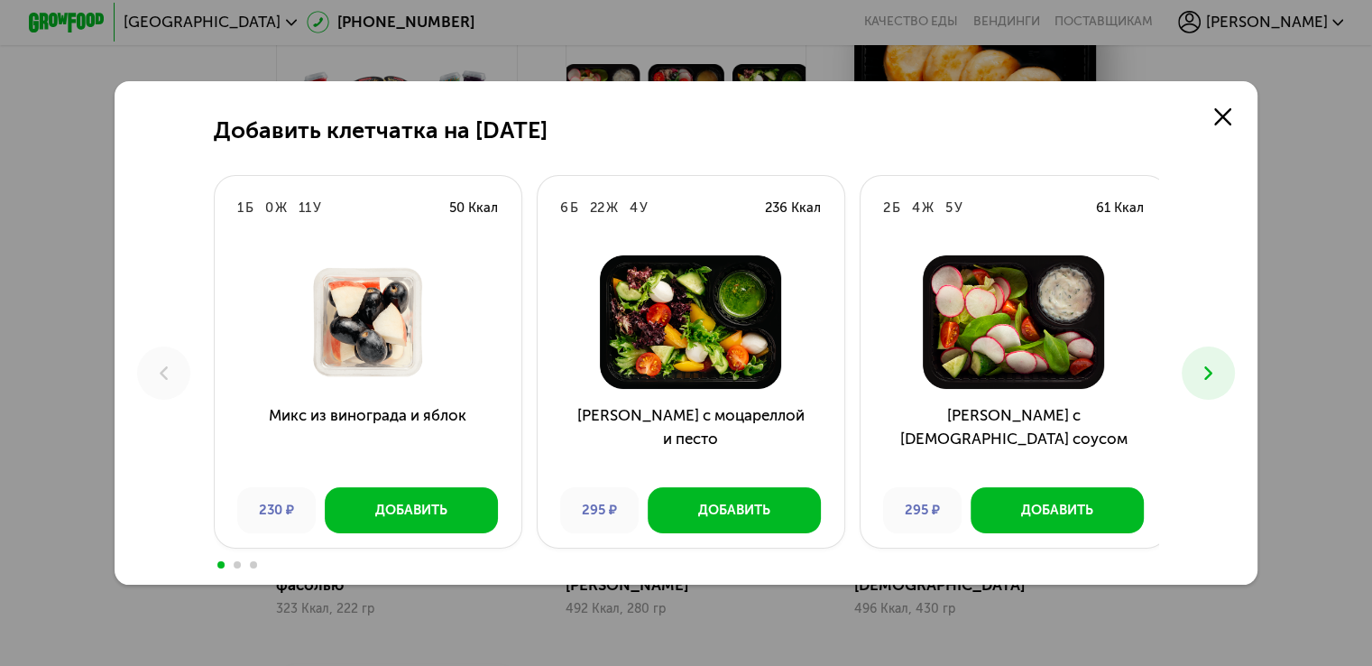
click at [1216, 375] on icon at bounding box center [1208, 373] width 23 height 23
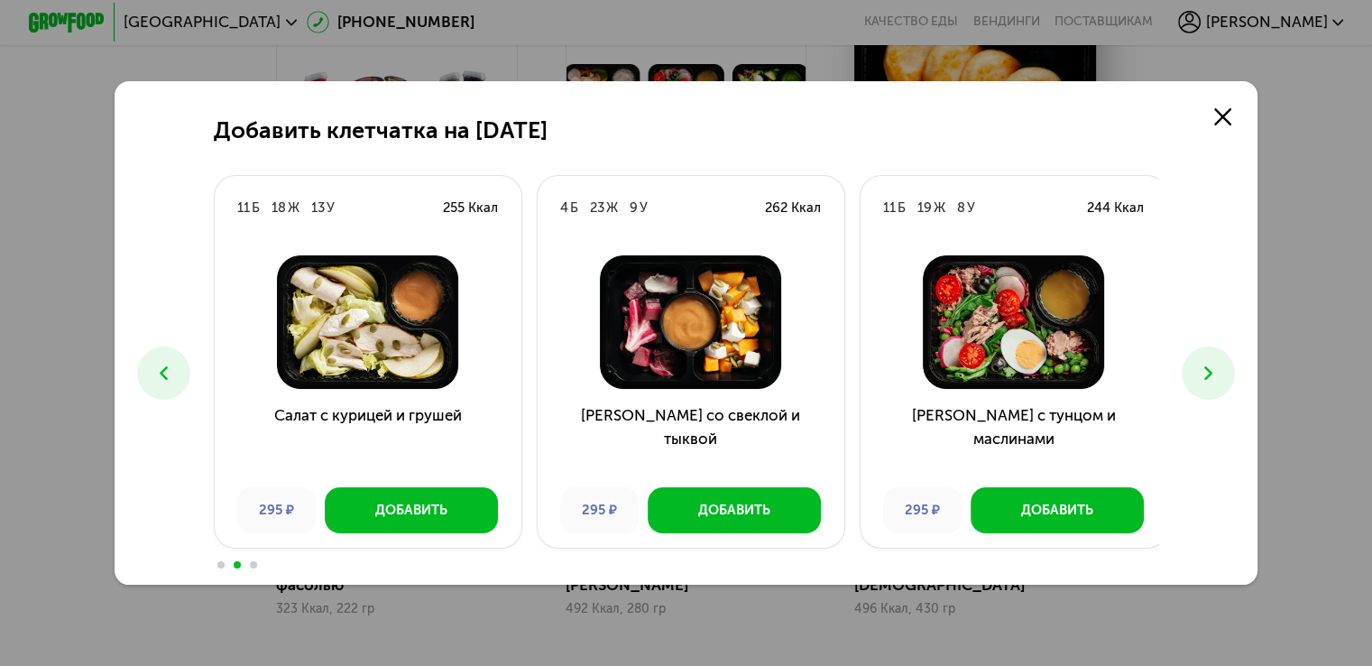
click at [1216, 377] on icon at bounding box center [1208, 373] width 23 height 23
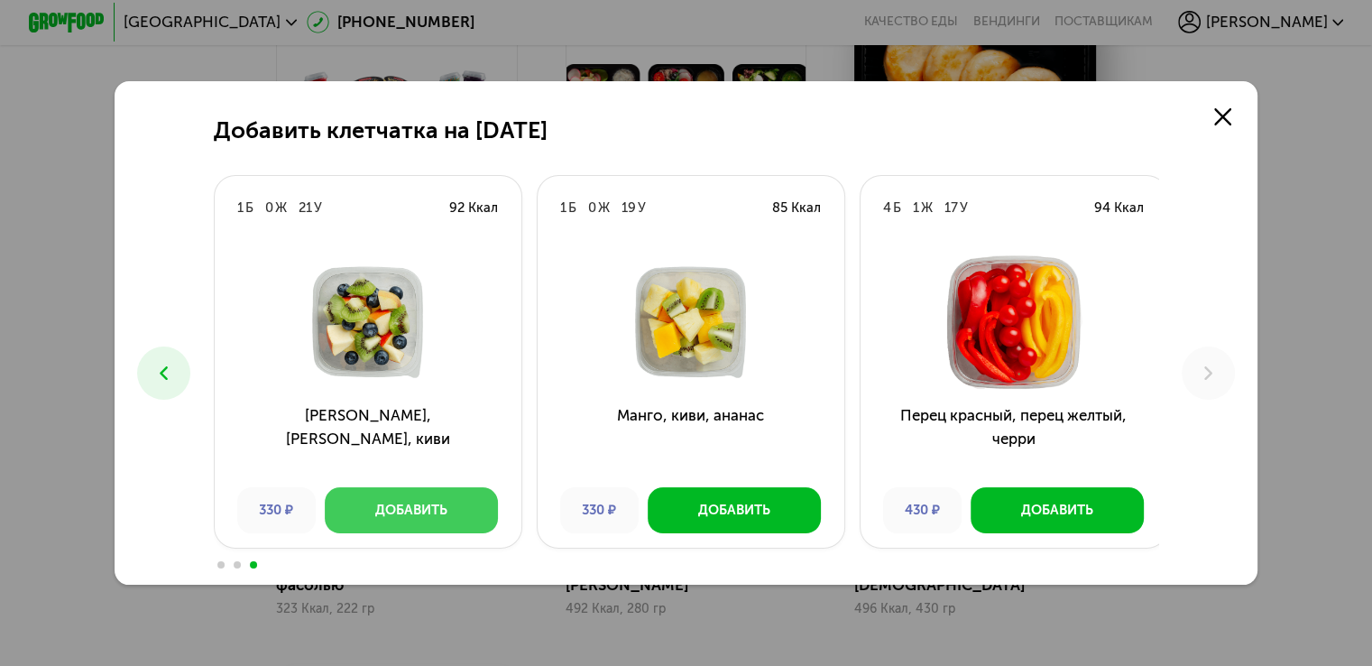
click at [430, 515] on div "Добавить" at bounding box center [411, 510] width 72 height 19
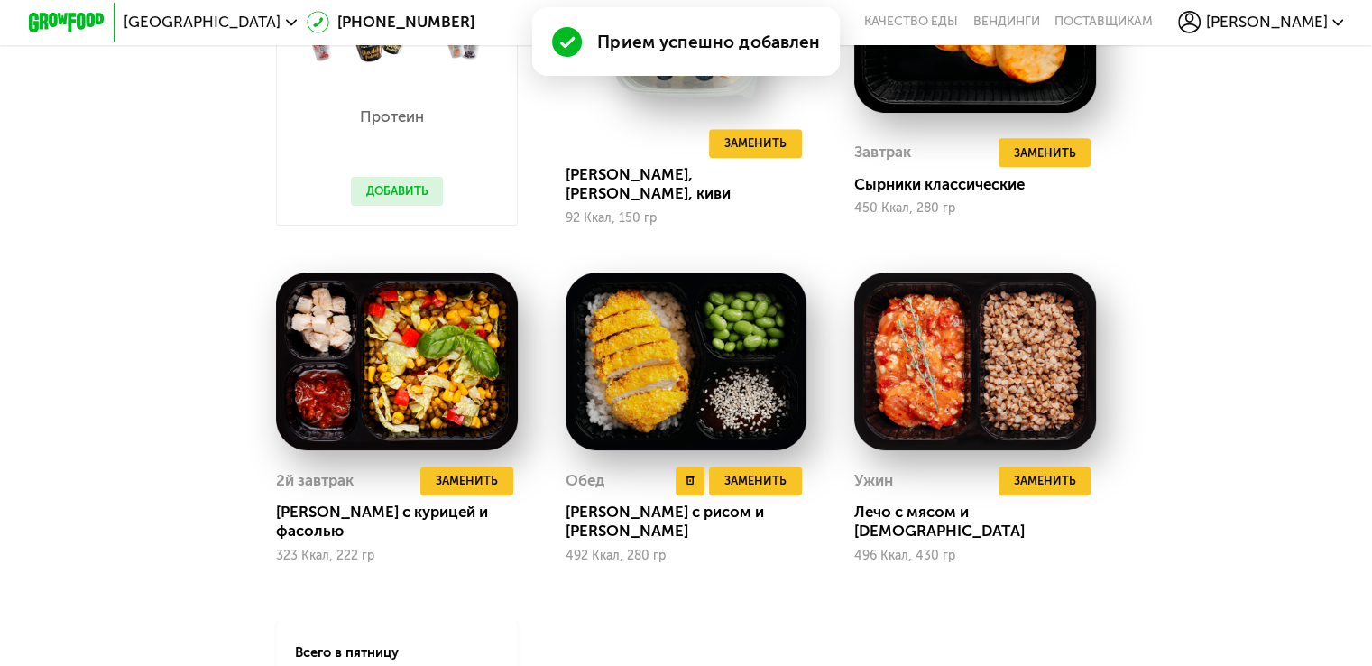
scroll to position [1804, 0]
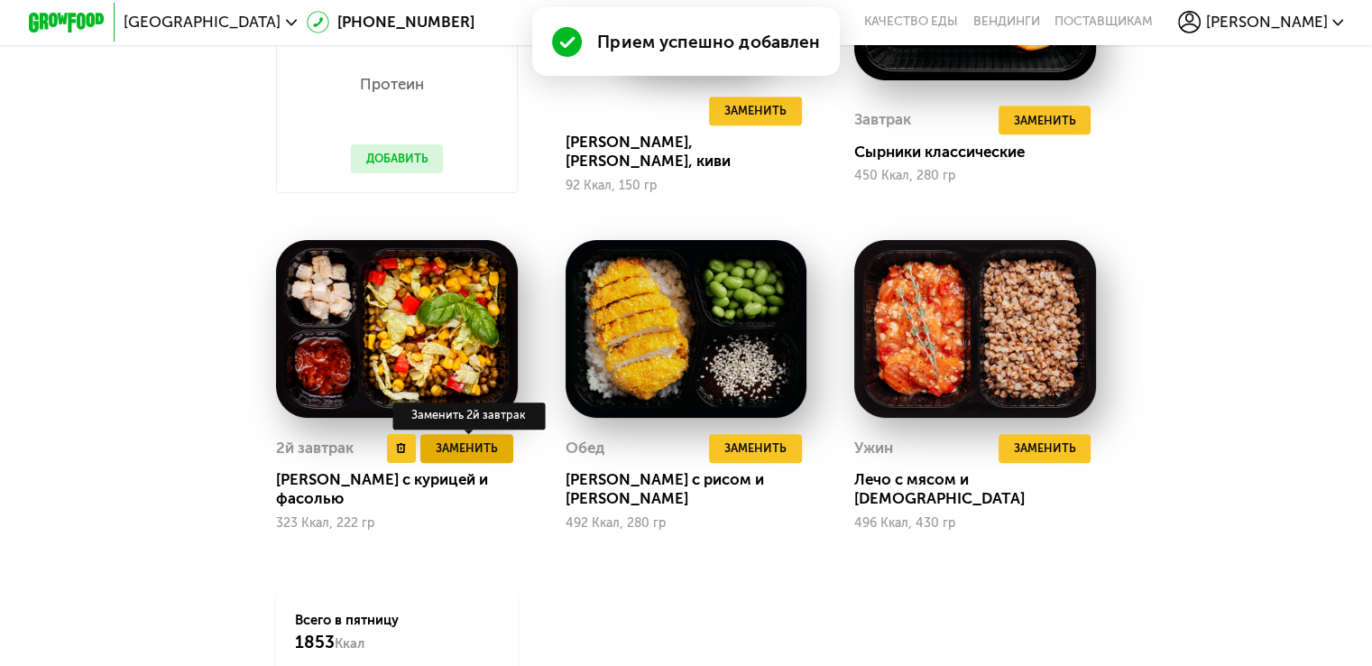
click at [474, 457] on span "Заменить" at bounding box center [467, 447] width 62 height 19
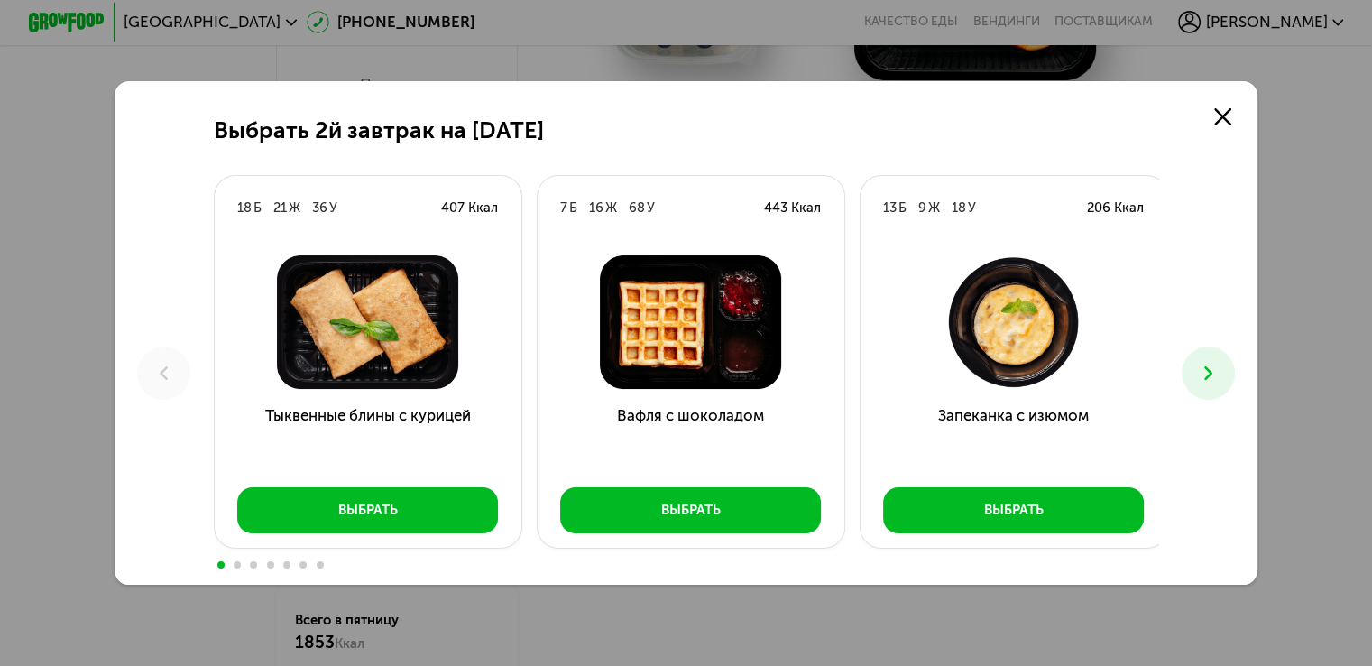
click at [1203, 360] on button at bounding box center [1208, 372] width 53 height 53
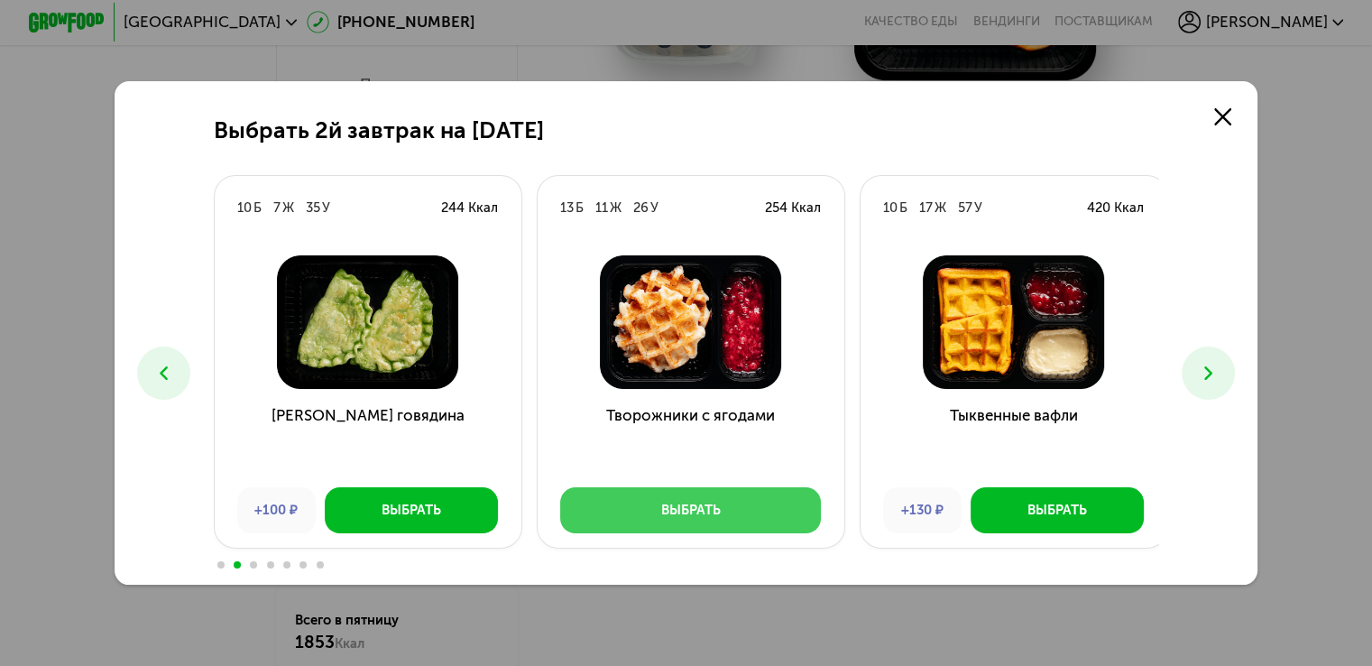
click at [763, 513] on button "Выбрать" at bounding box center [690, 510] width 261 height 46
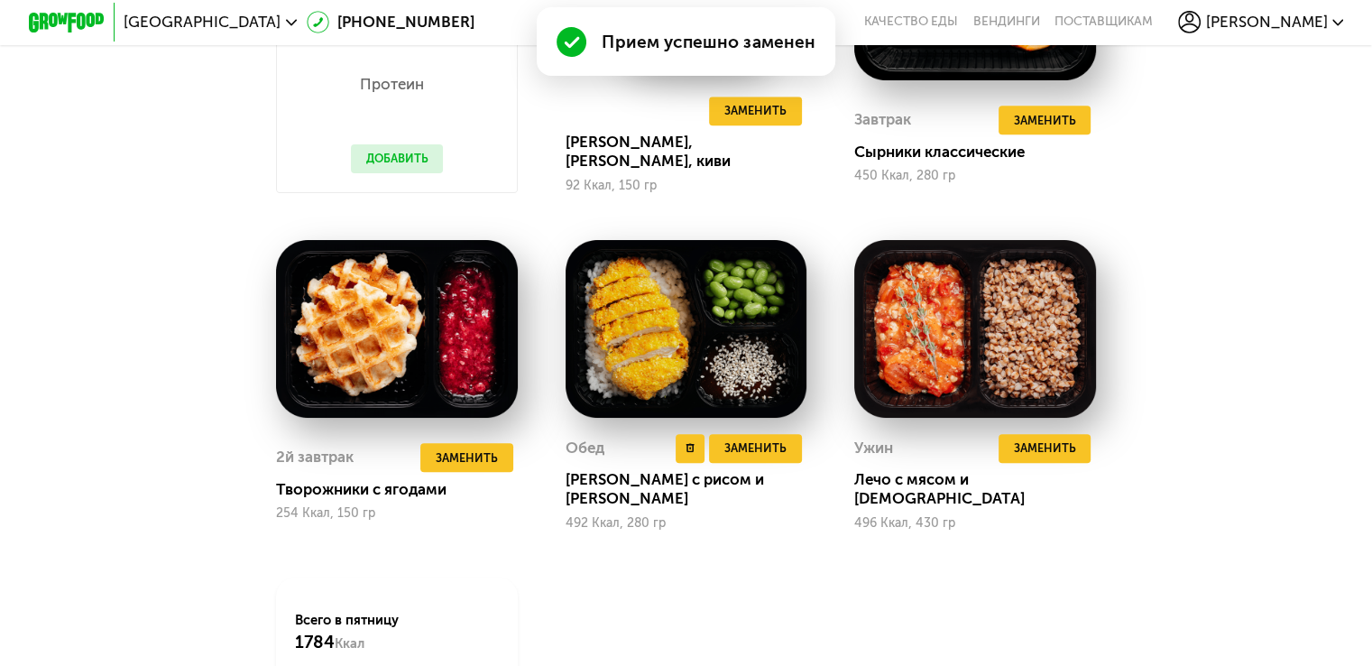
click at [780, 475] on div "Обед Удалить Обед Заменить Заменить [PERSON_NAME] с рисом и [PERSON_NAME] 492 К…" at bounding box center [687, 482] width 242 height 97
click at [781, 457] on span "Заменить" at bounding box center [755, 447] width 62 height 19
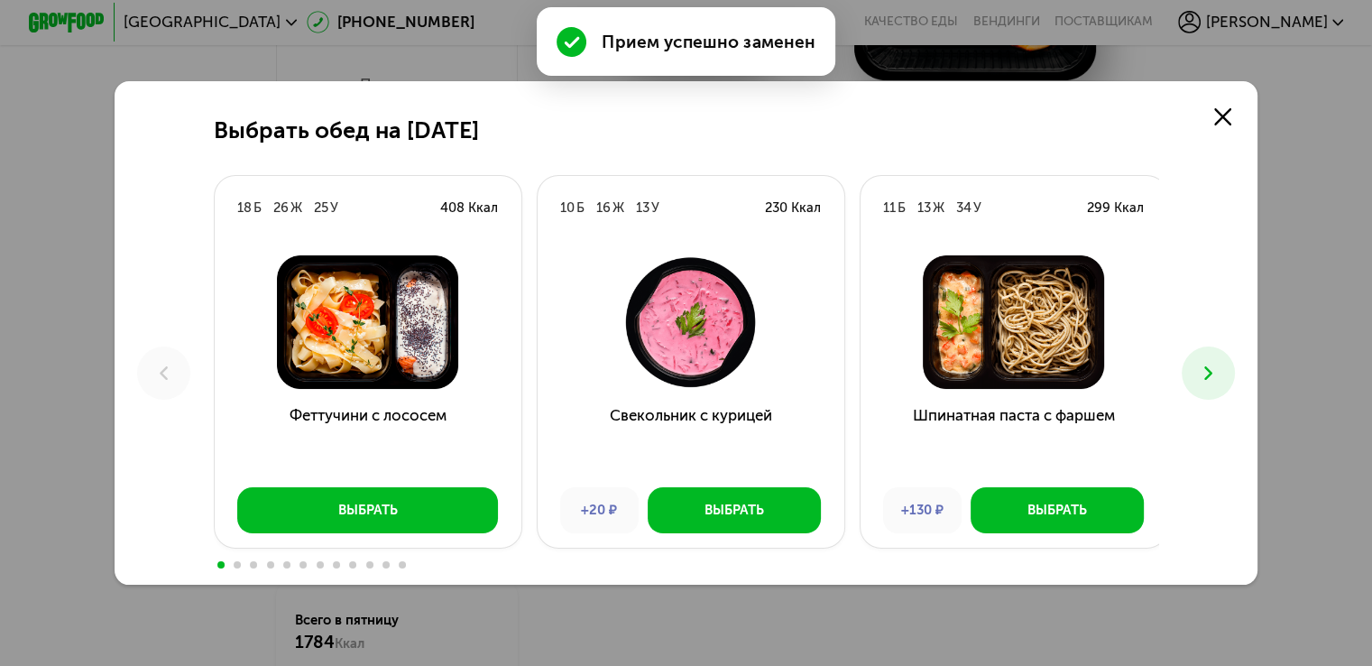
click at [1208, 378] on icon at bounding box center [1208, 373] width 23 height 23
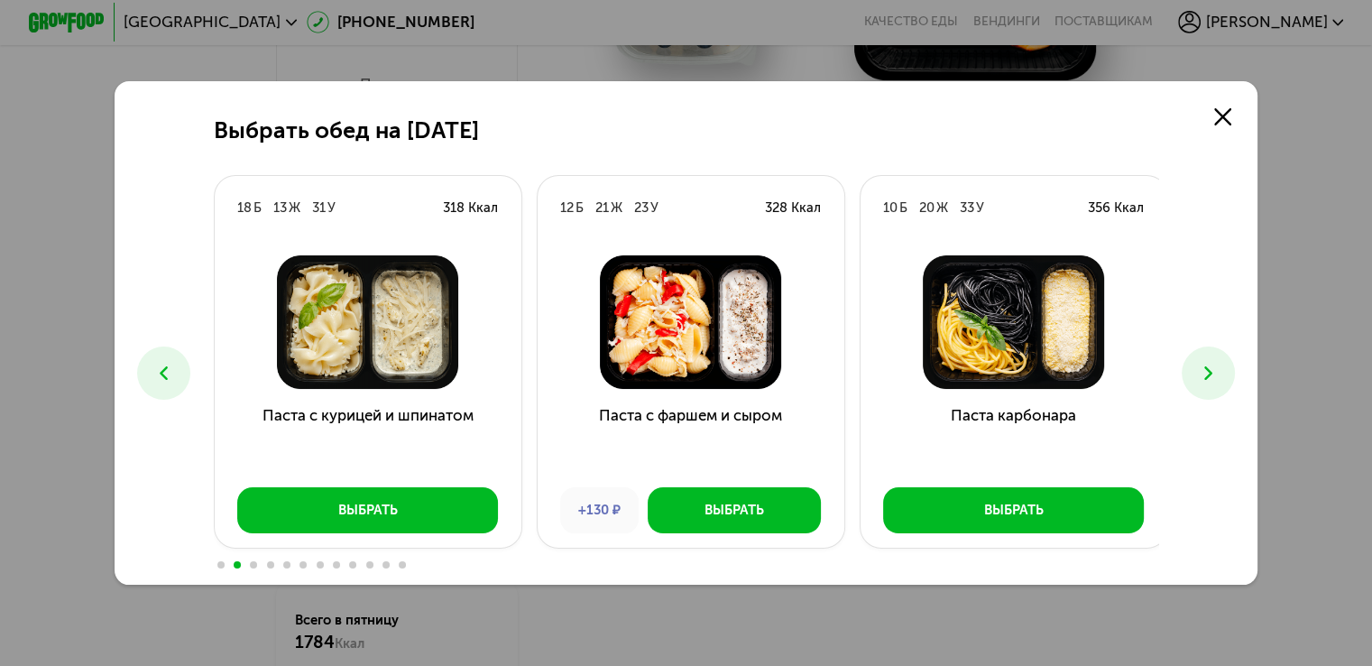
click at [1208, 378] on icon at bounding box center [1208, 373] width 23 height 23
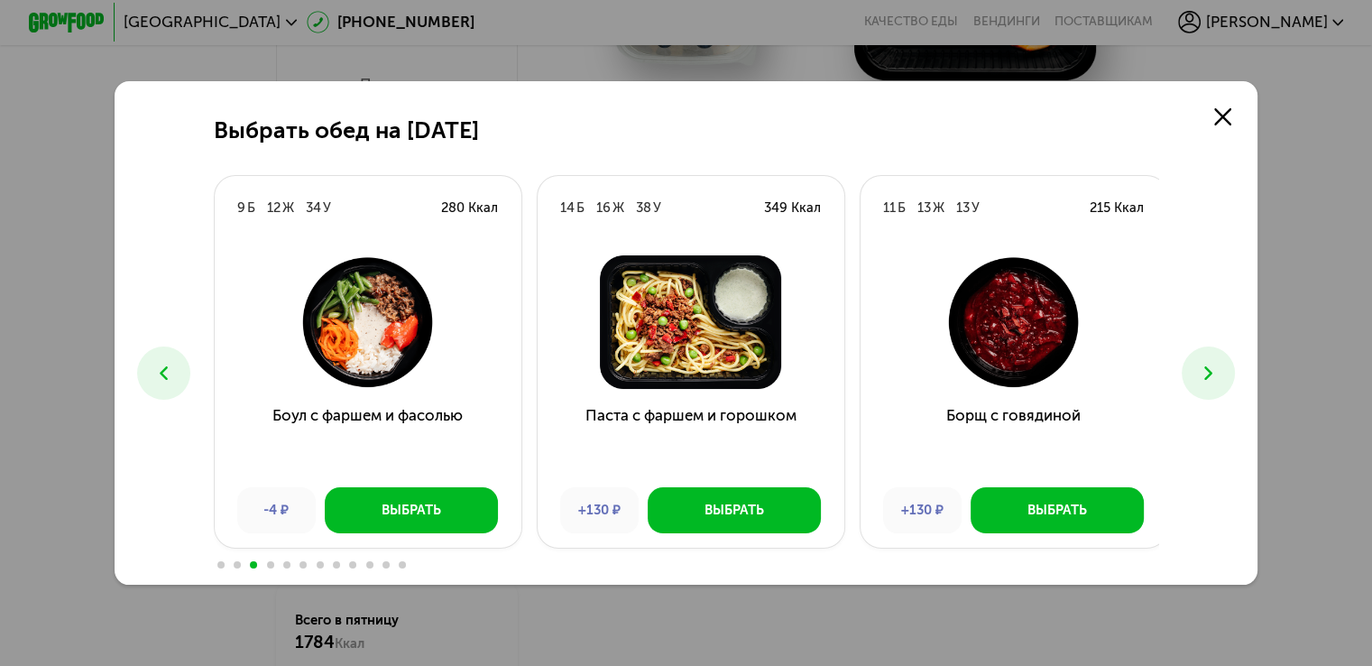
click at [1208, 378] on icon at bounding box center [1208, 373] width 23 height 23
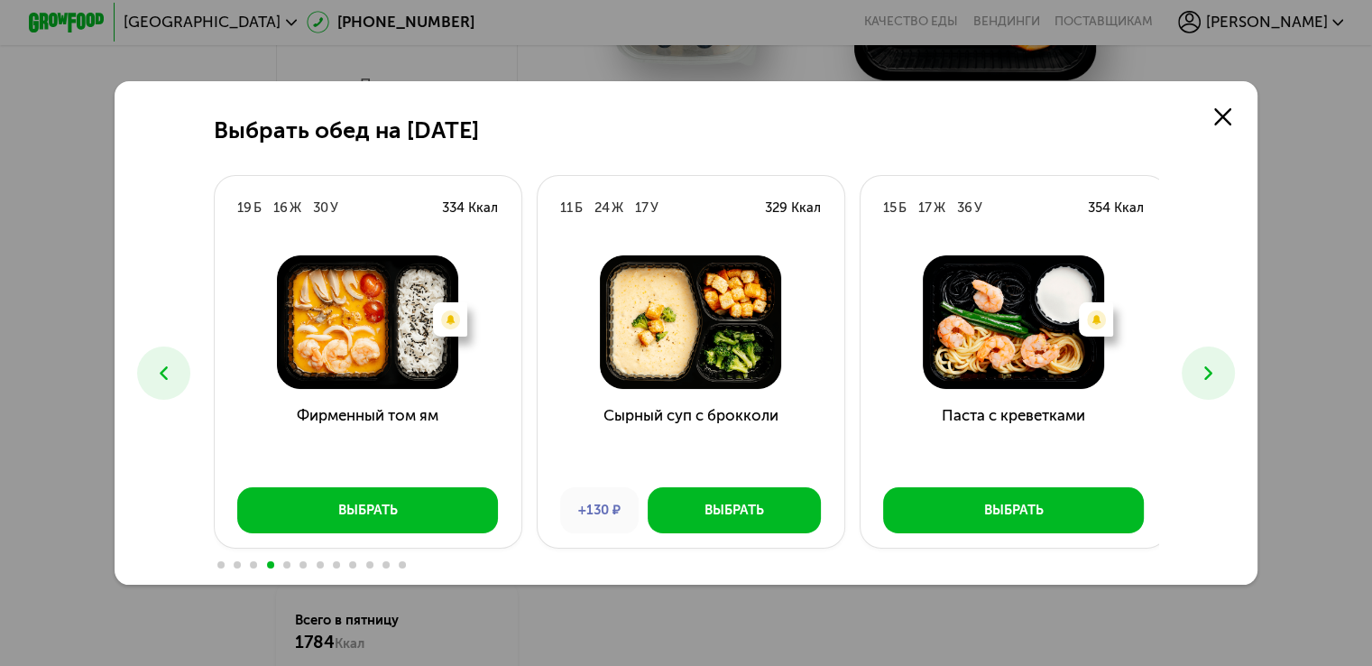
click at [1208, 378] on icon at bounding box center [1208, 373] width 23 height 23
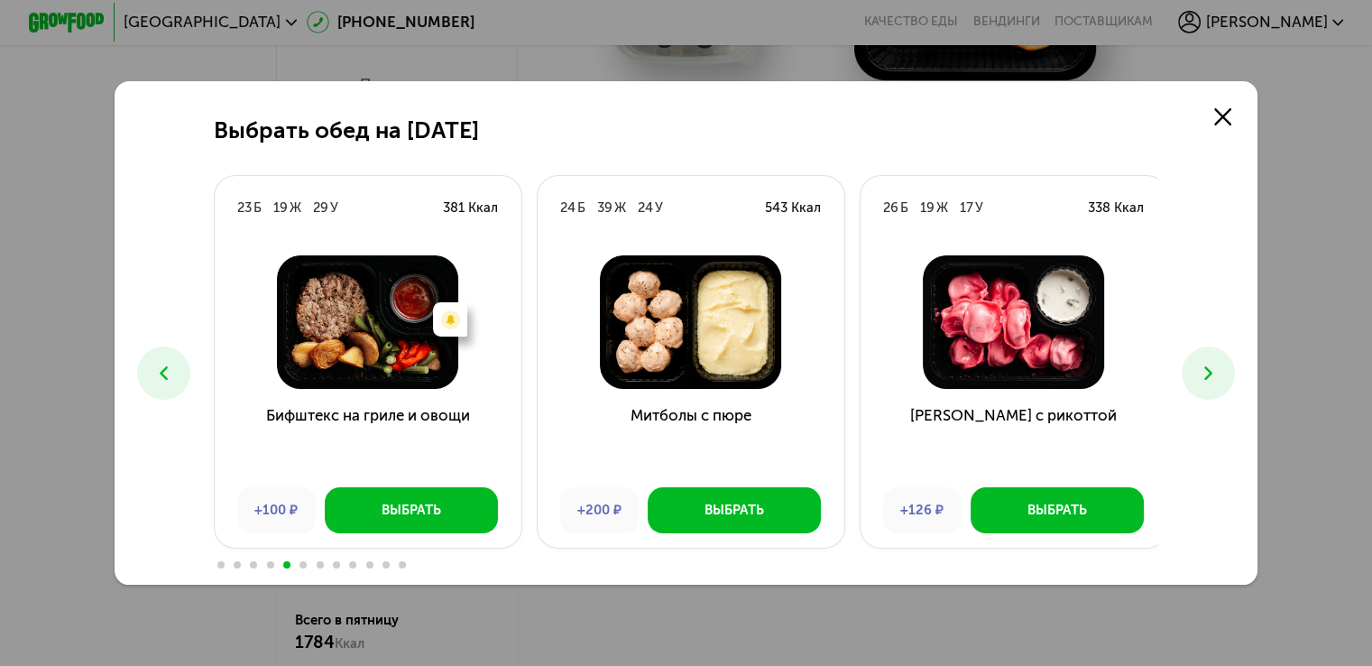
click at [1208, 378] on icon at bounding box center [1208, 373] width 23 height 23
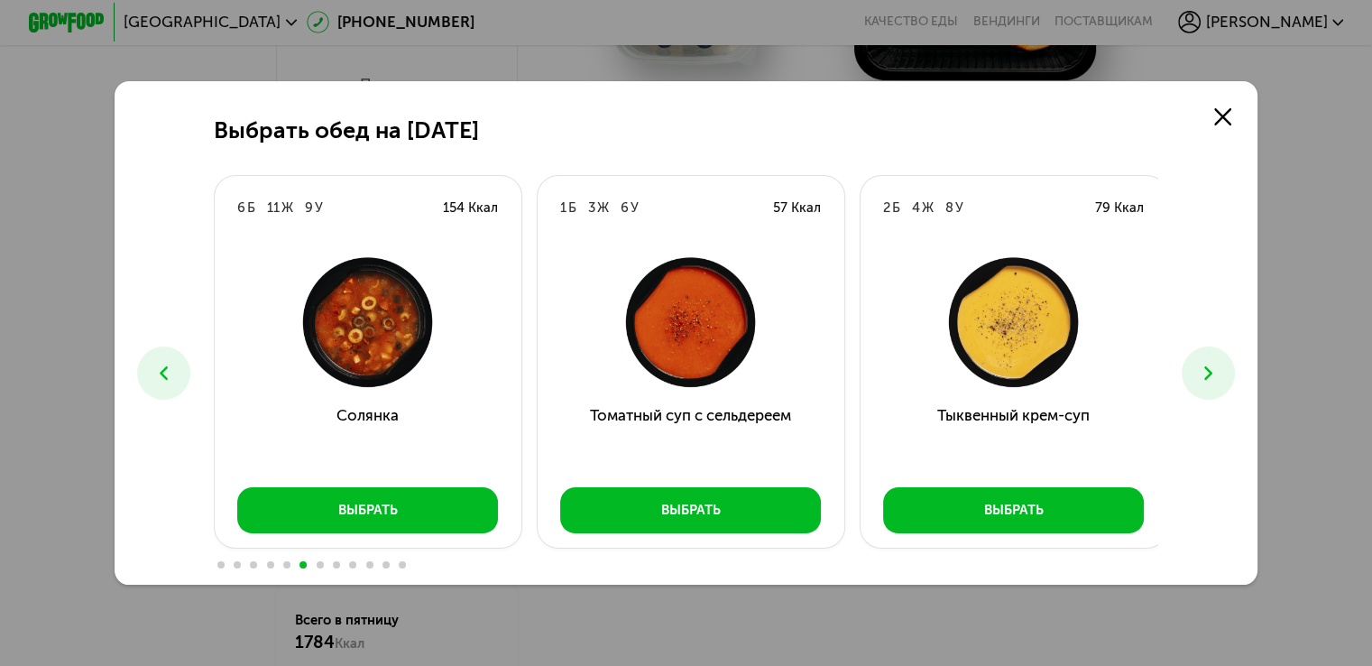
click at [1208, 378] on icon at bounding box center [1208, 373] width 23 height 23
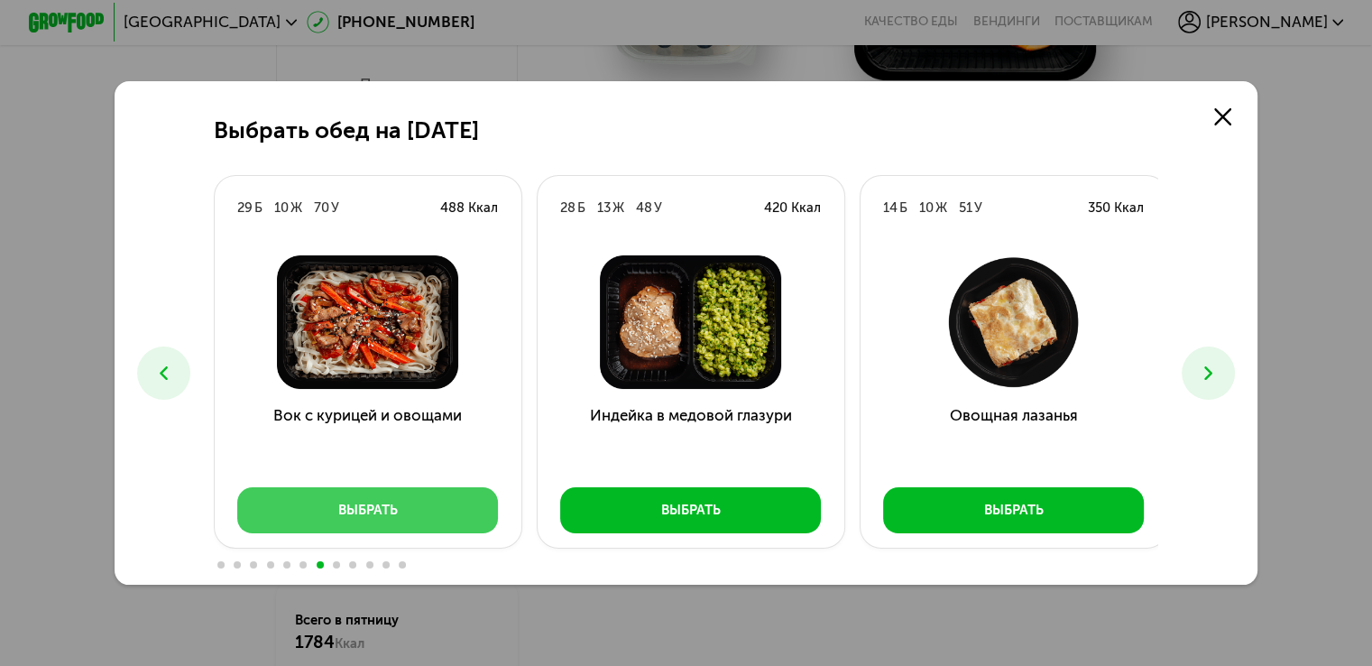
click at [375, 524] on button "Выбрать" at bounding box center [367, 510] width 261 height 46
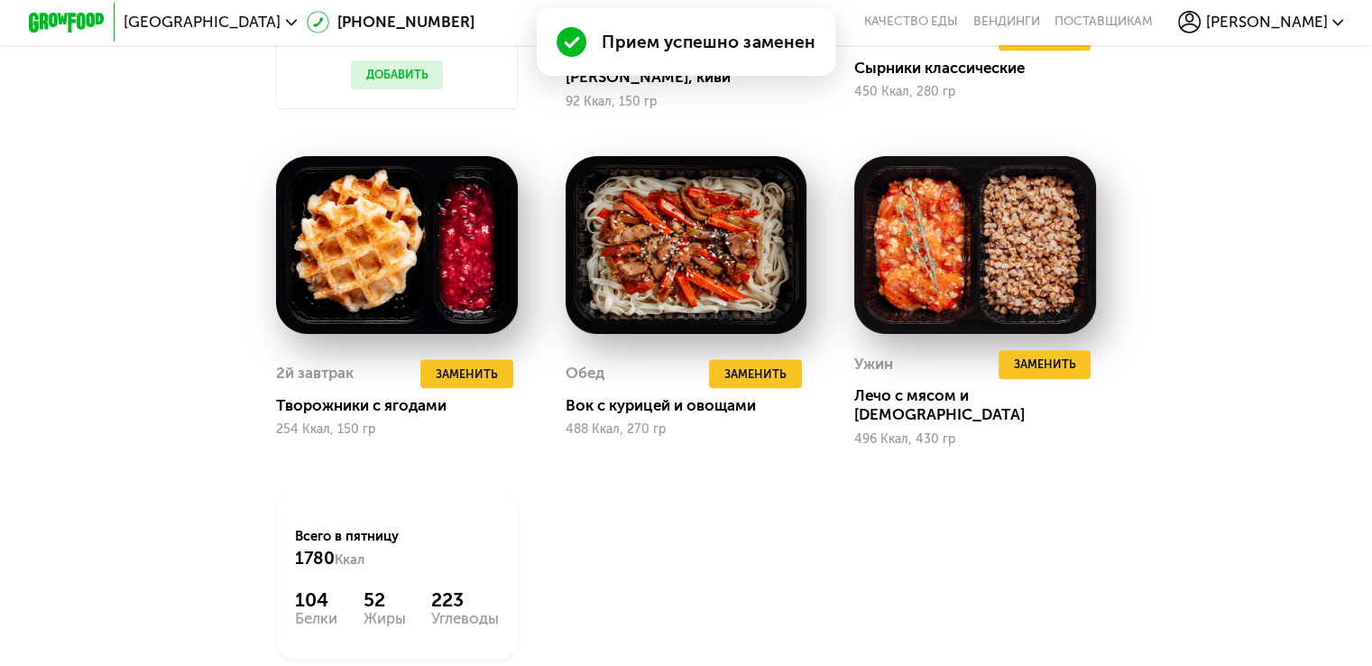
scroll to position [1985, 0]
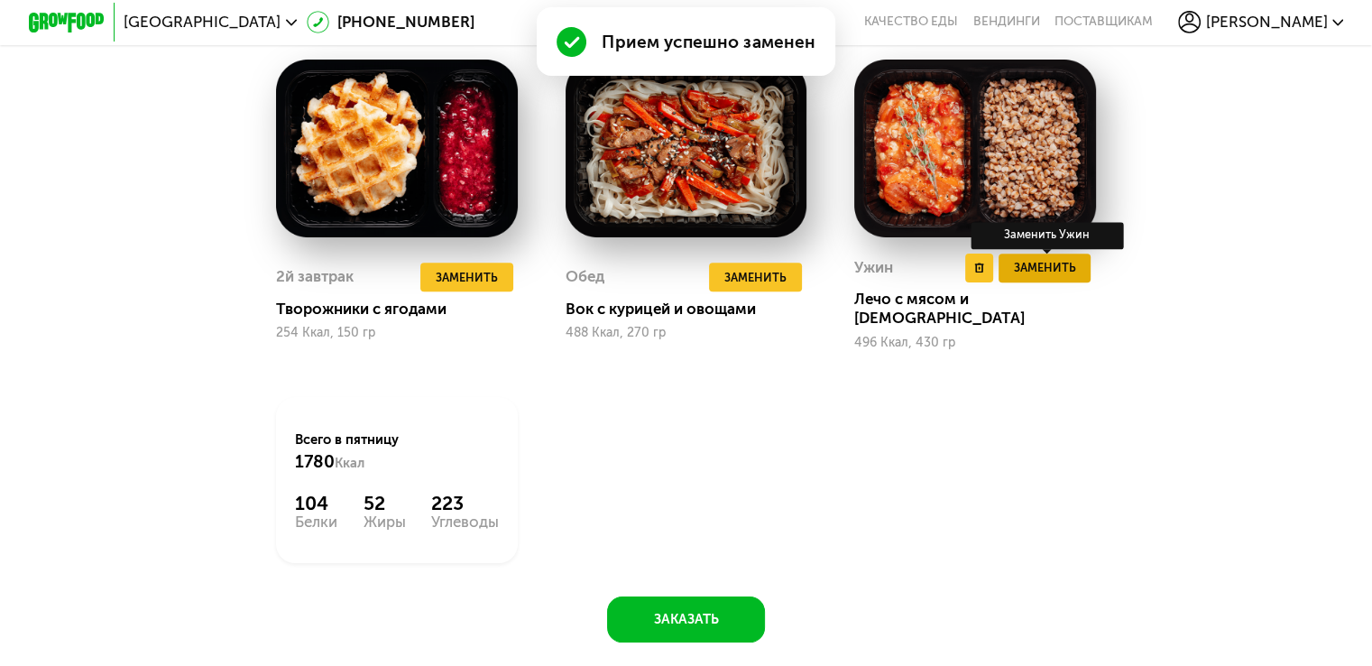
click at [1051, 282] on button "Заменить" at bounding box center [1045, 267] width 93 height 29
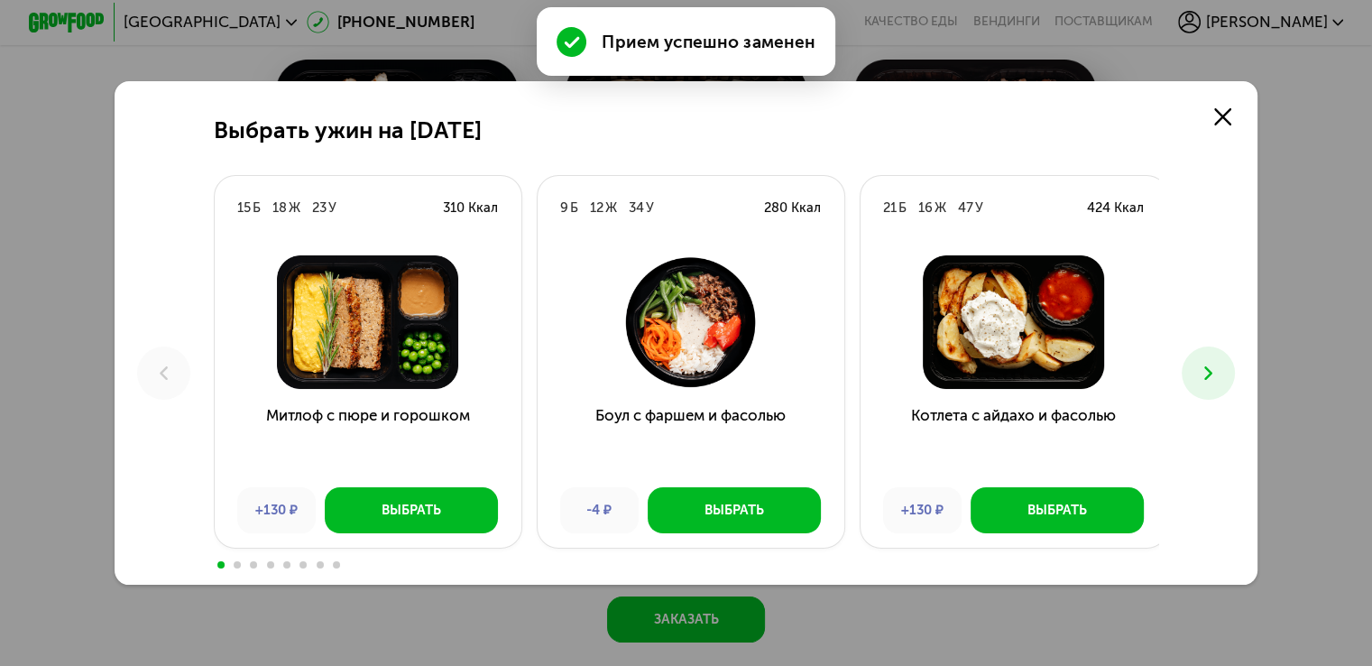
click at [1212, 373] on use at bounding box center [1208, 373] width 8 height 14
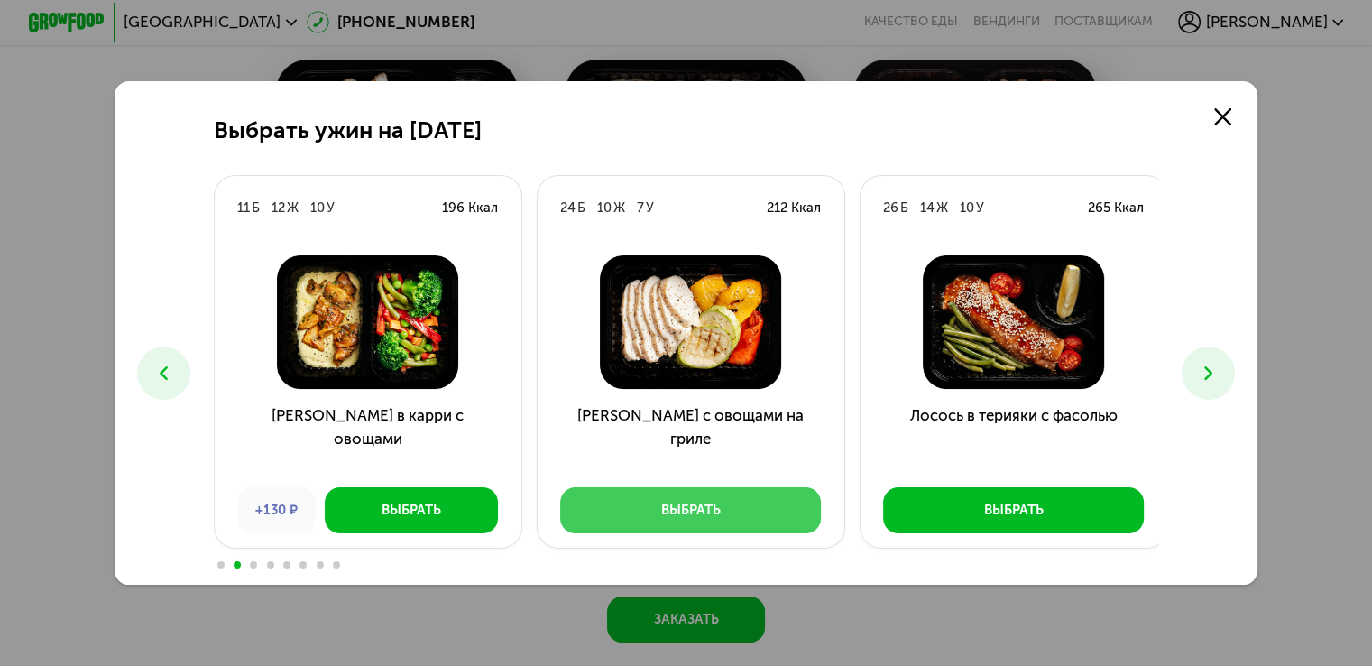
click at [753, 510] on button "Выбрать" at bounding box center [690, 510] width 261 height 46
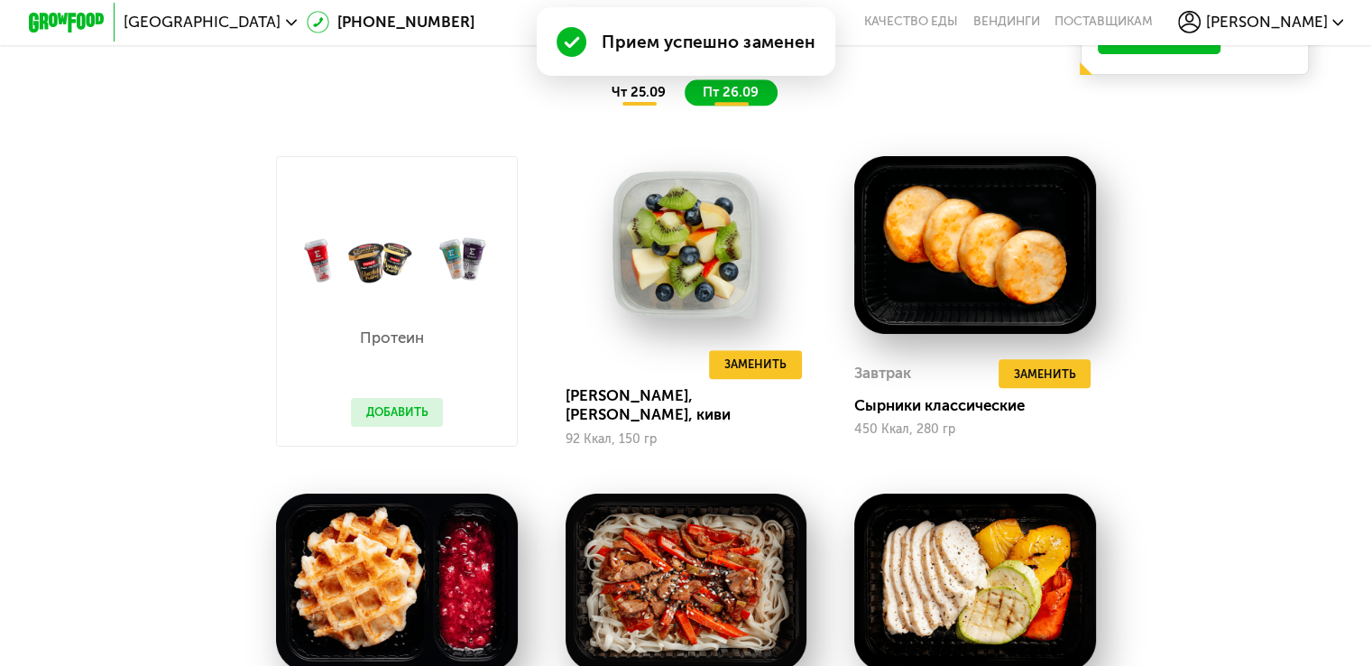
scroll to position [1443, 0]
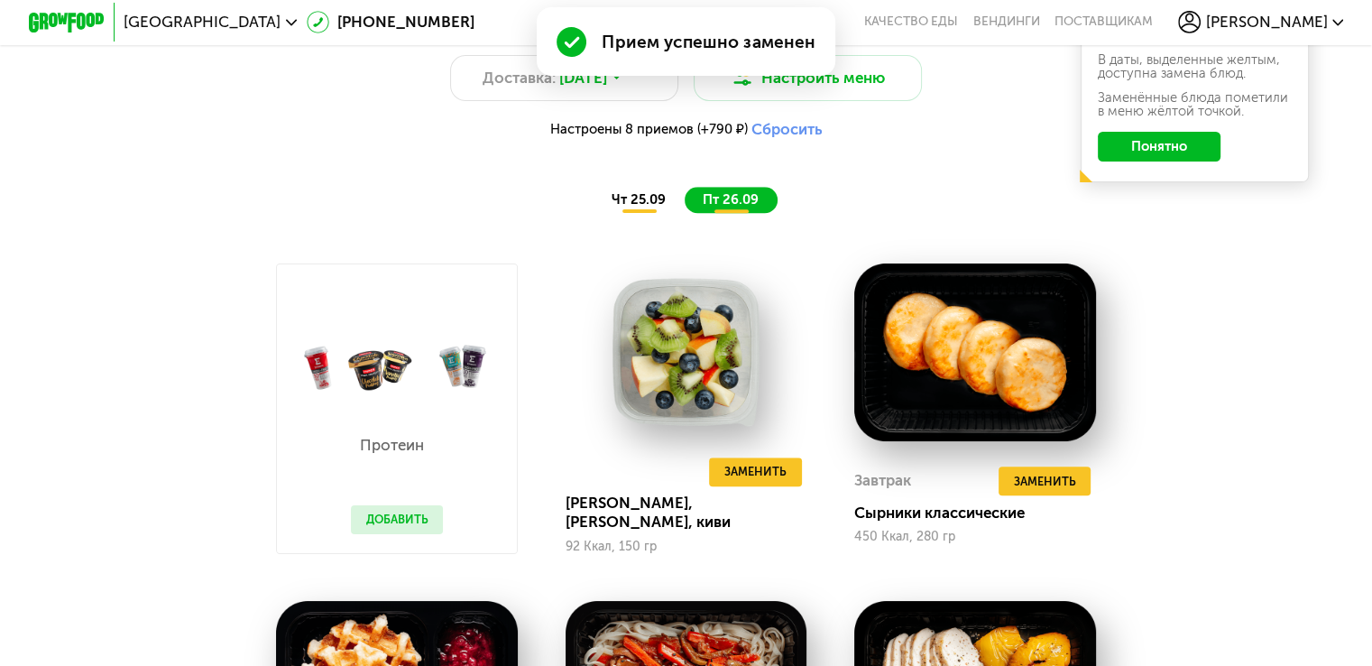
click at [663, 207] on span "чт 25.09" at bounding box center [639, 199] width 54 height 16
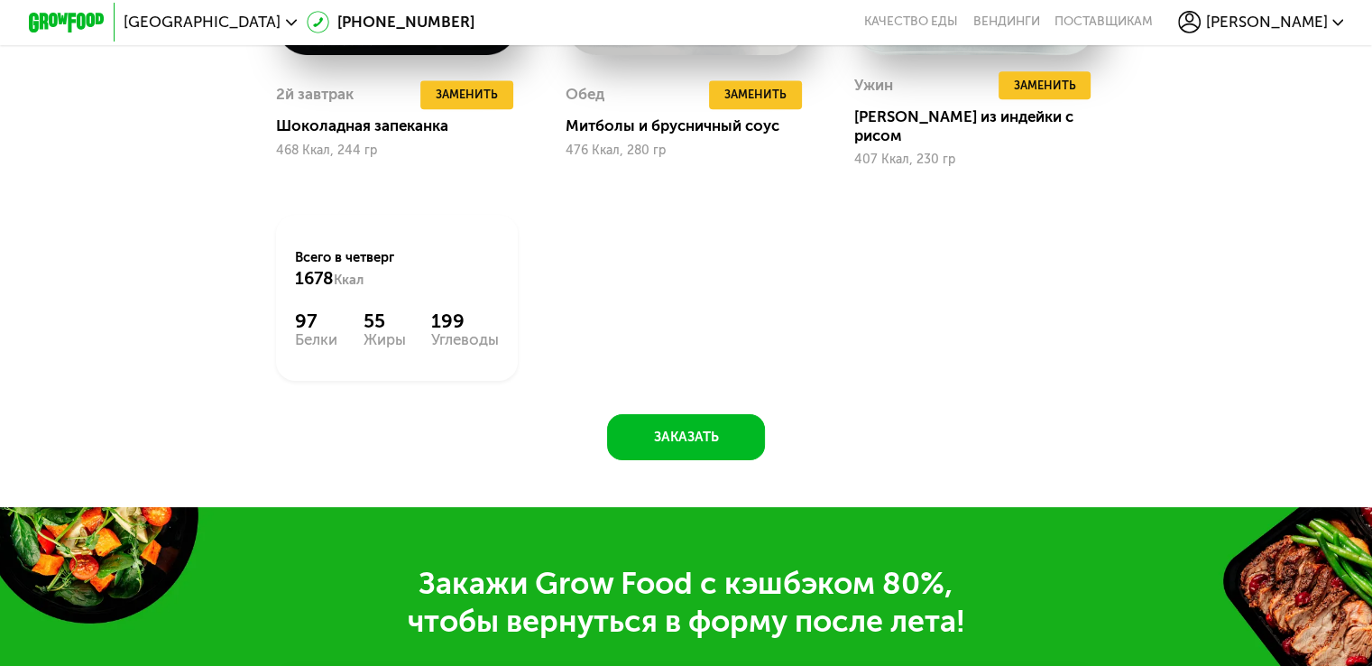
scroll to position [1985, 0]
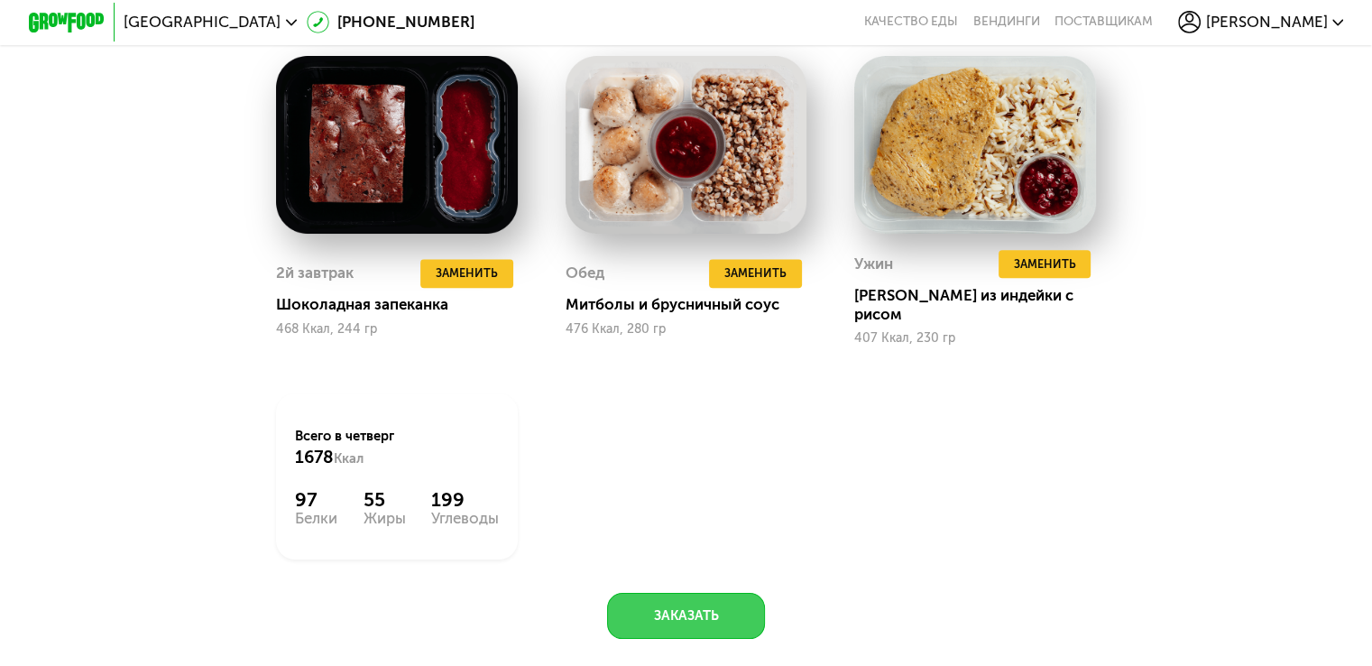
click at [733, 603] on button "Заказать" at bounding box center [686, 616] width 158 height 46
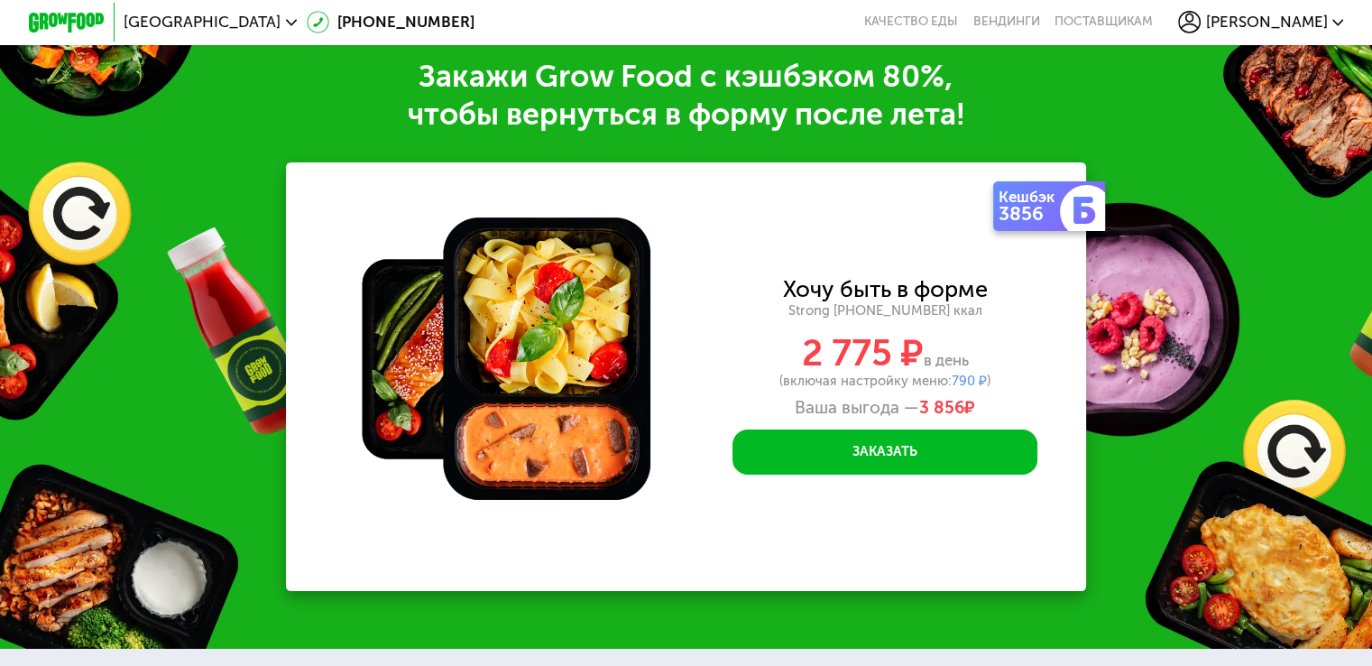
scroll to position [2671, 0]
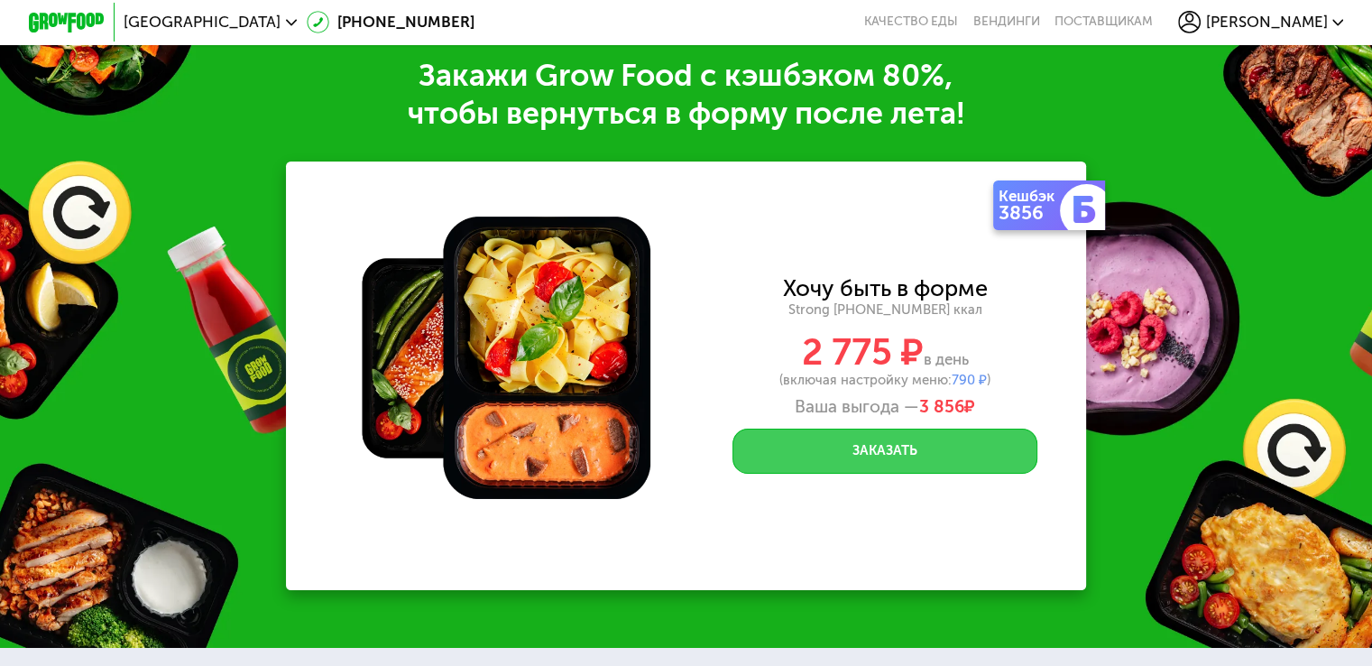
click at [934, 461] on button "Заказать" at bounding box center [885, 452] width 305 height 46
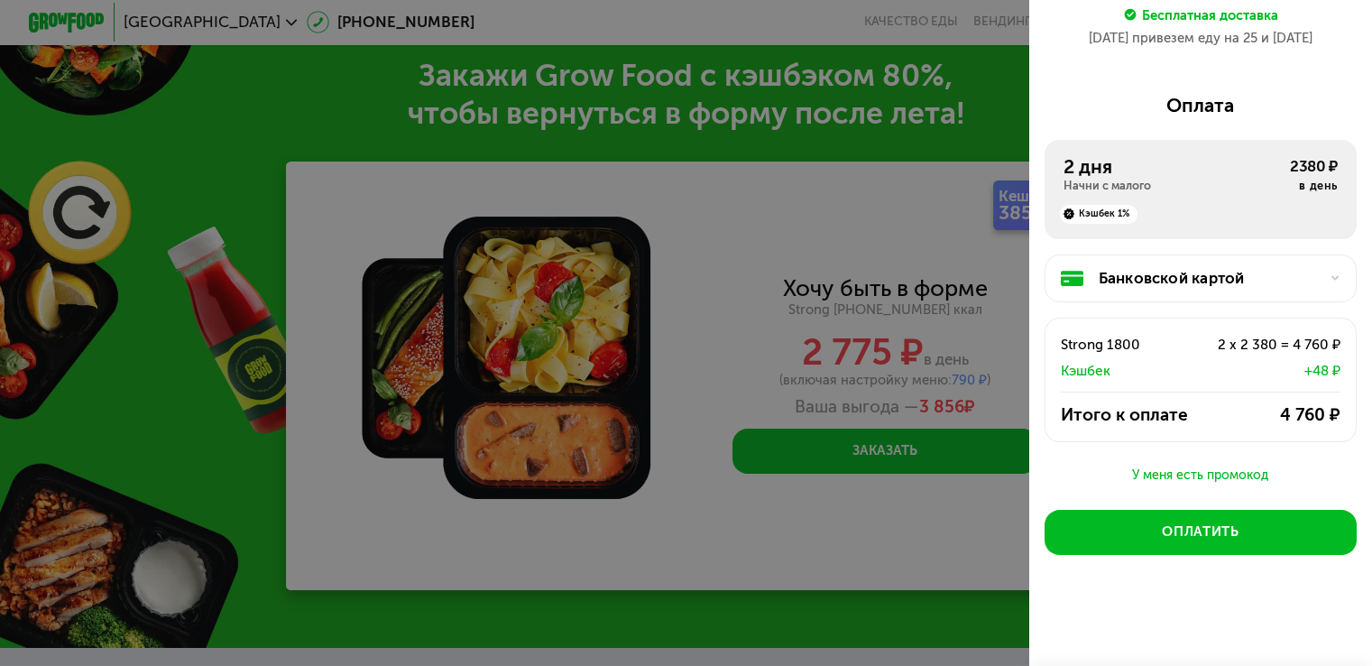
scroll to position [217, 0]
click at [1292, 280] on div "Банковской картой" at bounding box center [1208, 278] width 219 height 23
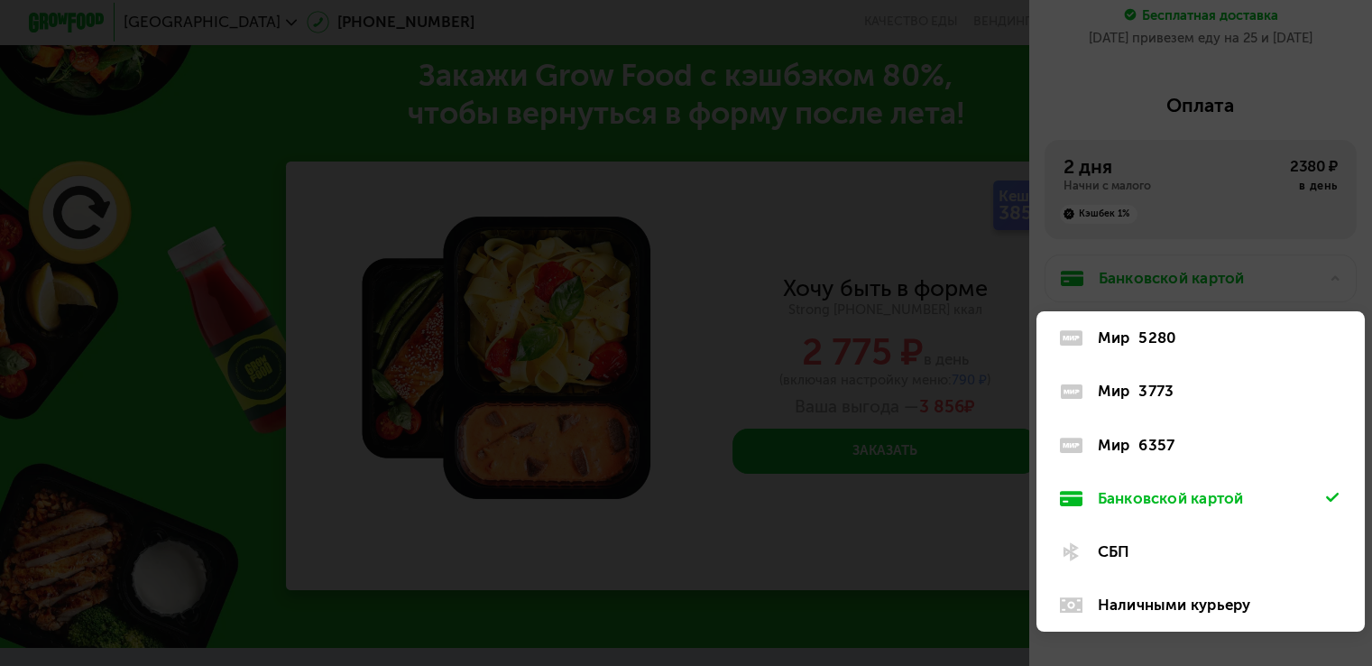
click at [971, 542] on div at bounding box center [686, 333] width 1372 height 666
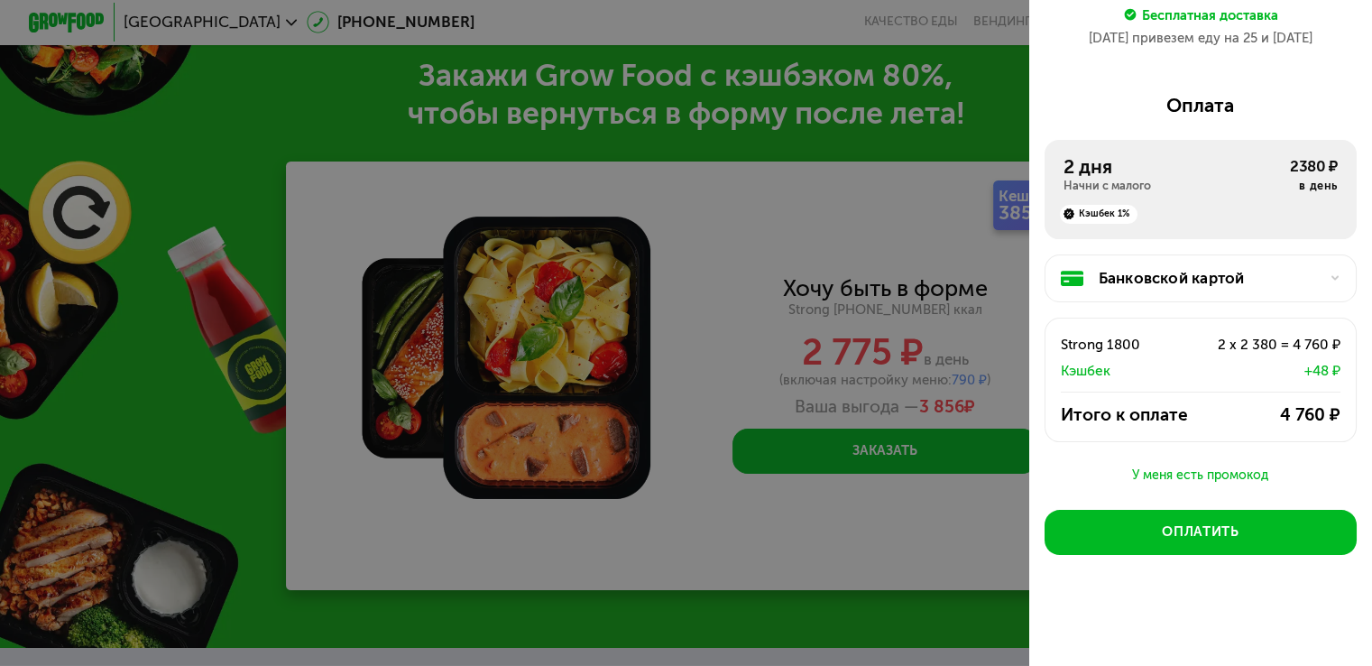
click at [1330, 279] on icon at bounding box center [1336, 278] width 12 height 12
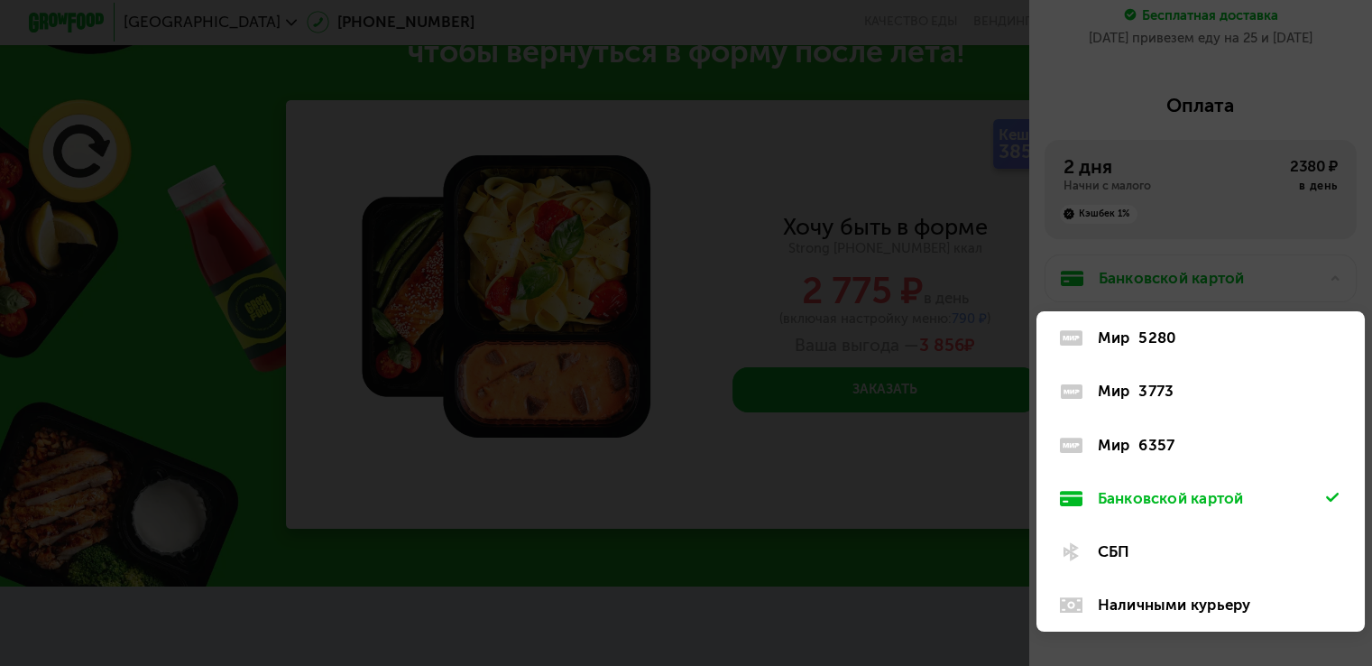
scroll to position [2761, 0]
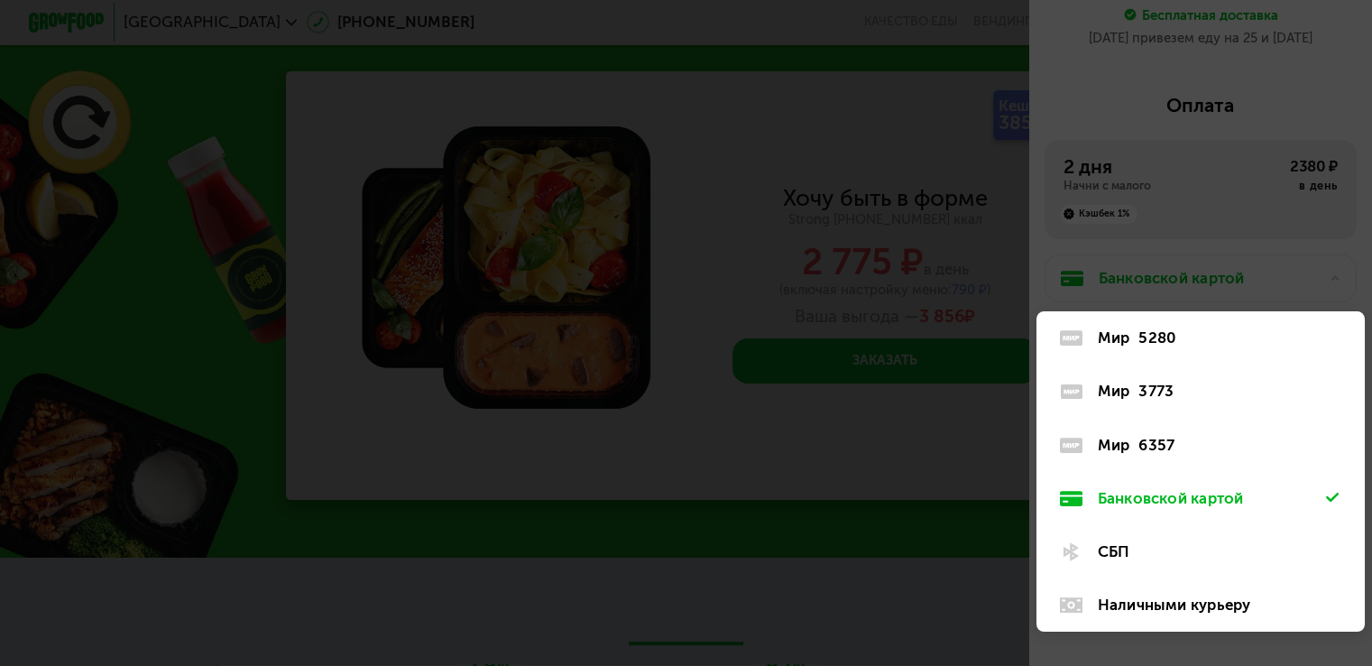
click at [1168, 496] on div "Банковской картой" at bounding box center [1212, 498] width 229 height 23
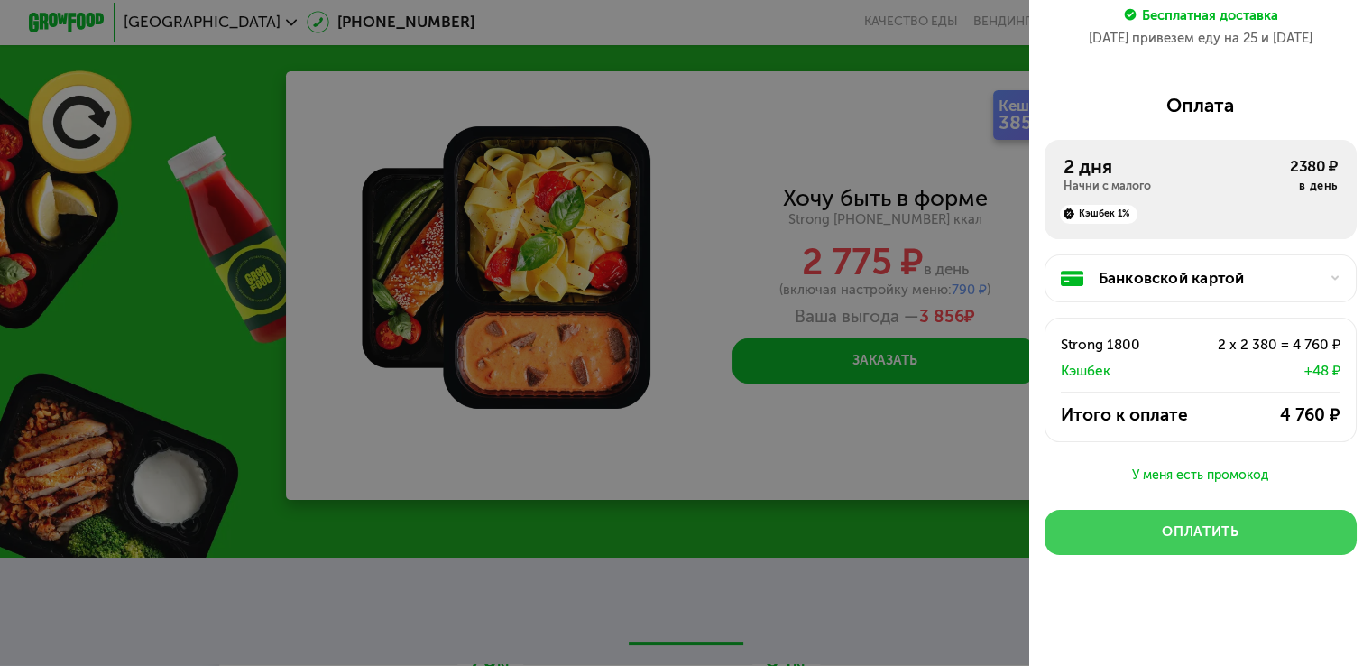
click at [1187, 540] on button "Оплатить" at bounding box center [1201, 533] width 312 height 46
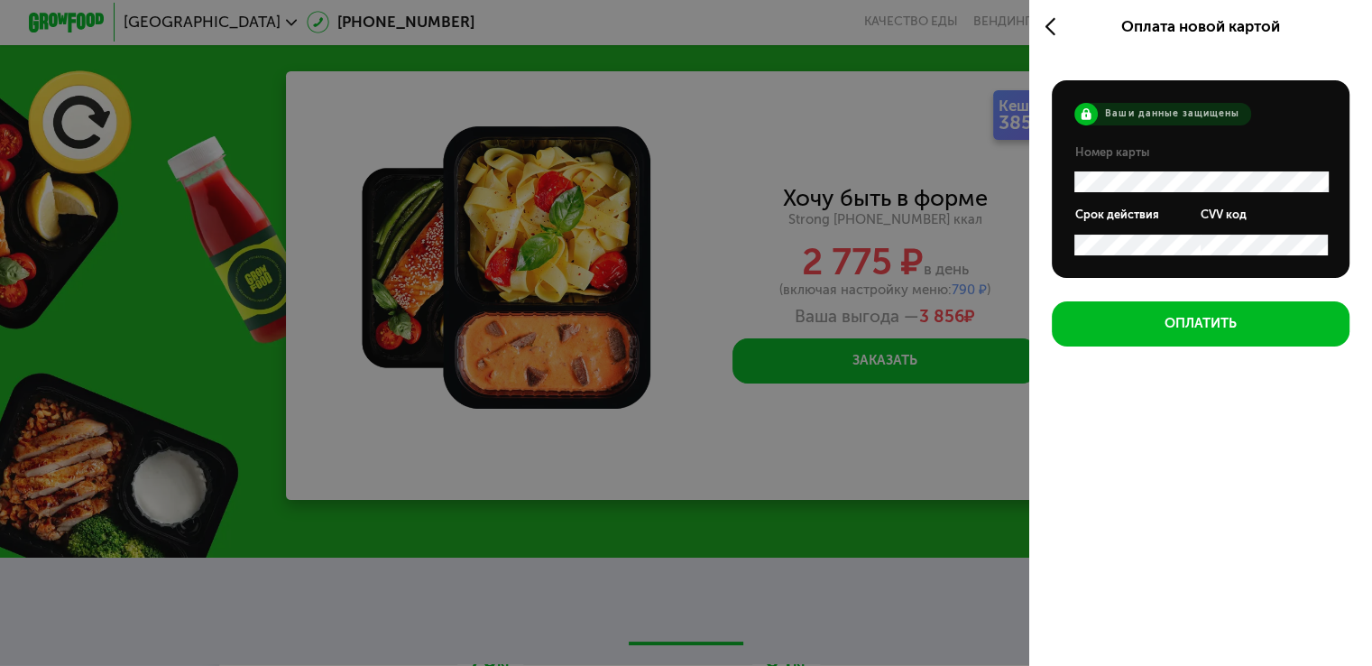
scroll to position [0, 0]
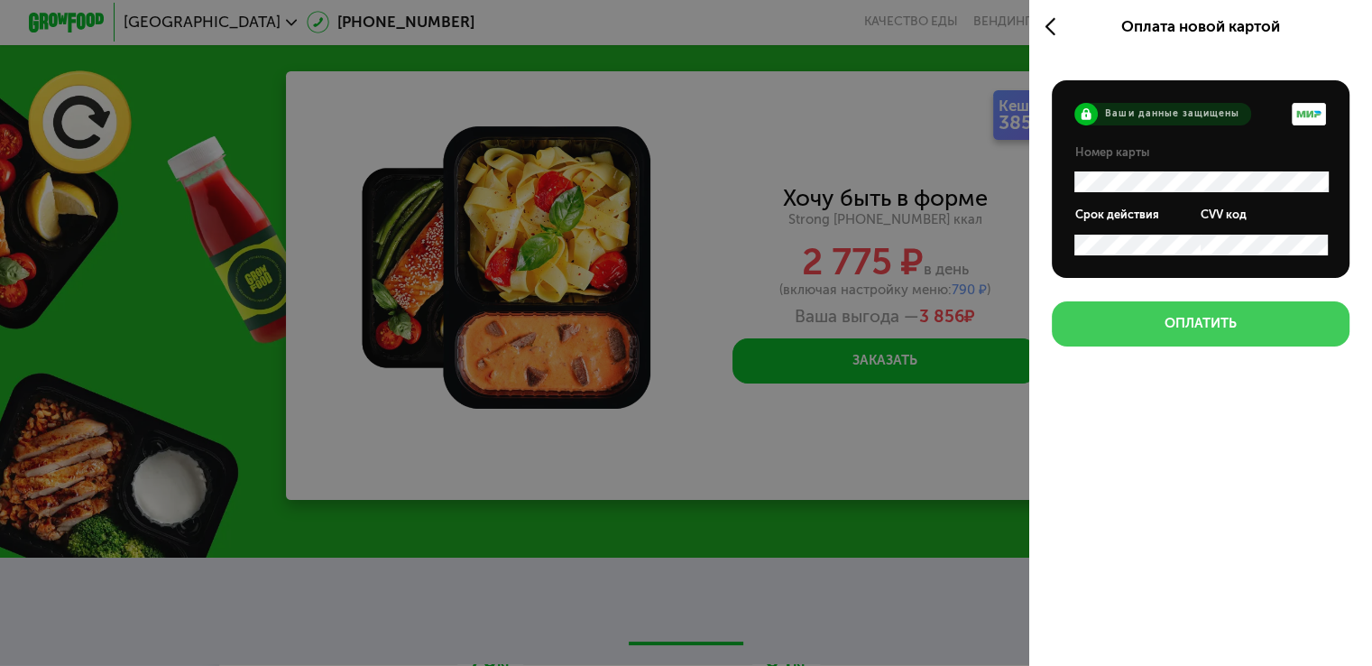
click at [1078, 316] on button "Оплатить" at bounding box center [1201, 324] width 298 height 46
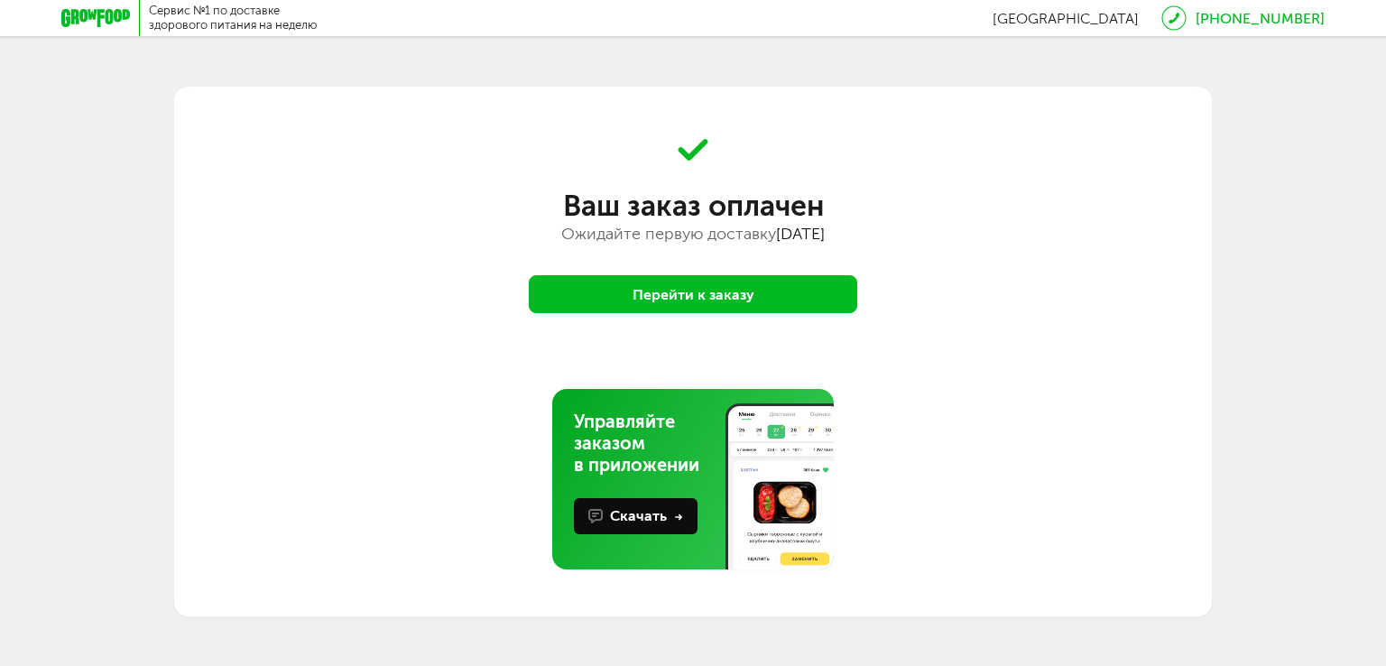
click at [1083, 310] on div "Перейти к заказу" at bounding box center [692, 294] width 1037 height 38
click at [97, 26] on icon at bounding box center [95, 18] width 69 height 18
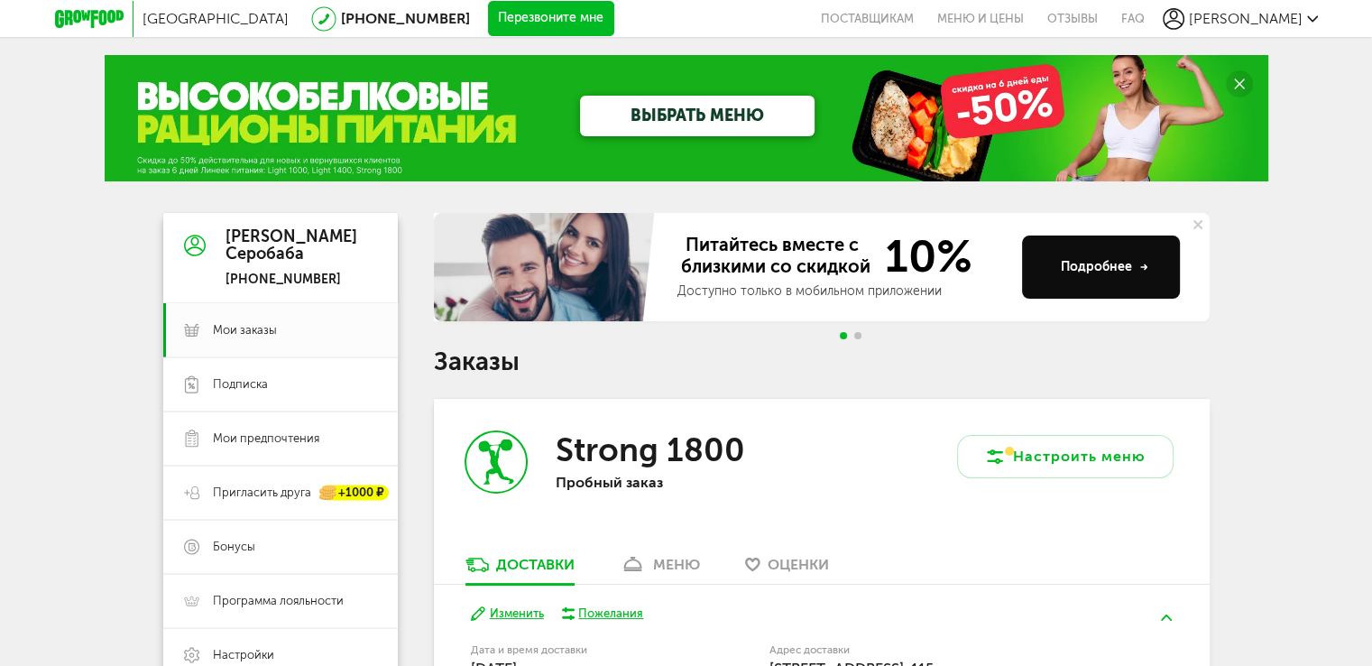
click at [1298, 17] on span "[PERSON_NAME]" at bounding box center [1246, 18] width 114 height 17
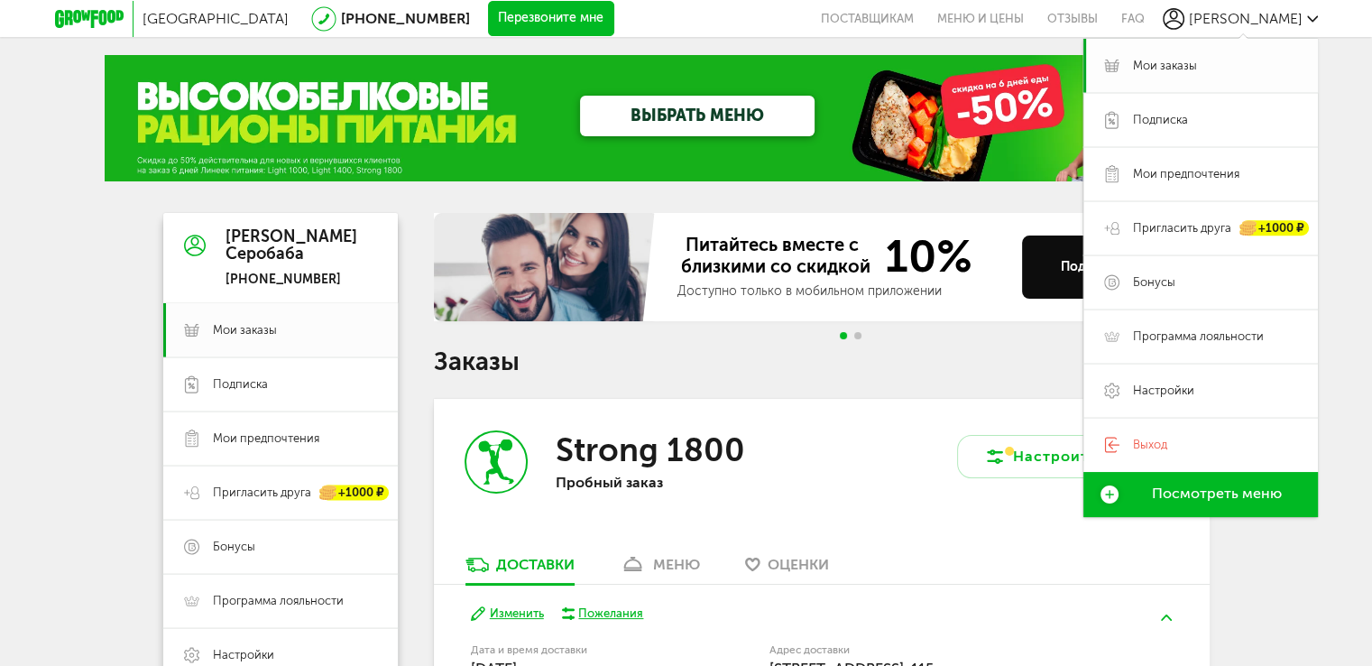
click at [1172, 60] on span "Мои заказы" at bounding box center [1165, 66] width 64 height 16
click at [1179, 69] on span "Мои заказы" at bounding box center [1165, 66] width 64 height 16
click at [1178, 67] on span "Мои заказы" at bounding box center [1165, 66] width 64 height 16
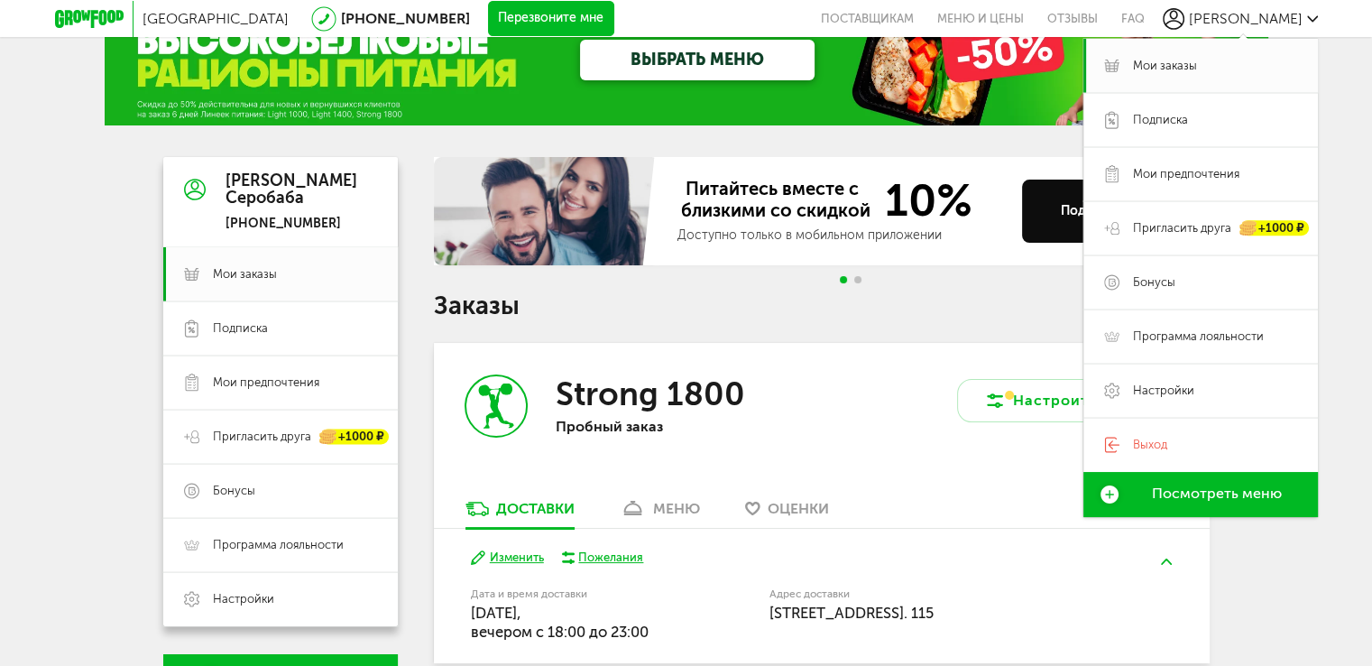
scroll to position [171, 0]
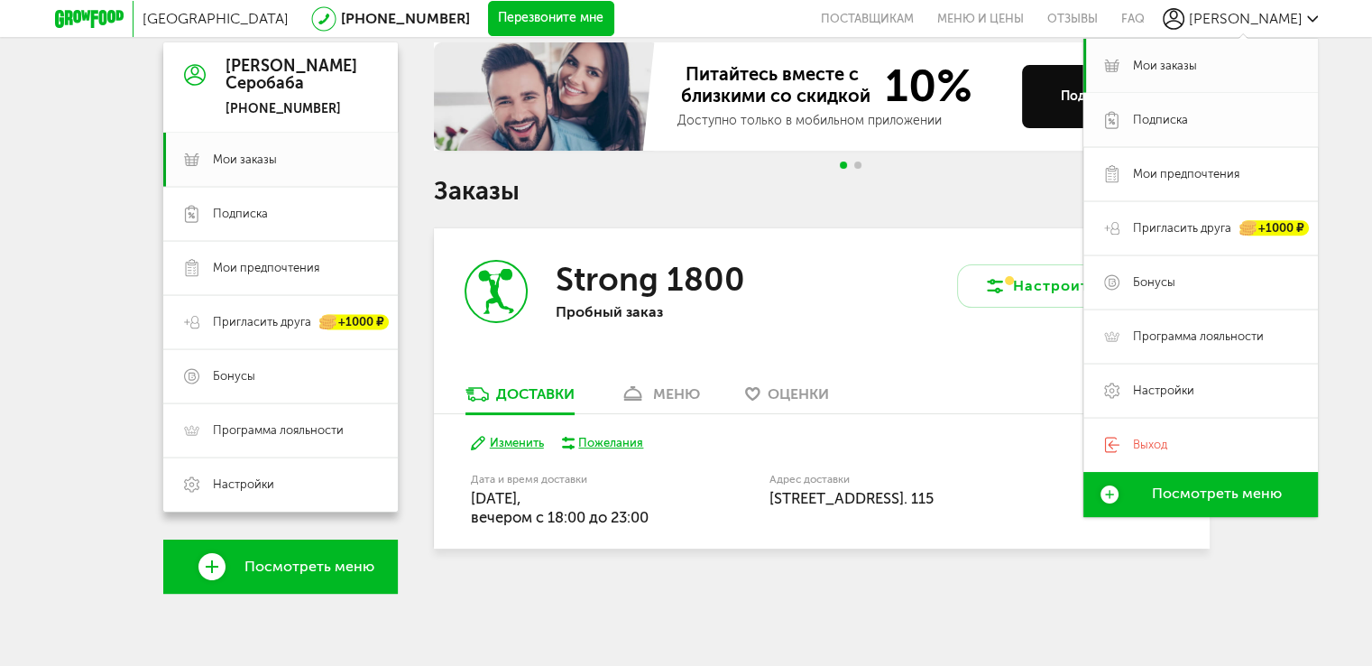
click at [1194, 119] on span "Подписка" at bounding box center [1215, 120] width 164 height 16
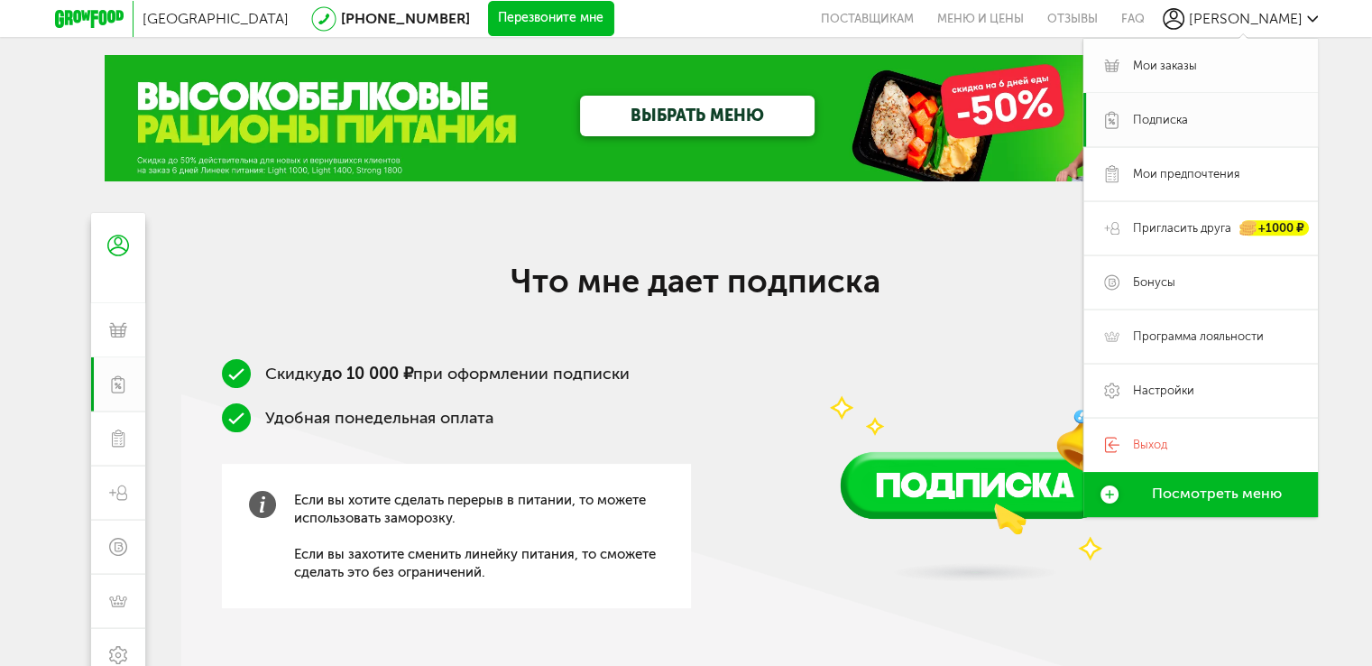
click at [1144, 67] on span "Мои заказы" at bounding box center [1165, 66] width 64 height 16
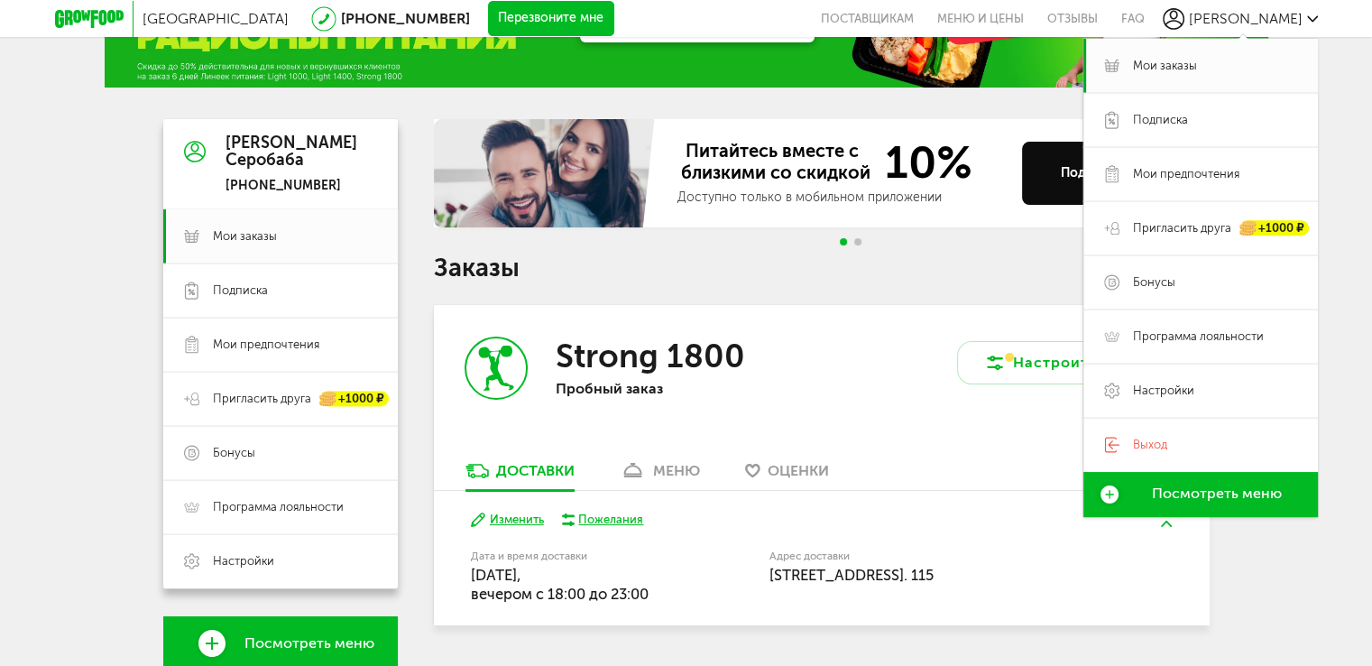
scroll to position [171, 0]
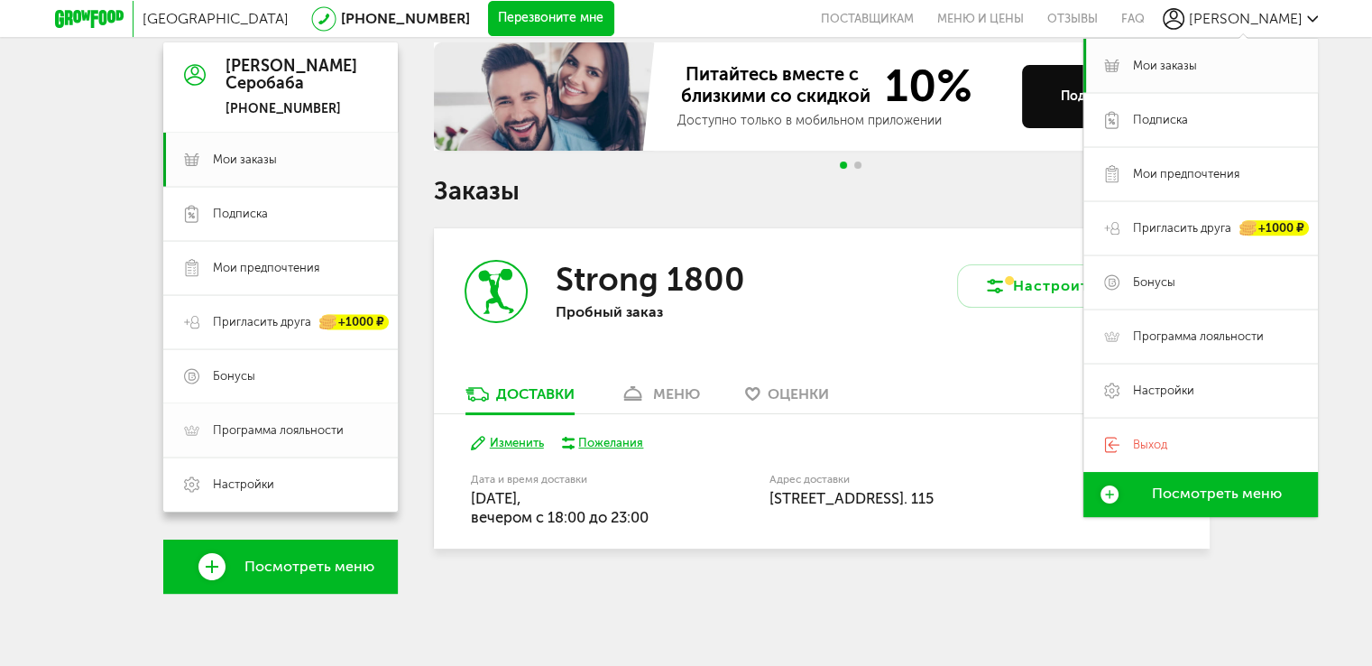
click at [285, 433] on span "Программа лояльности" at bounding box center [278, 430] width 131 height 16
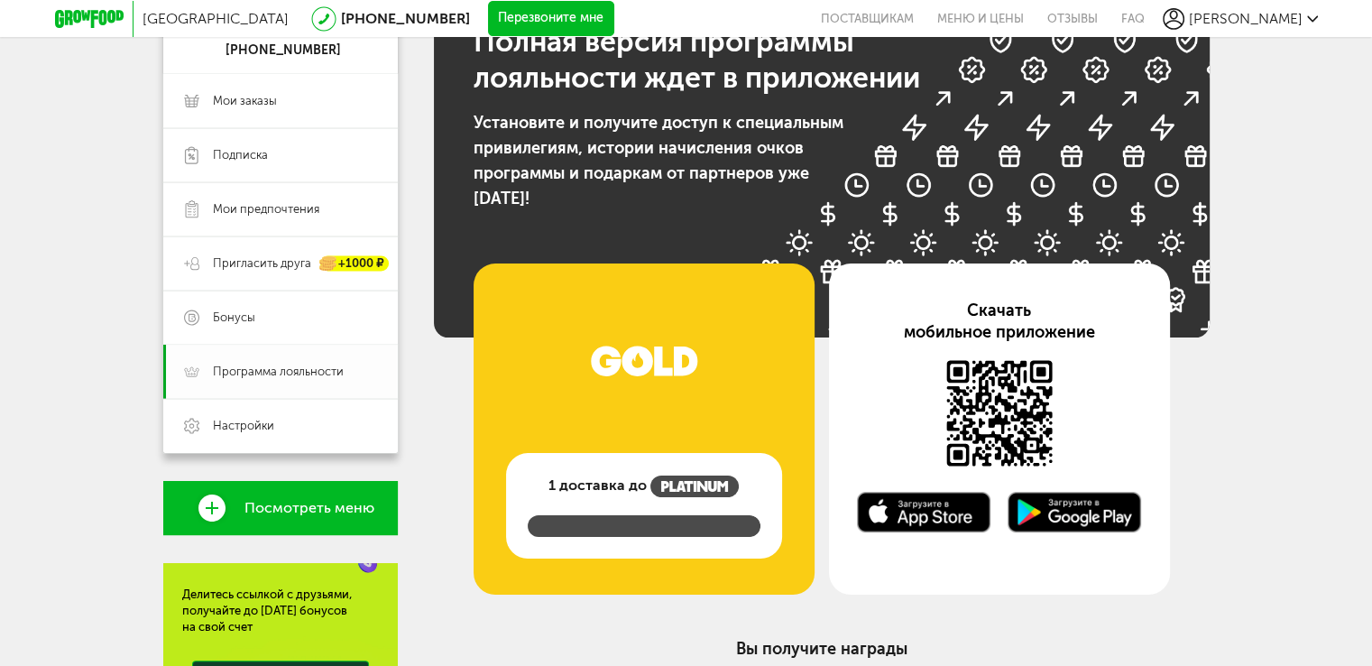
scroll to position [80, 0]
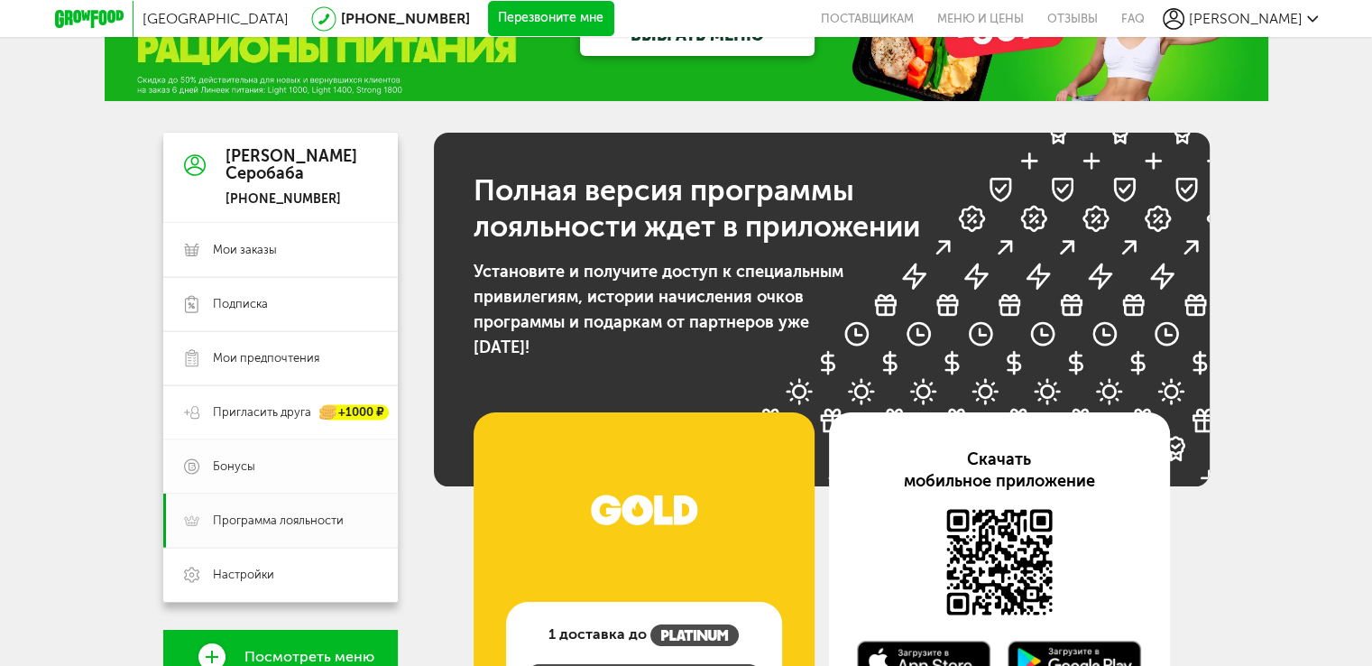
click at [228, 476] on link "Бонусы" at bounding box center [280, 466] width 235 height 54
